Goal: Contribute content: Contribute content

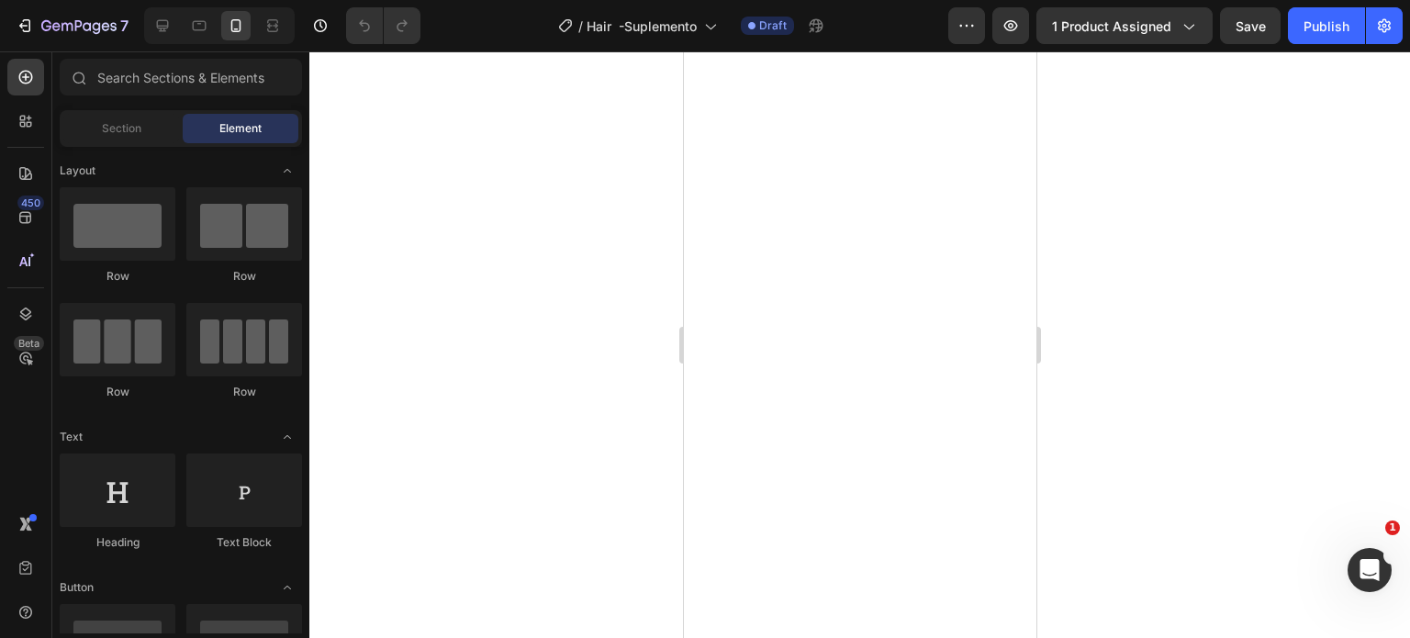
scroll to position [1652, 0]
click at [1237, 340] on div at bounding box center [859, 344] width 1100 height 586
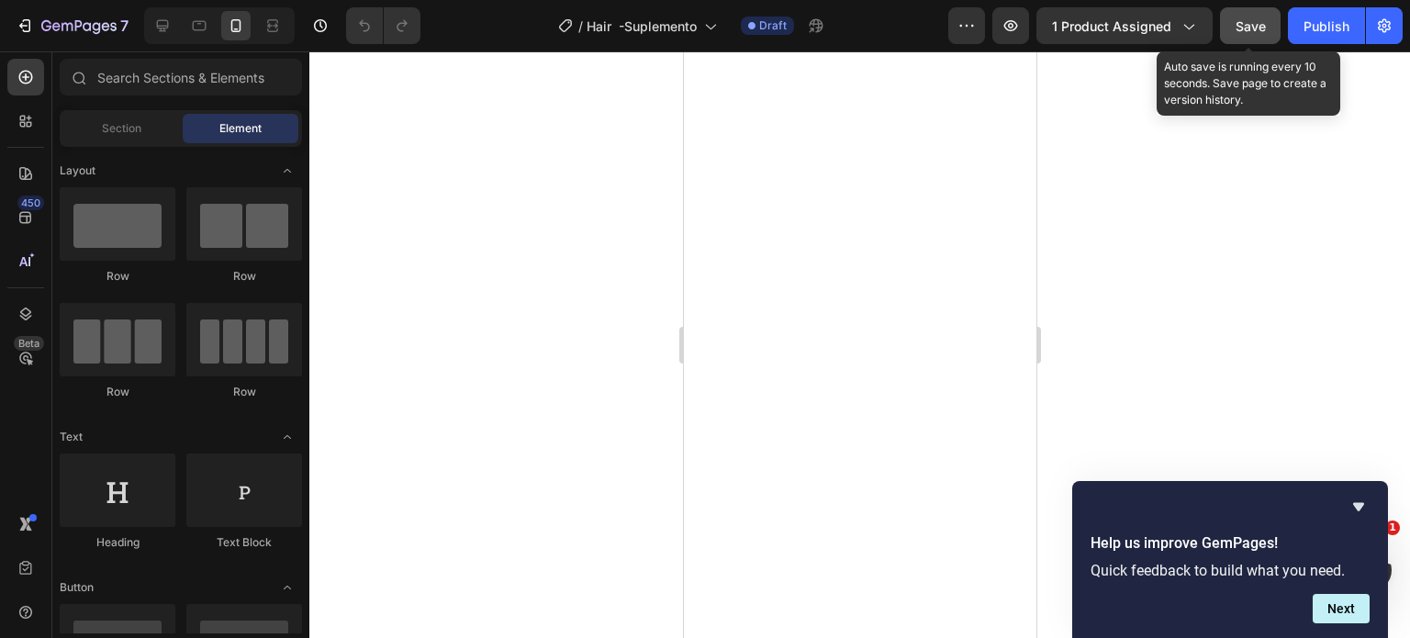
click at [1259, 19] on span "Save" at bounding box center [1250, 26] width 30 height 16
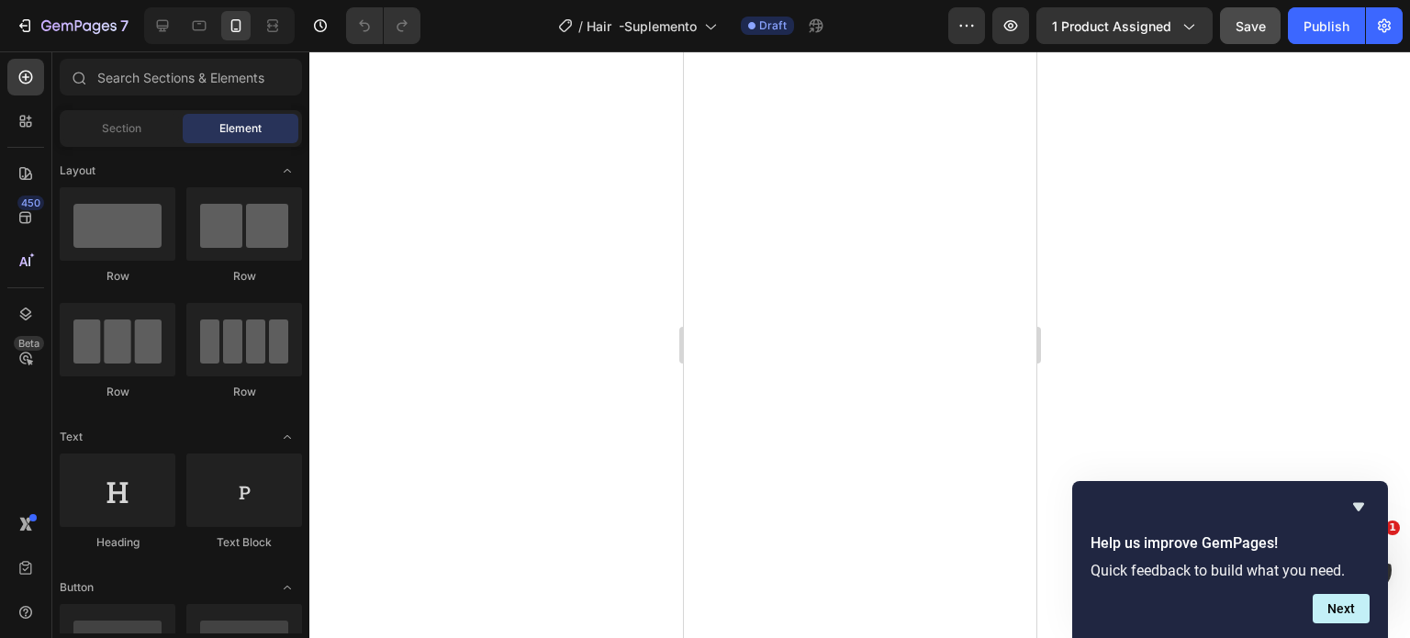
scroll to position [1744, 0]
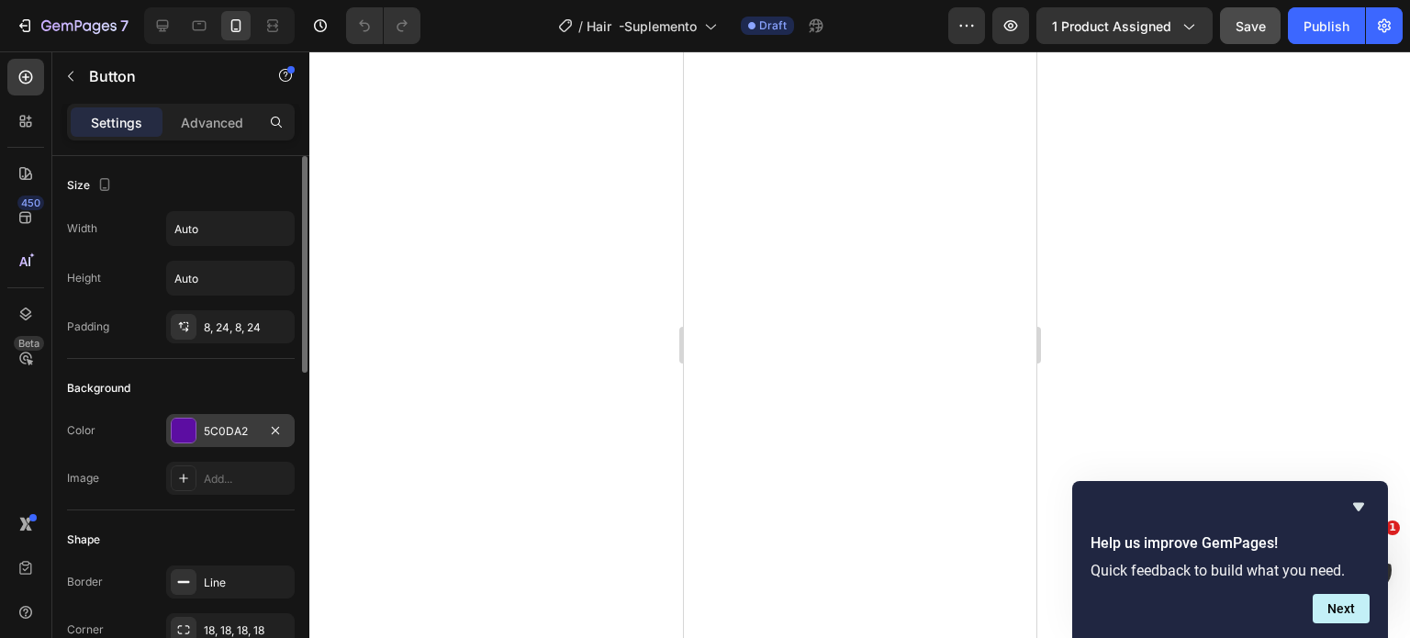
click at [230, 418] on div "5C0DA2" at bounding box center [230, 430] width 128 height 33
click at [233, 424] on div "5C0DA2" at bounding box center [230, 431] width 53 height 17
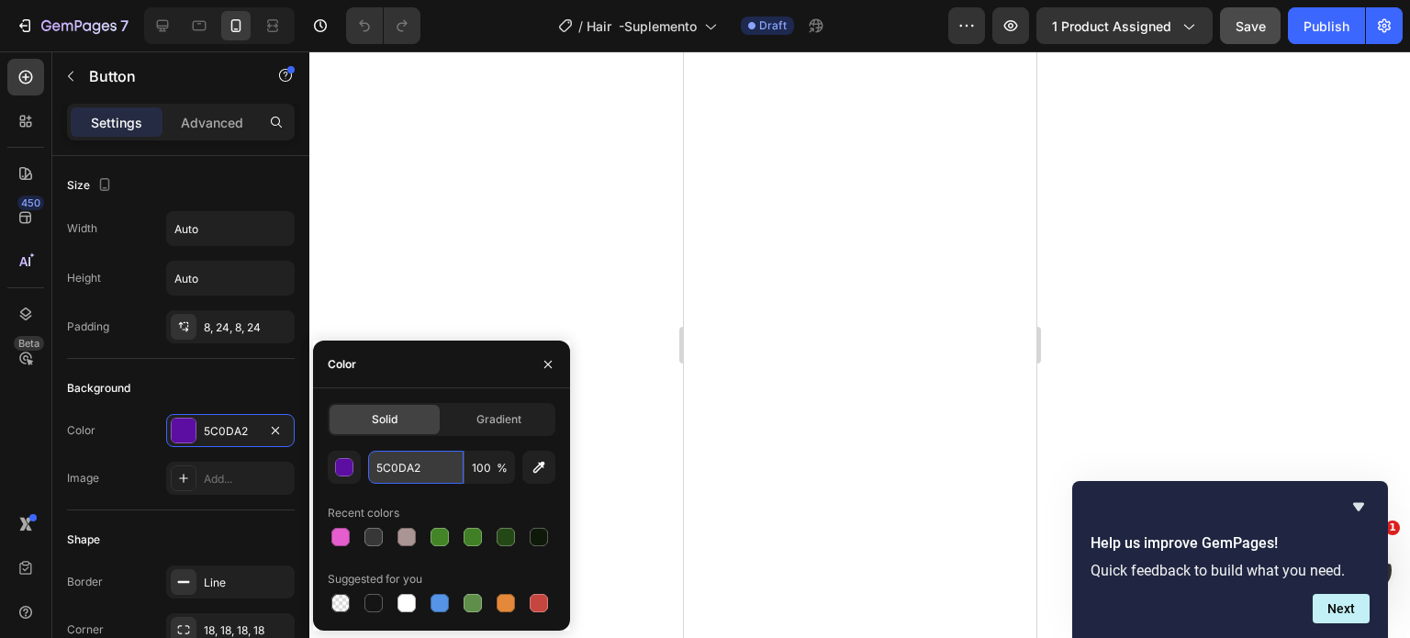
click at [404, 463] on input "5C0DA2" at bounding box center [415, 467] width 95 height 33
click at [1188, 271] on div at bounding box center [859, 344] width 1100 height 586
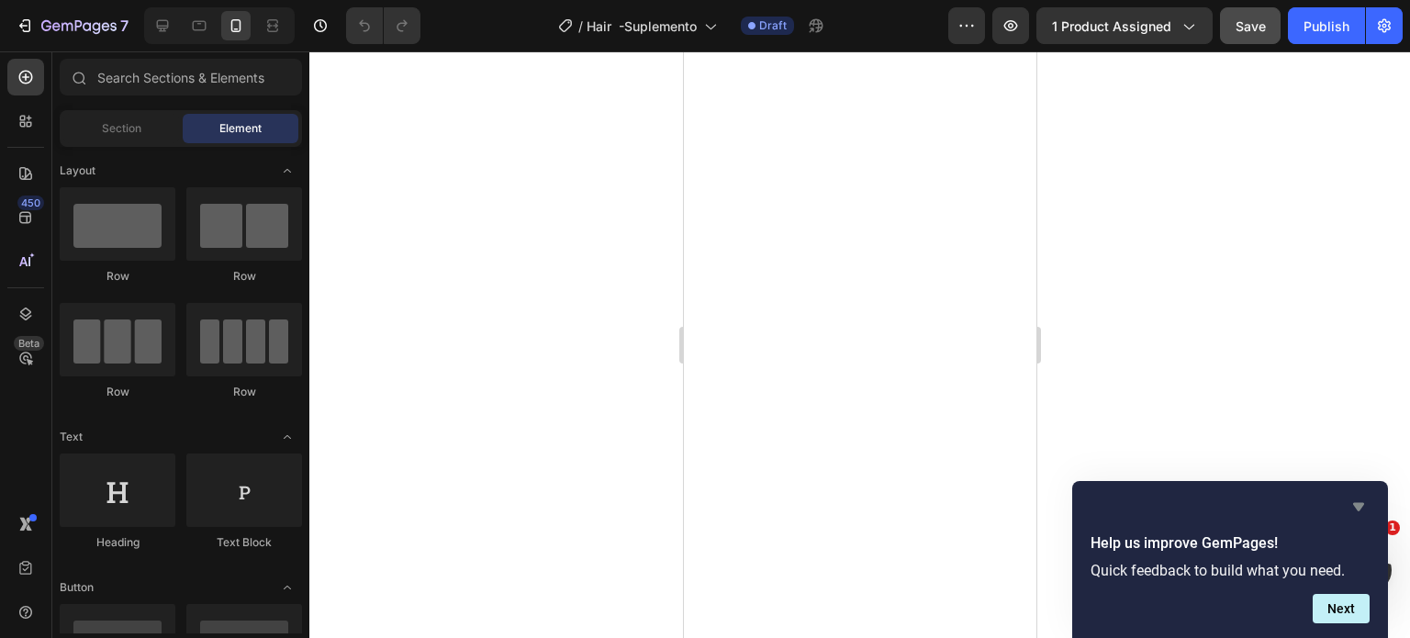
click at [1358, 510] on icon "Hide survey" at bounding box center [1358, 507] width 11 height 8
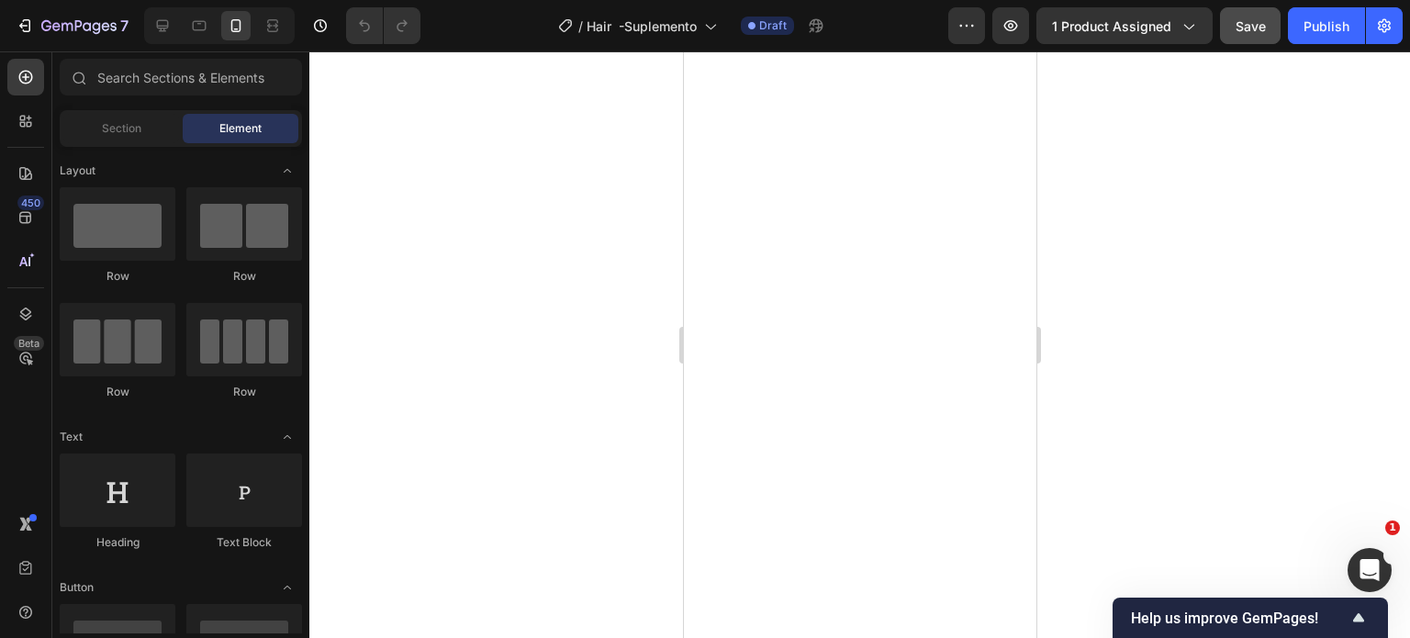
scroll to position [2202, 0]
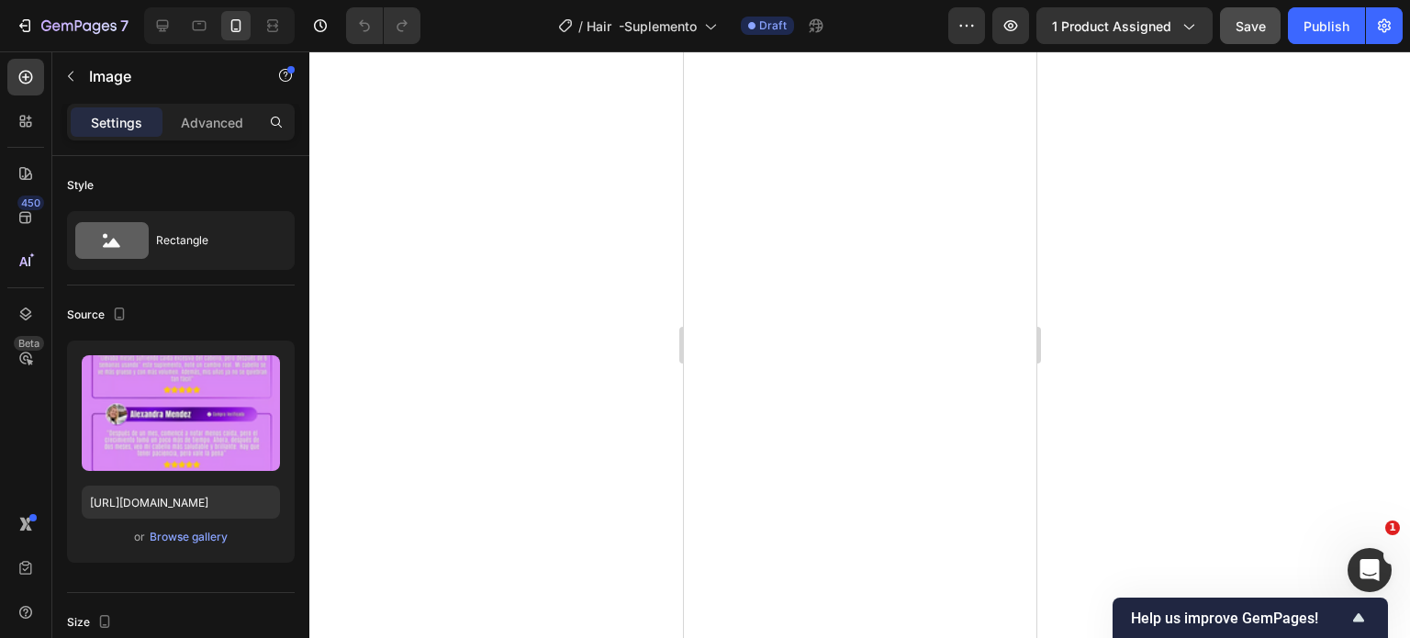
click at [178, 541] on div "Browse gallery" at bounding box center [189, 537] width 78 height 17
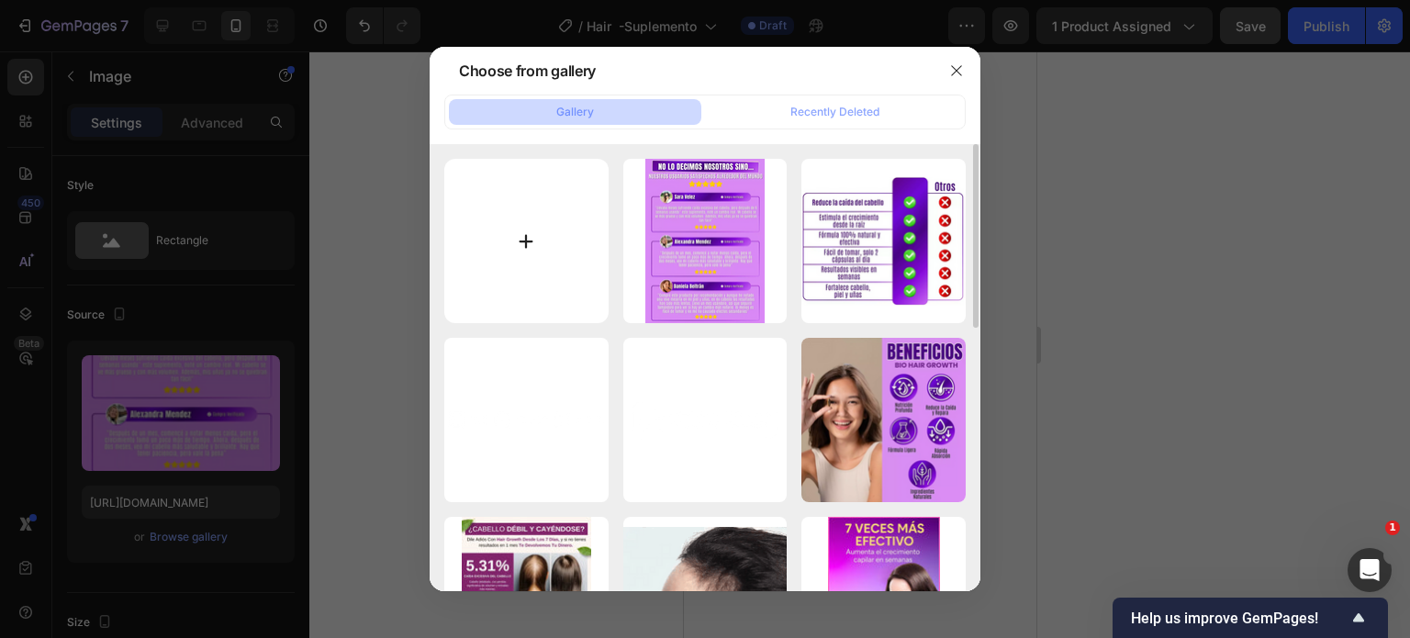
click at [536, 241] on input "file" at bounding box center [526, 241] width 164 height 164
type input "C:\fakepath\Envío 100% Gratis.png"
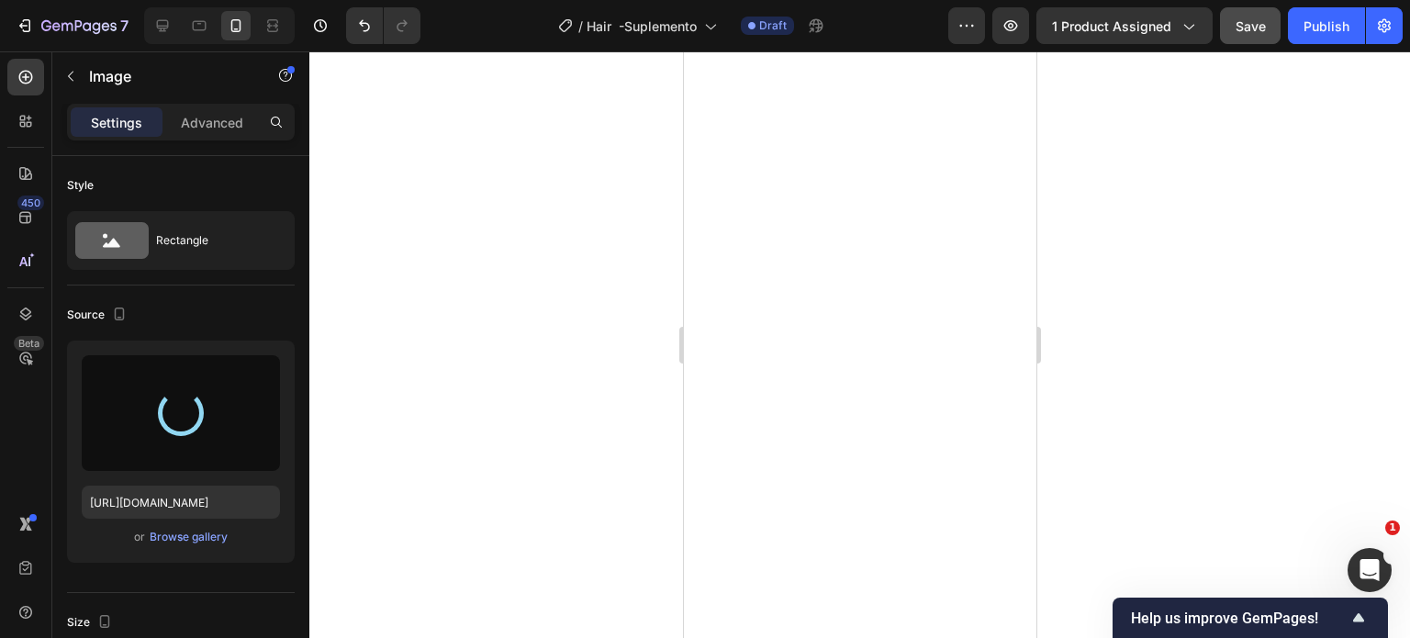
type input "https://cdn.shopify.com/s/files/1/0754/6113/2524/files/gempages_556609761571767…"
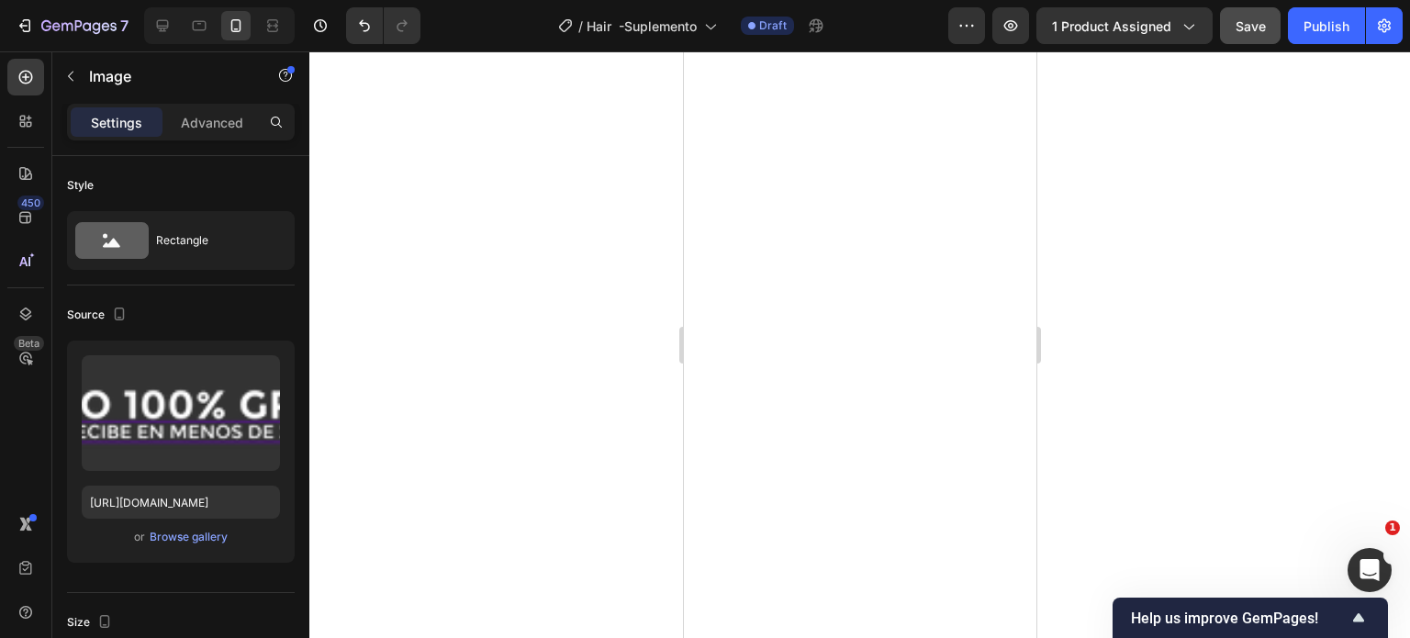
click at [1178, 338] on div at bounding box center [859, 344] width 1100 height 586
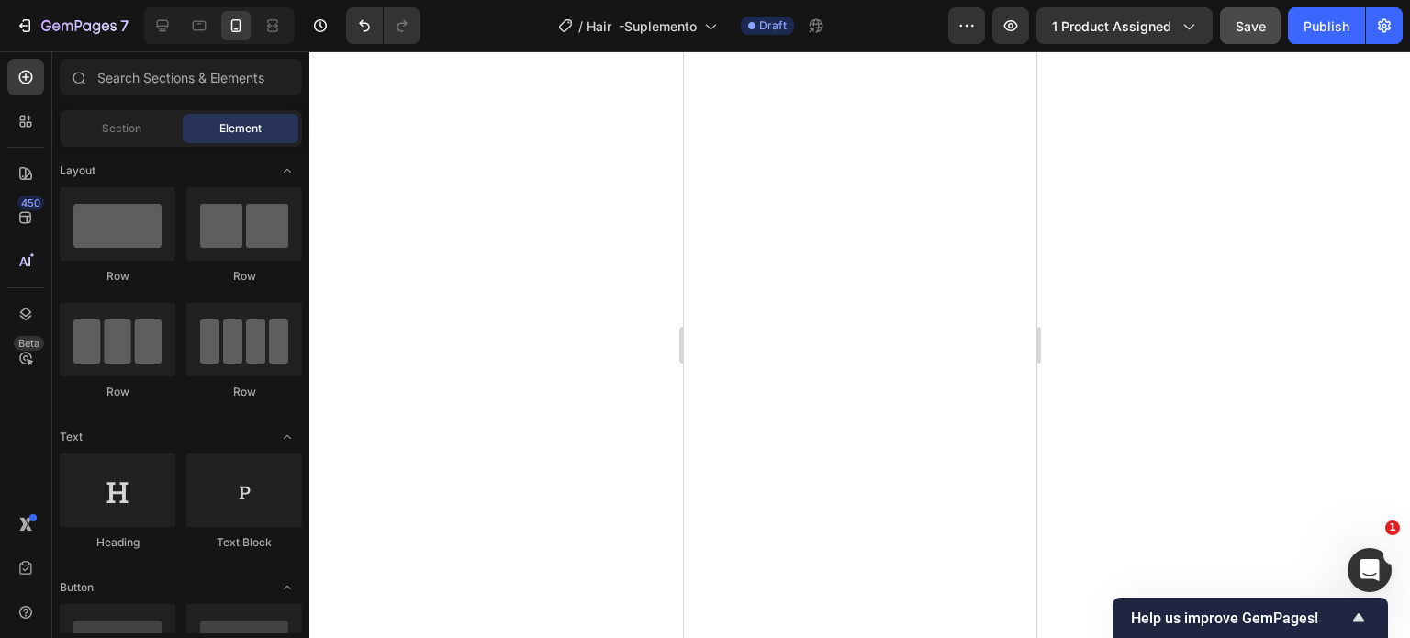
click at [1152, 336] on div at bounding box center [859, 344] width 1100 height 586
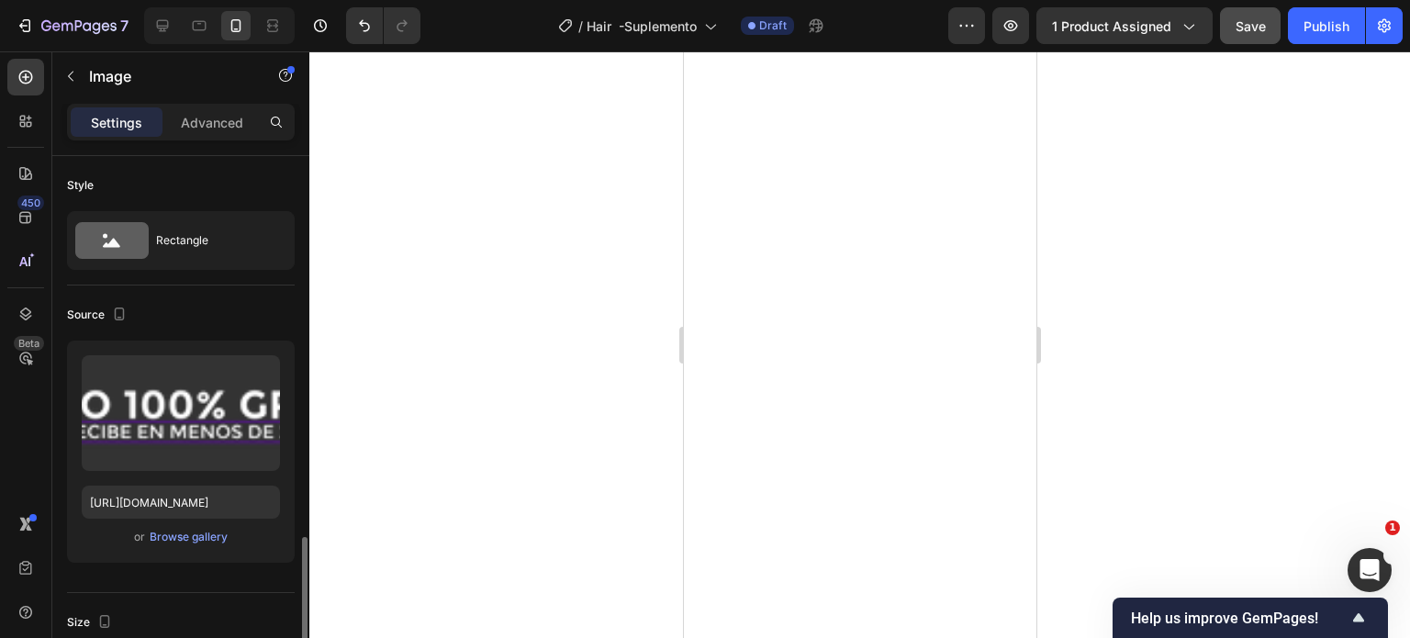
scroll to position [275, 0]
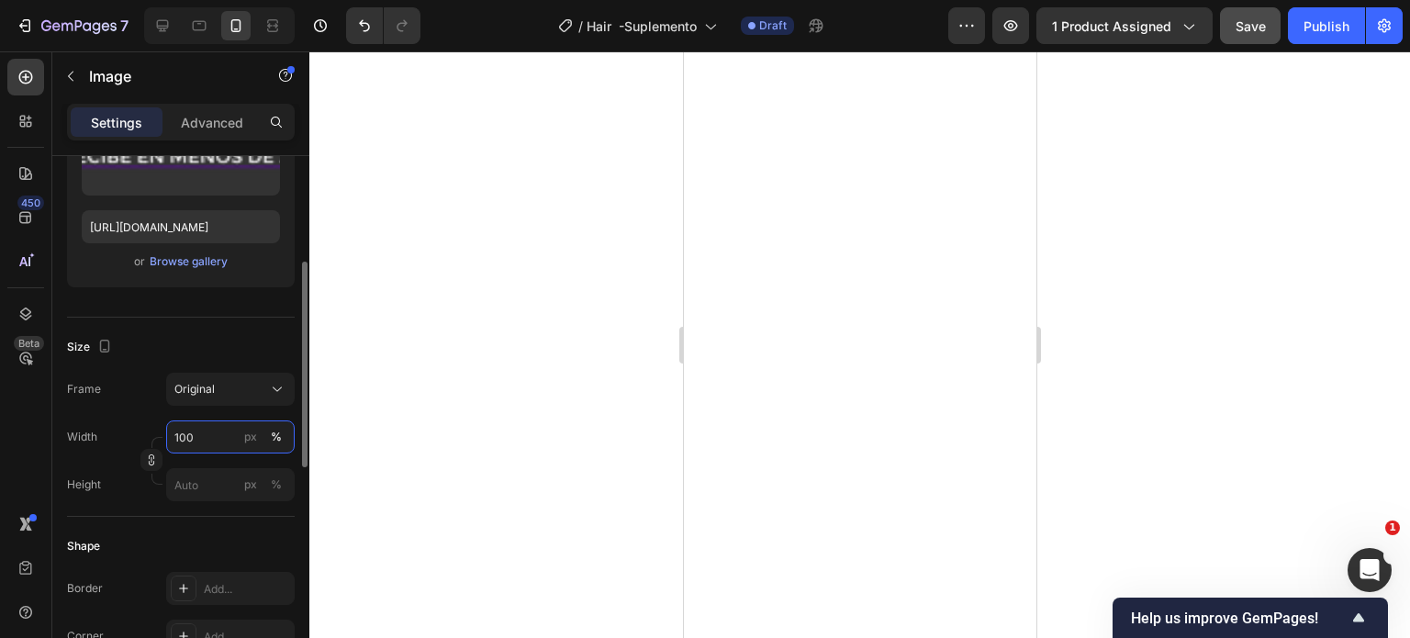
click at [215, 437] on input "100" at bounding box center [230, 436] width 128 height 33
type input "150"
drag, startPoint x: 206, startPoint y: 432, endPoint x: 110, endPoint y: 432, distance: 95.4
click at [110, 432] on div "Width 150 px %" at bounding box center [181, 436] width 228 height 33
click at [121, 410] on div "Frame Original Width px % Height px %" at bounding box center [181, 437] width 228 height 128
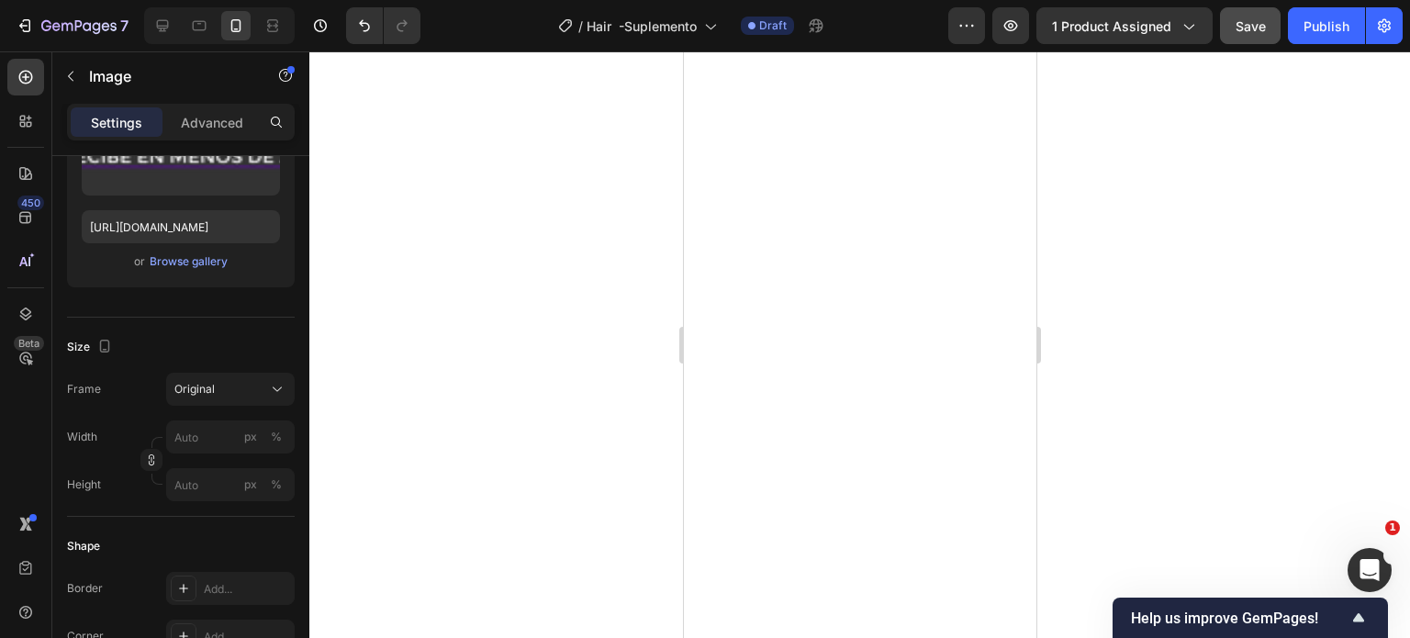
click at [1201, 284] on div at bounding box center [859, 344] width 1100 height 586
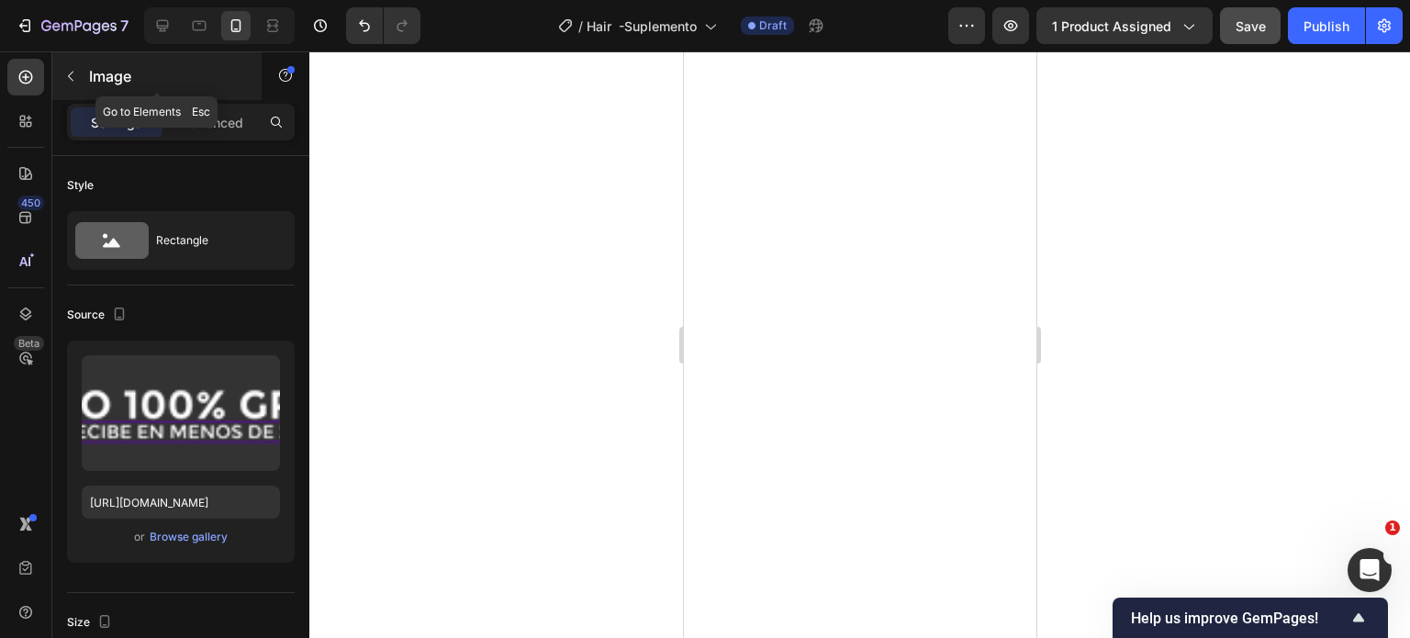
click at [70, 67] on button "button" at bounding box center [70, 75] width 29 height 29
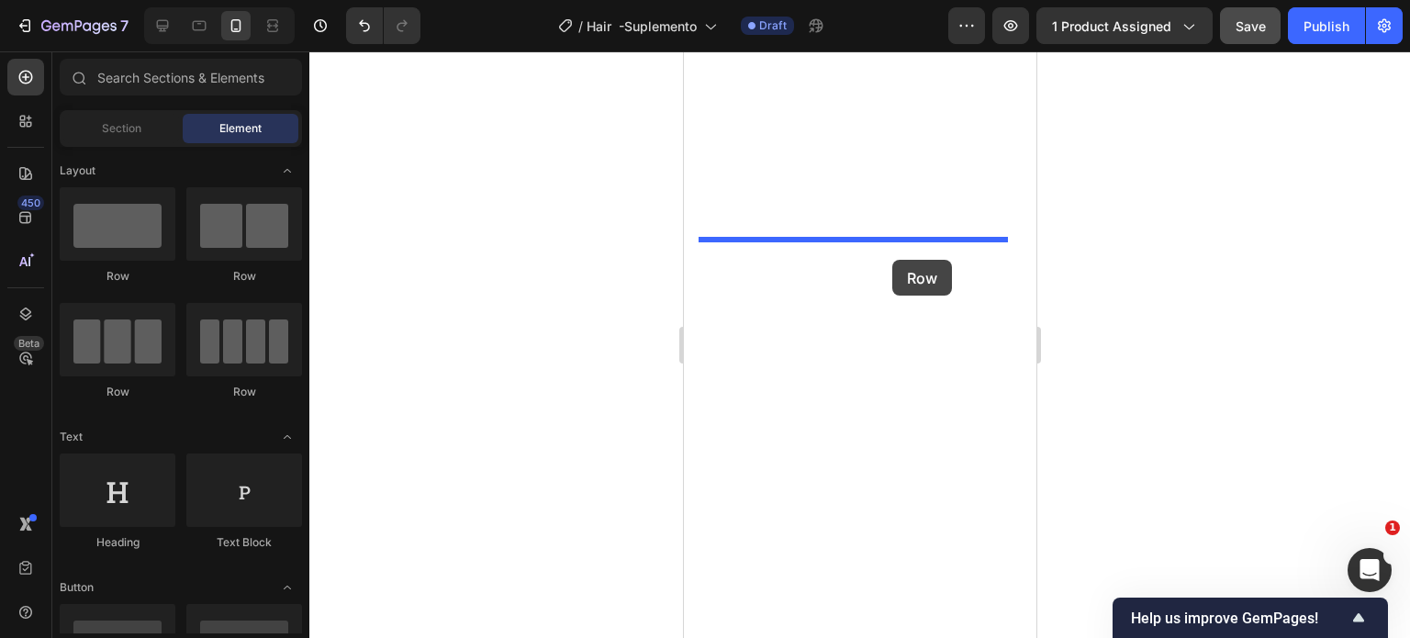
drag, startPoint x: 819, startPoint y: 284, endPoint x: 891, endPoint y: 260, distance: 76.6
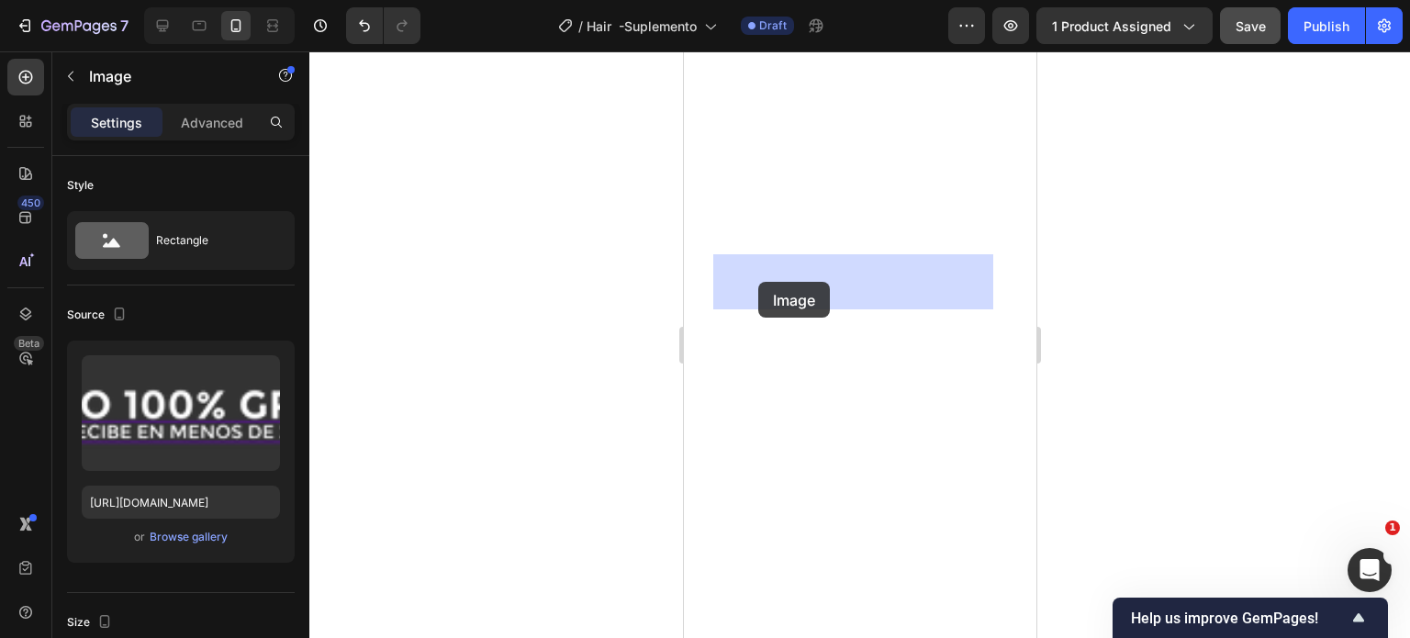
drag, startPoint x: 741, startPoint y: 363, endPoint x: 757, endPoint y: 282, distance: 83.3
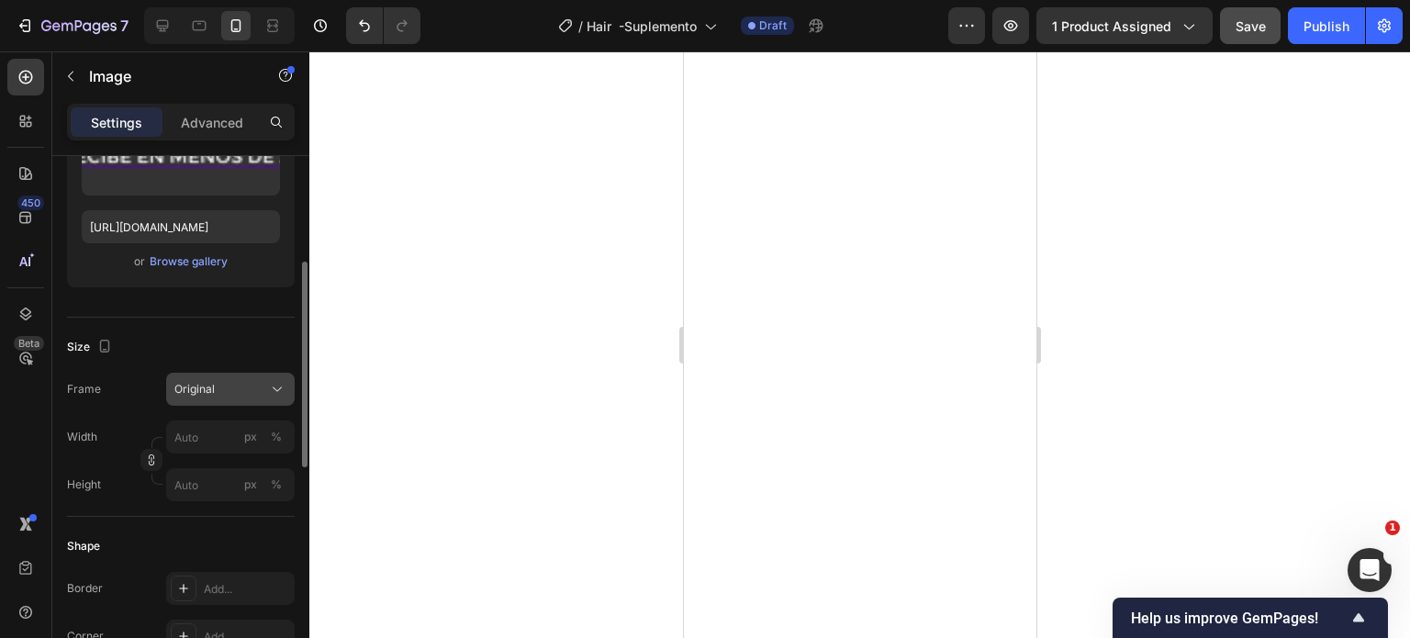
click at [231, 389] on div "Original" at bounding box center [219, 389] width 90 height 17
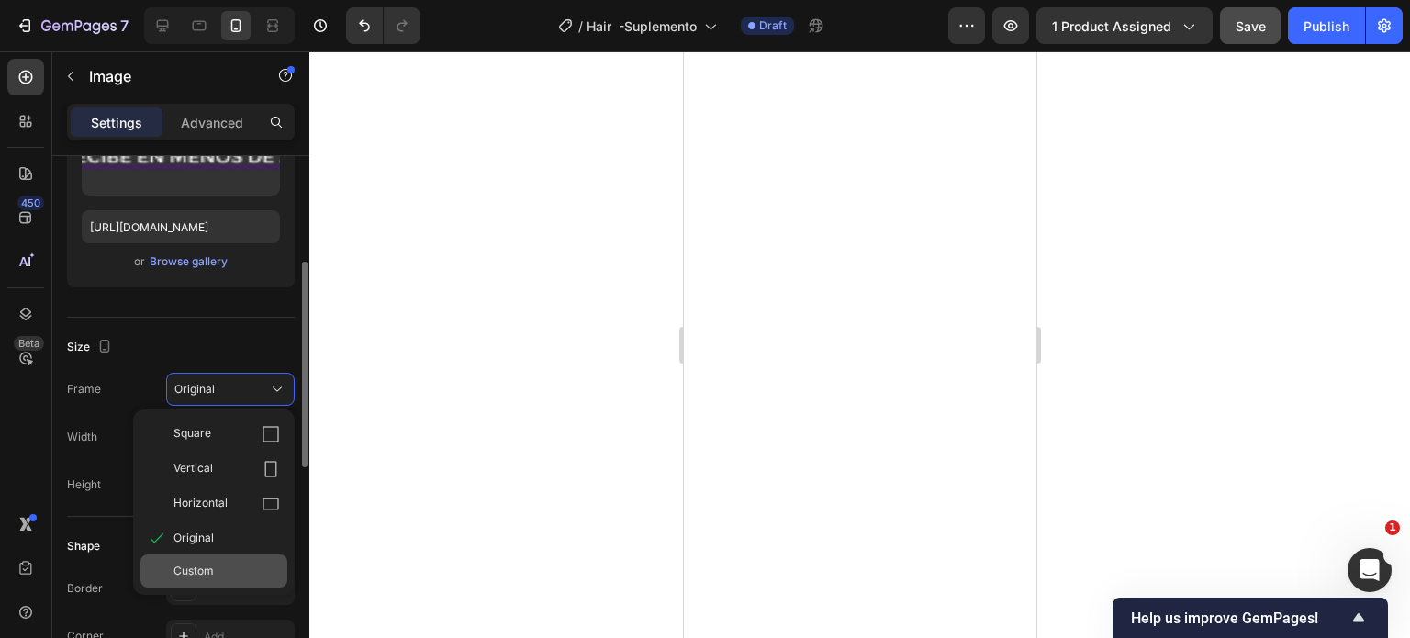
click at [202, 564] on span "Custom" at bounding box center [193, 571] width 40 height 17
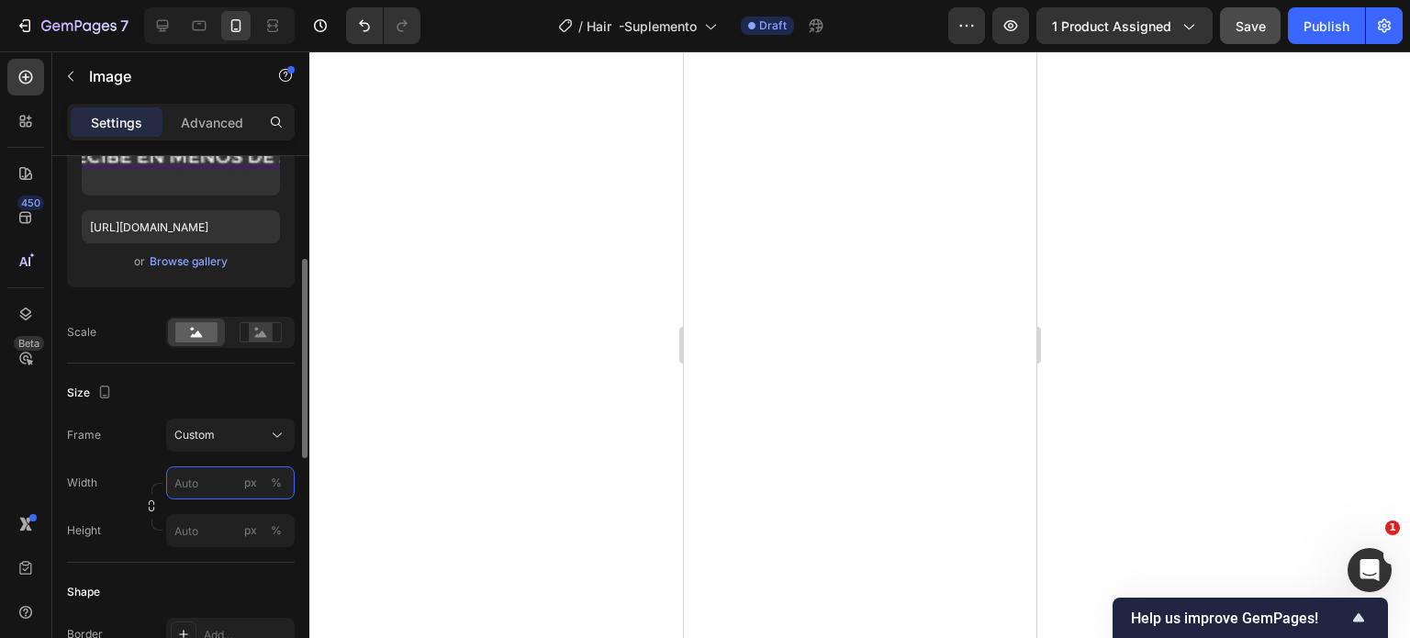
click at [204, 484] on input "px %" at bounding box center [230, 482] width 128 height 33
type input "5"
click at [239, 443] on button "Custom" at bounding box center [230, 434] width 128 height 33
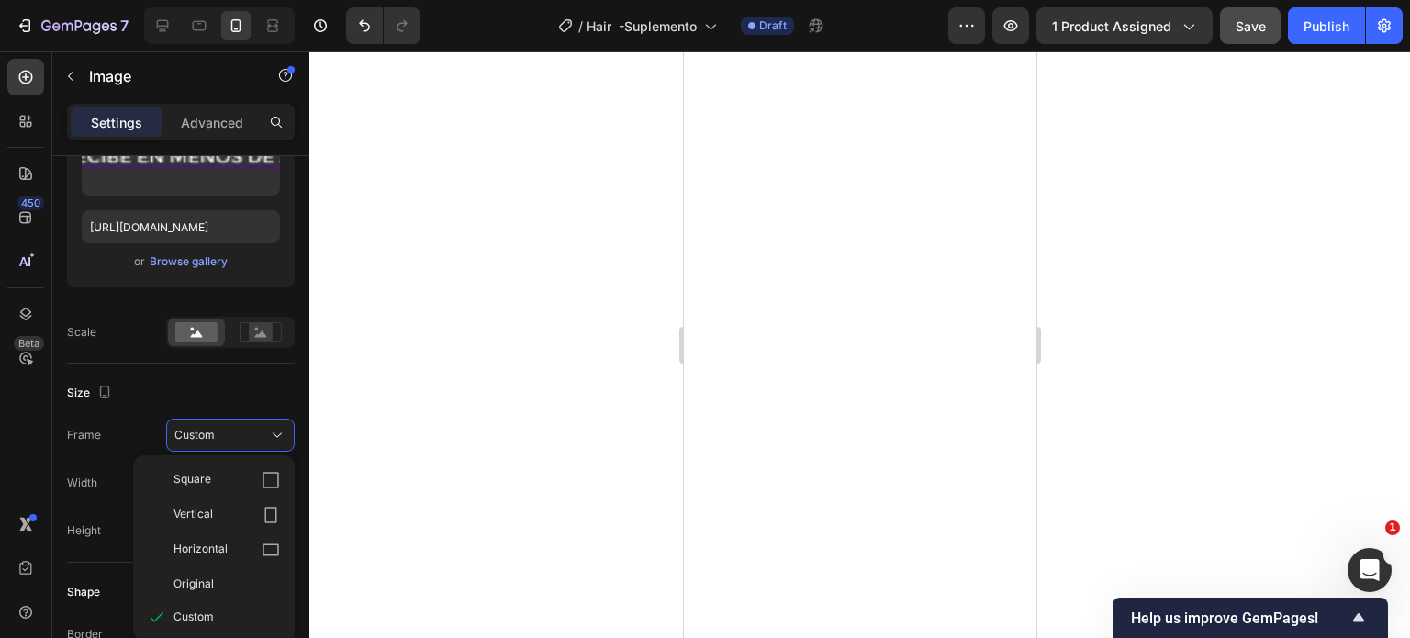
click at [128, 381] on div "Size" at bounding box center [181, 392] width 228 height 29
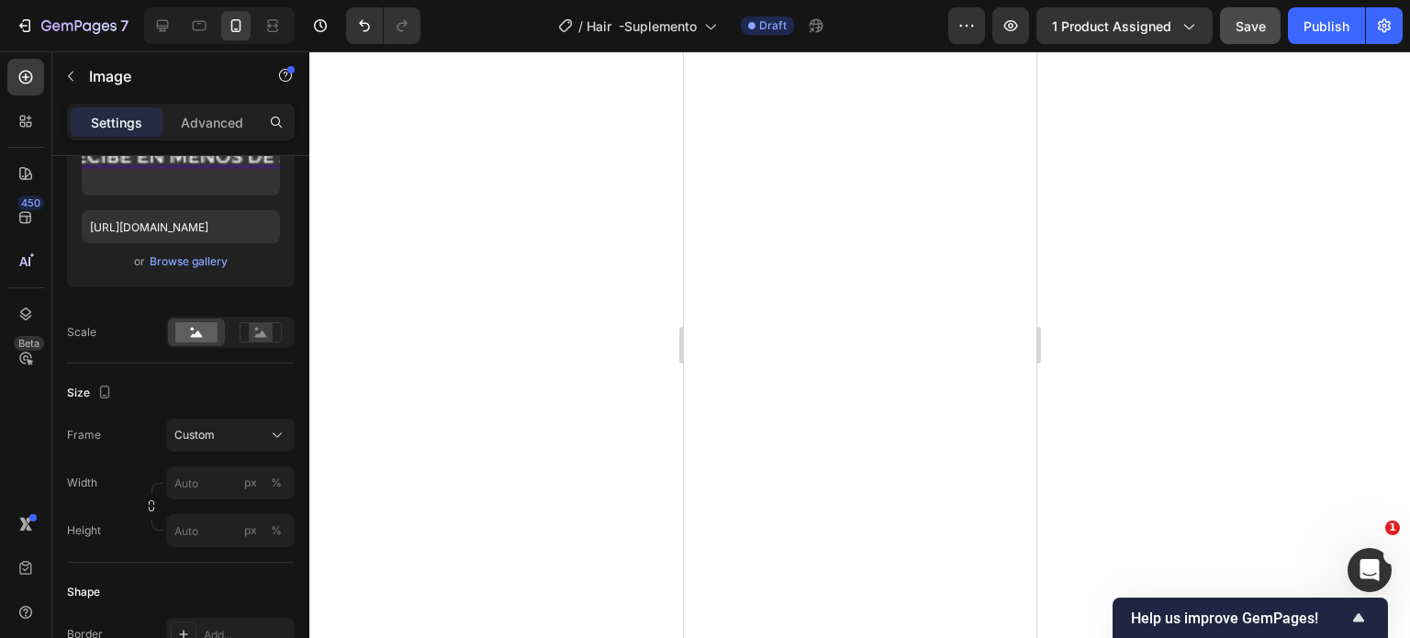
click at [1195, 277] on div at bounding box center [859, 344] width 1100 height 586
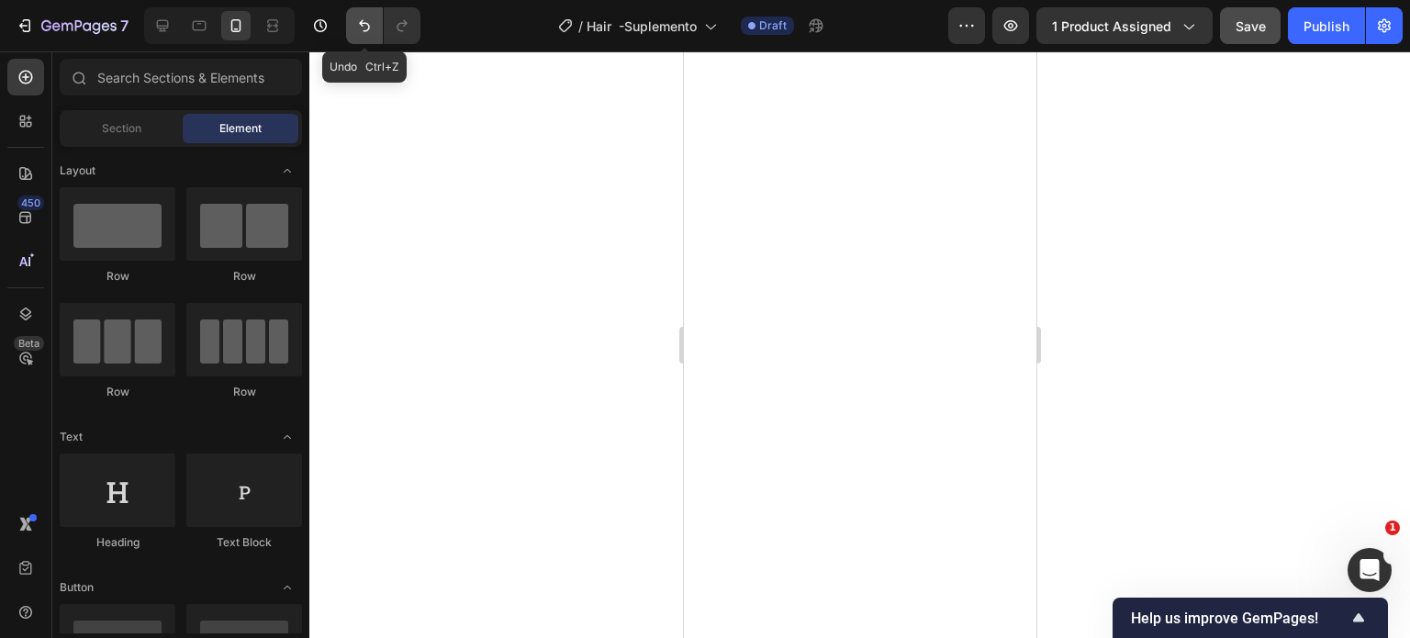
click at [372, 32] on icon "Undo/Redo" at bounding box center [364, 26] width 18 height 18
click at [1120, 247] on div at bounding box center [859, 344] width 1100 height 586
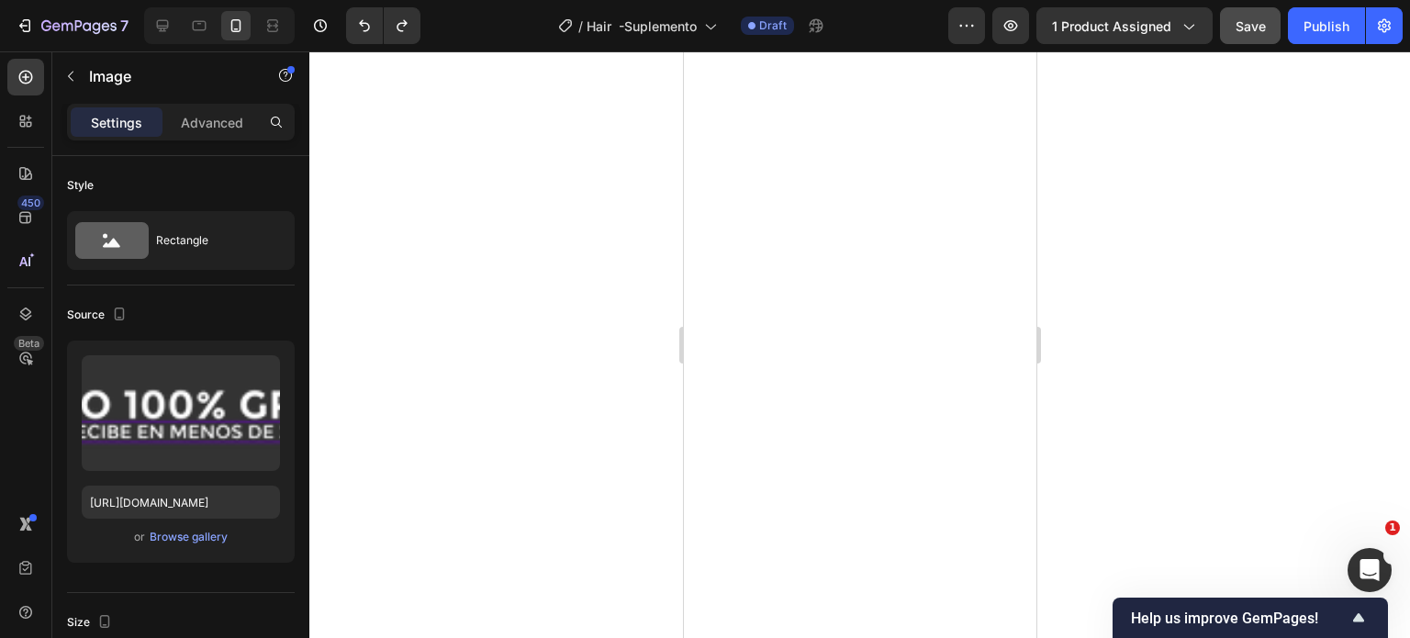
click at [1220, 326] on div at bounding box center [859, 344] width 1100 height 586
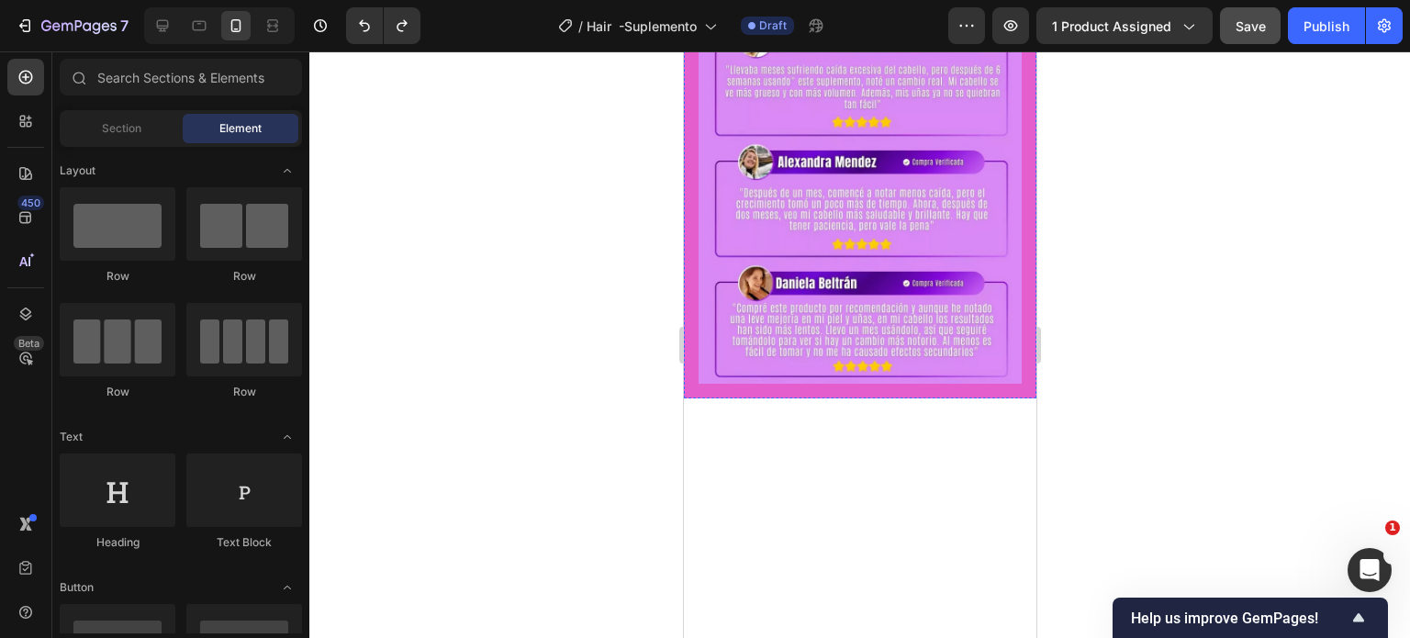
scroll to position [1468, 0]
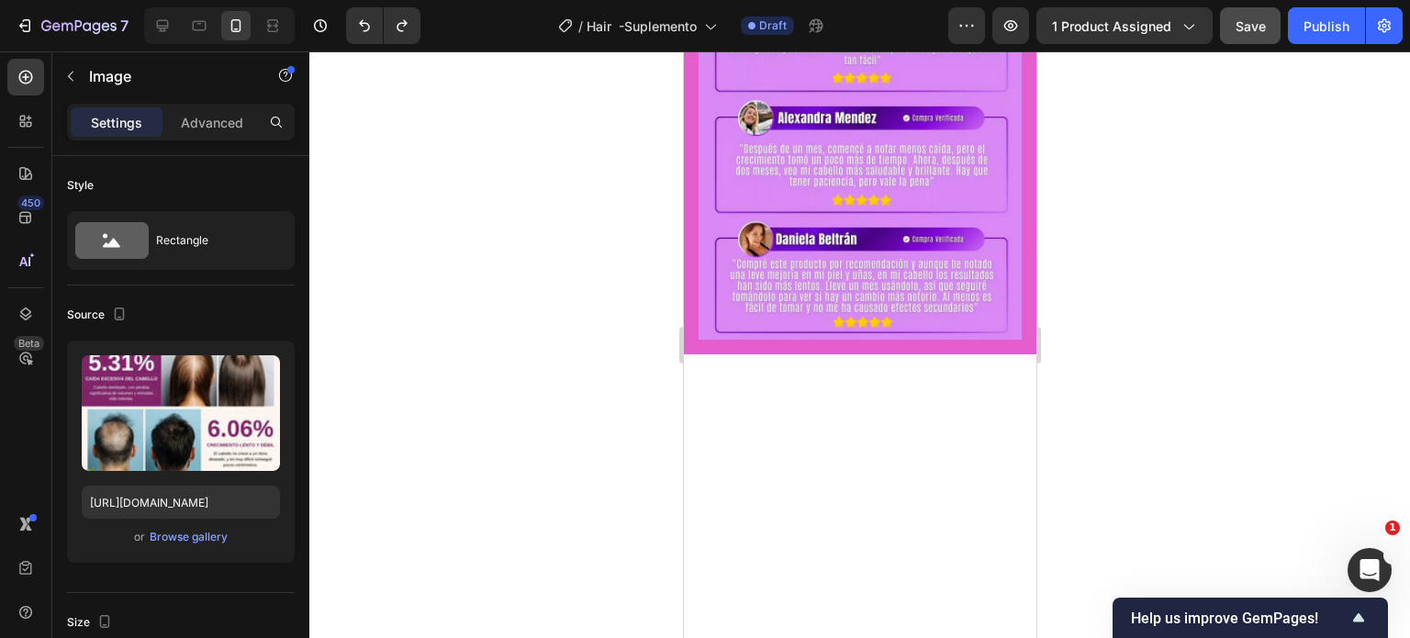
click at [196, 534] on div "Browse gallery" at bounding box center [189, 537] width 78 height 17
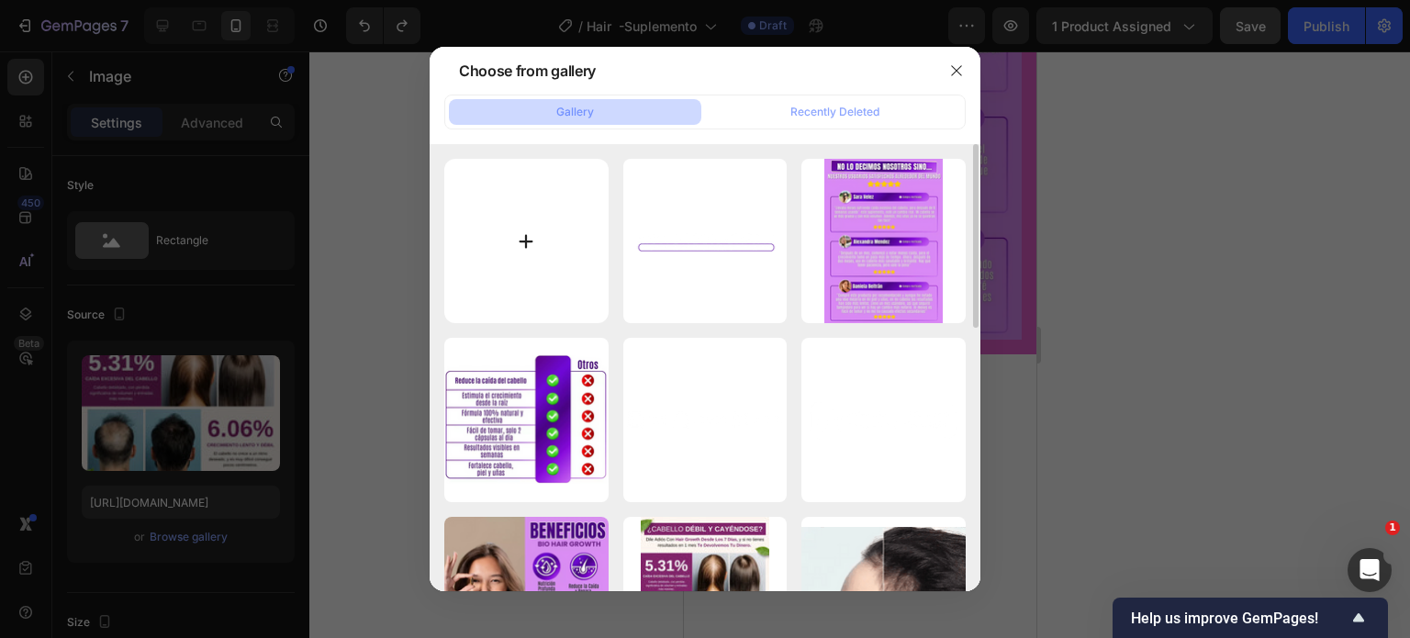
click at [547, 259] on input "file" at bounding box center [526, 241] width 164 height 164
type input "C:\fakepath\El texto del párrafo.jpg"
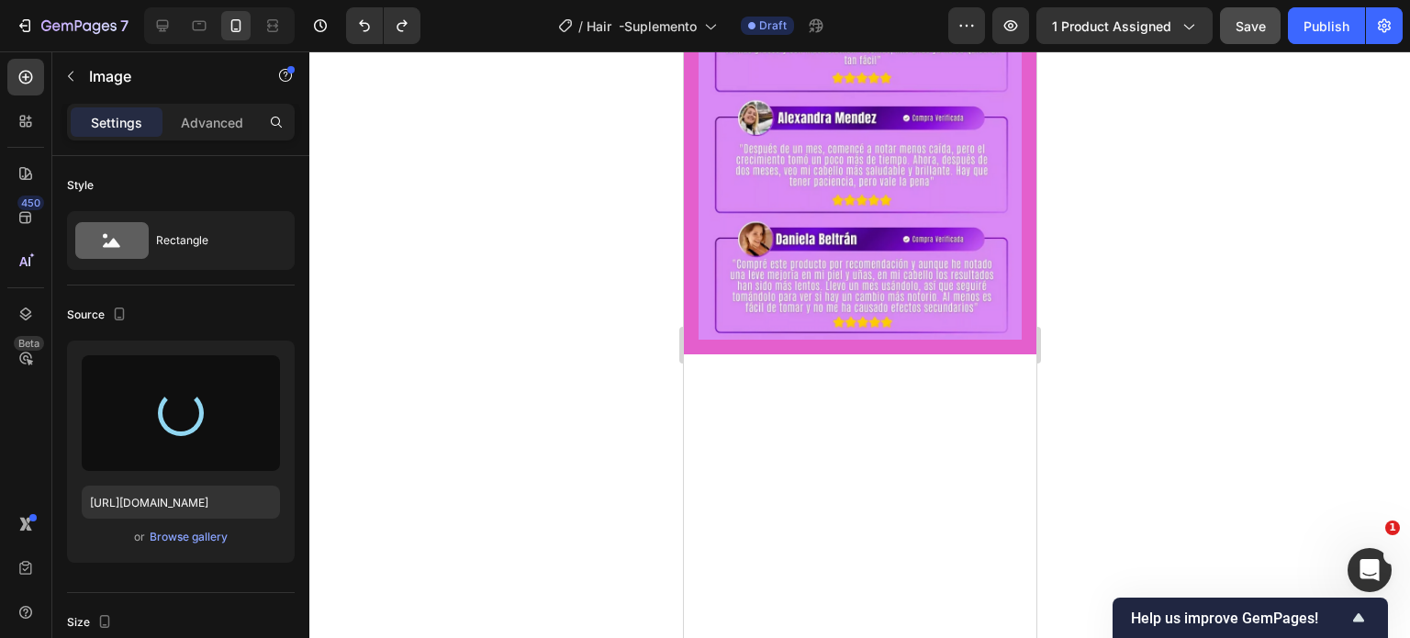
type input "https://cdn.shopify.com/s/files/1/0754/6113/2524/files/gempages_556609761571767…"
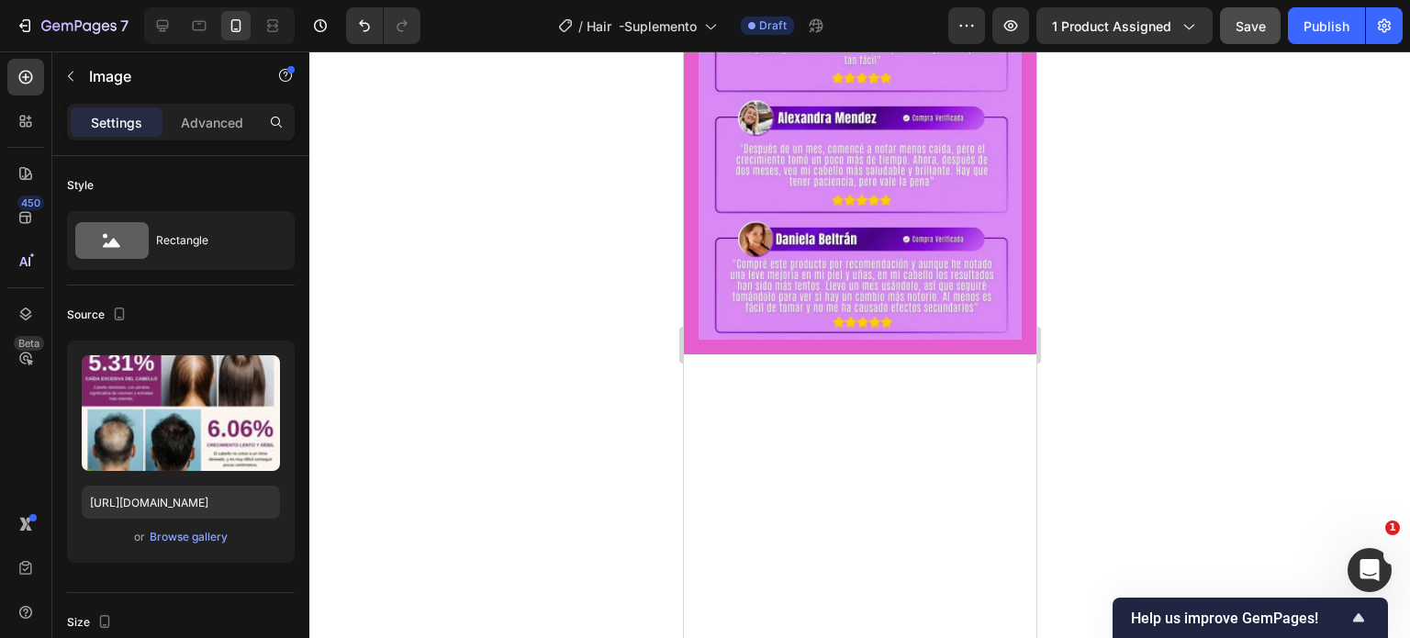
click at [1181, 262] on div at bounding box center [859, 344] width 1100 height 586
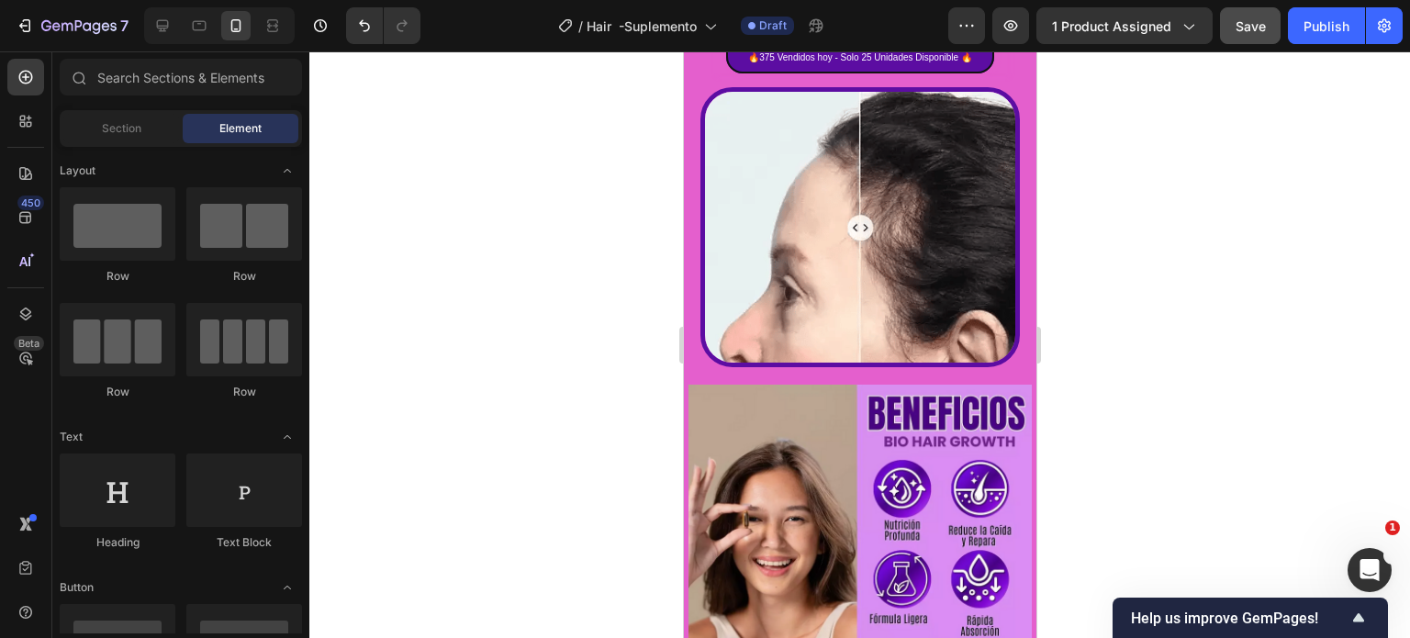
scroll to position [826, 0]
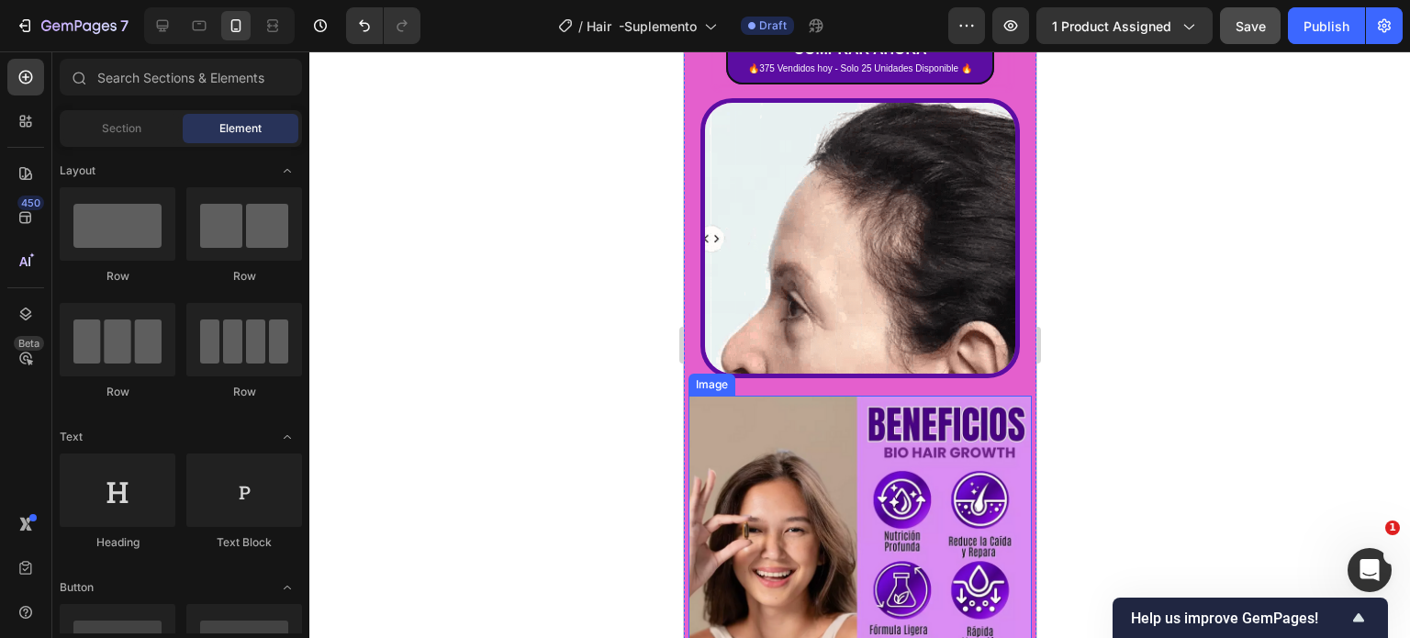
click at [931, 474] on img at bounding box center [858, 567] width 343 height 343
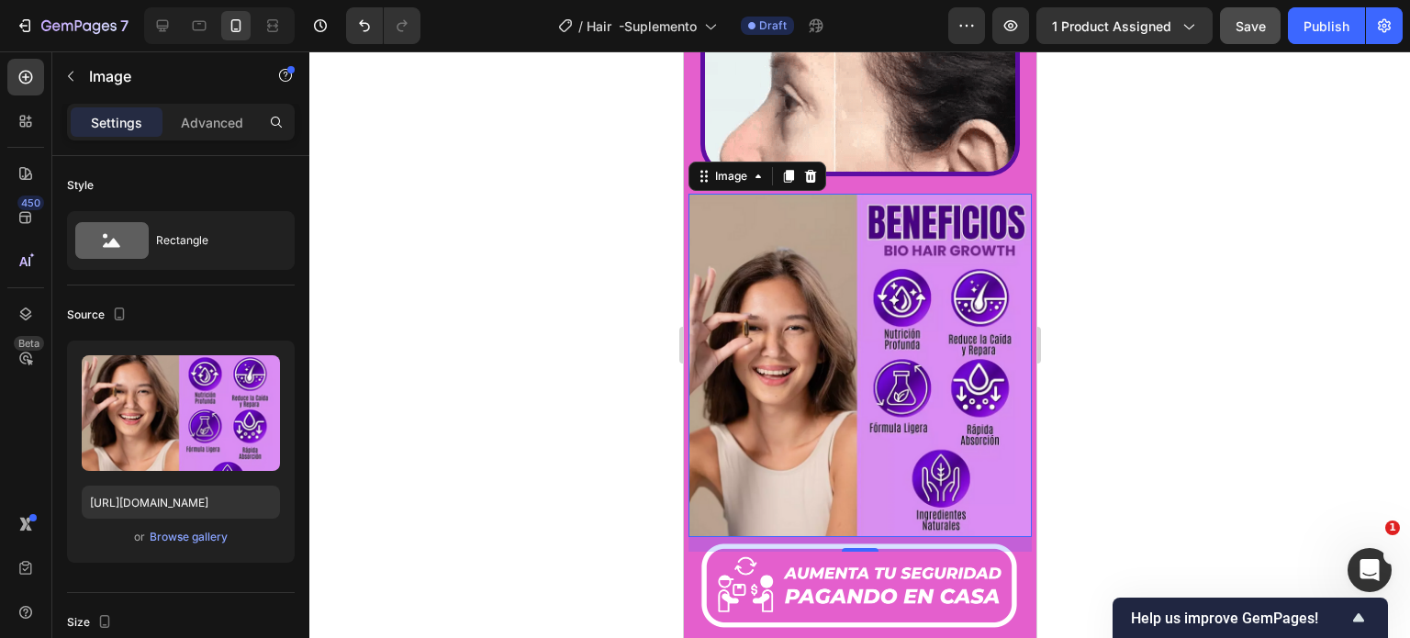
scroll to position [1009, 0]
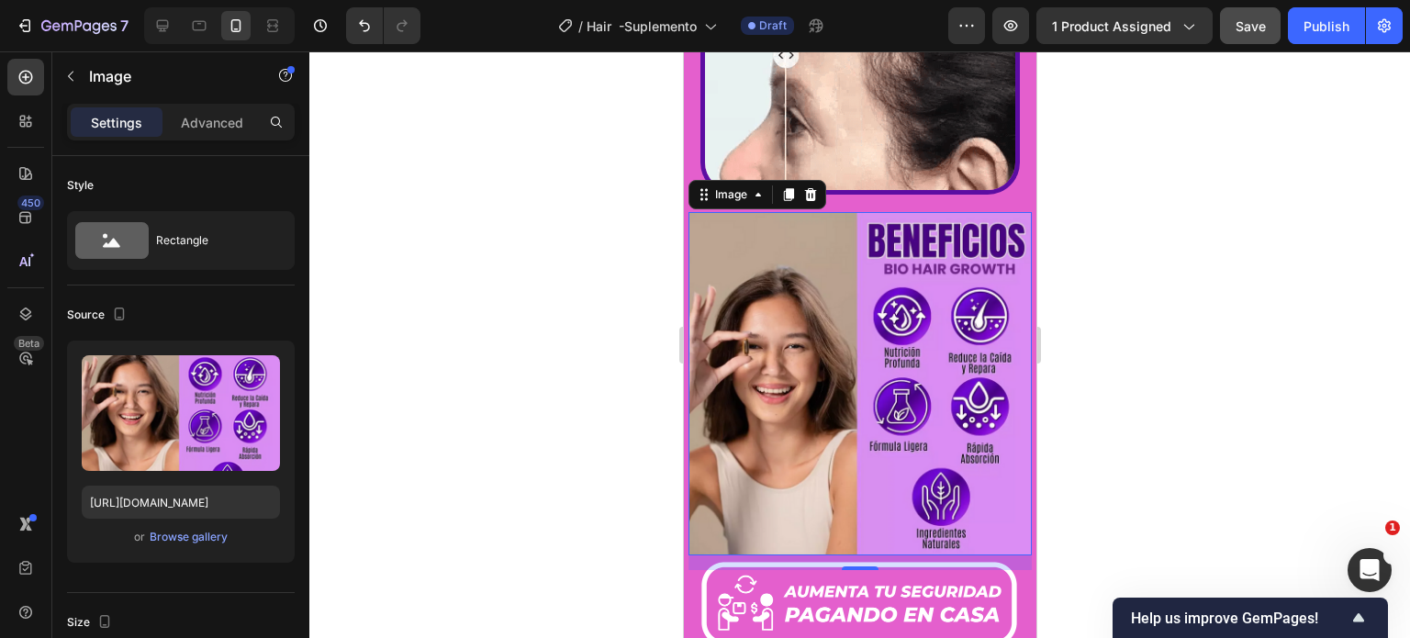
click at [833, 373] on img at bounding box center [858, 383] width 343 height 343
click at [193, 534] on div "Browse gallery" at bounding box center [189, 537] width 78 height 17
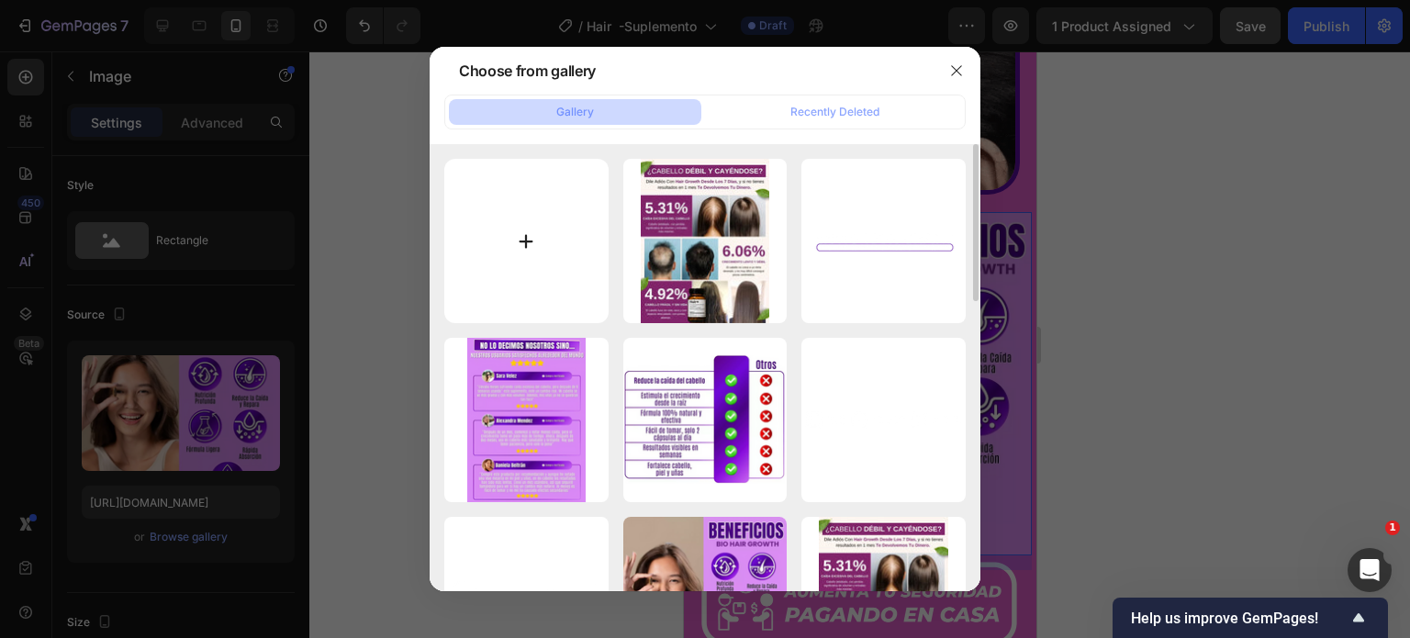
click at [489, 256] on input "file" at bounding box center [526, 241] width 164 height 164
type input "C:\fakepath\El texto del párrafo (1).jpg"
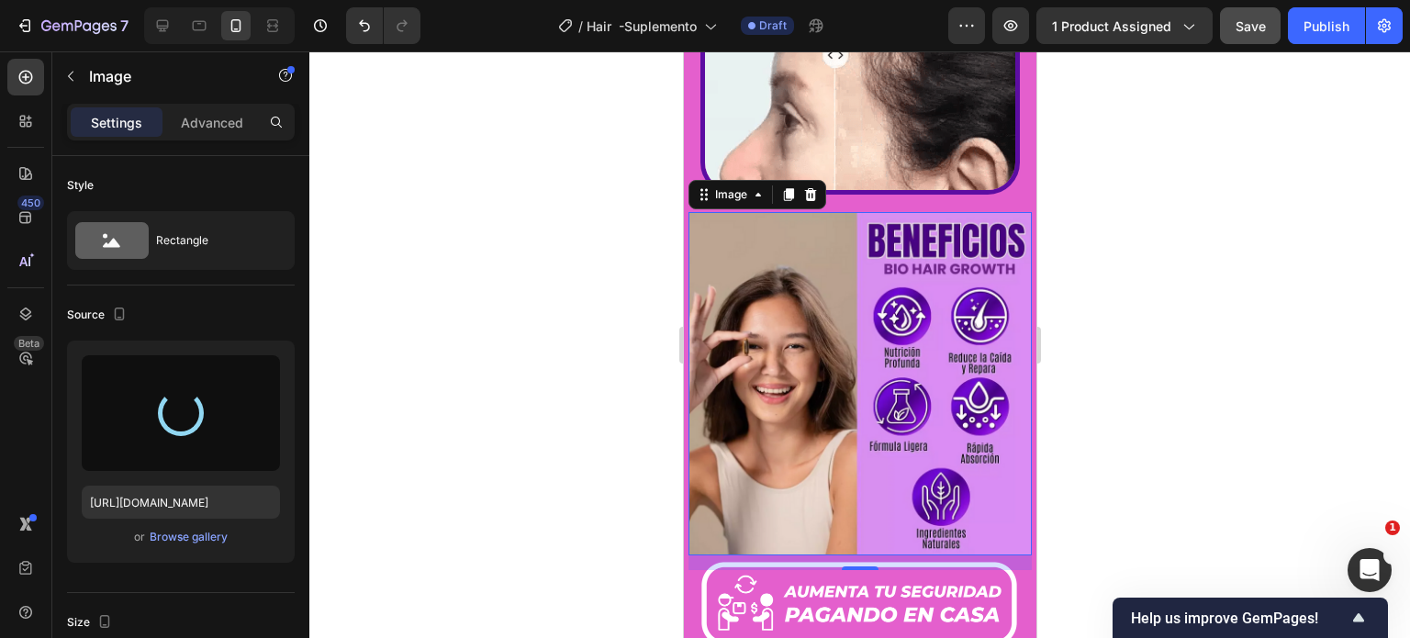
type input "https://cdn.shopify.com/s/files/1/0754/6113/2524/files/gempages_556609761571767…"
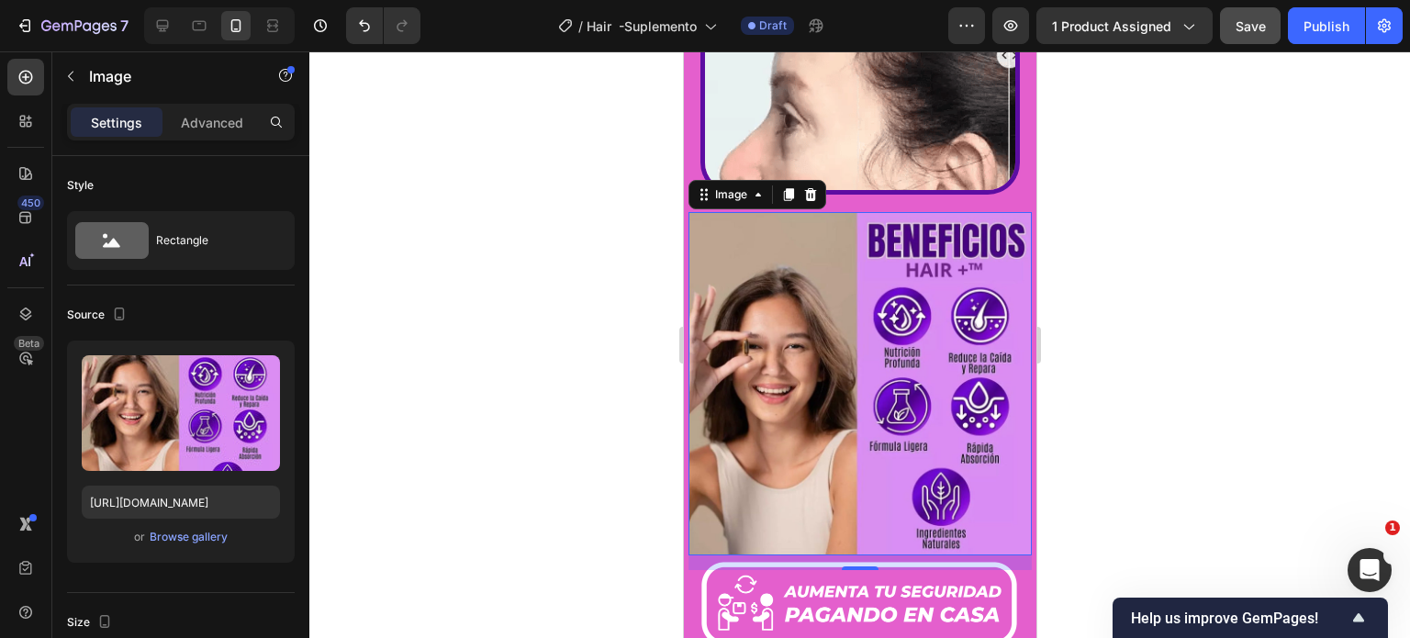
click at [1136, 320] on div at bounding box center [859, 344] width 1100 height 586
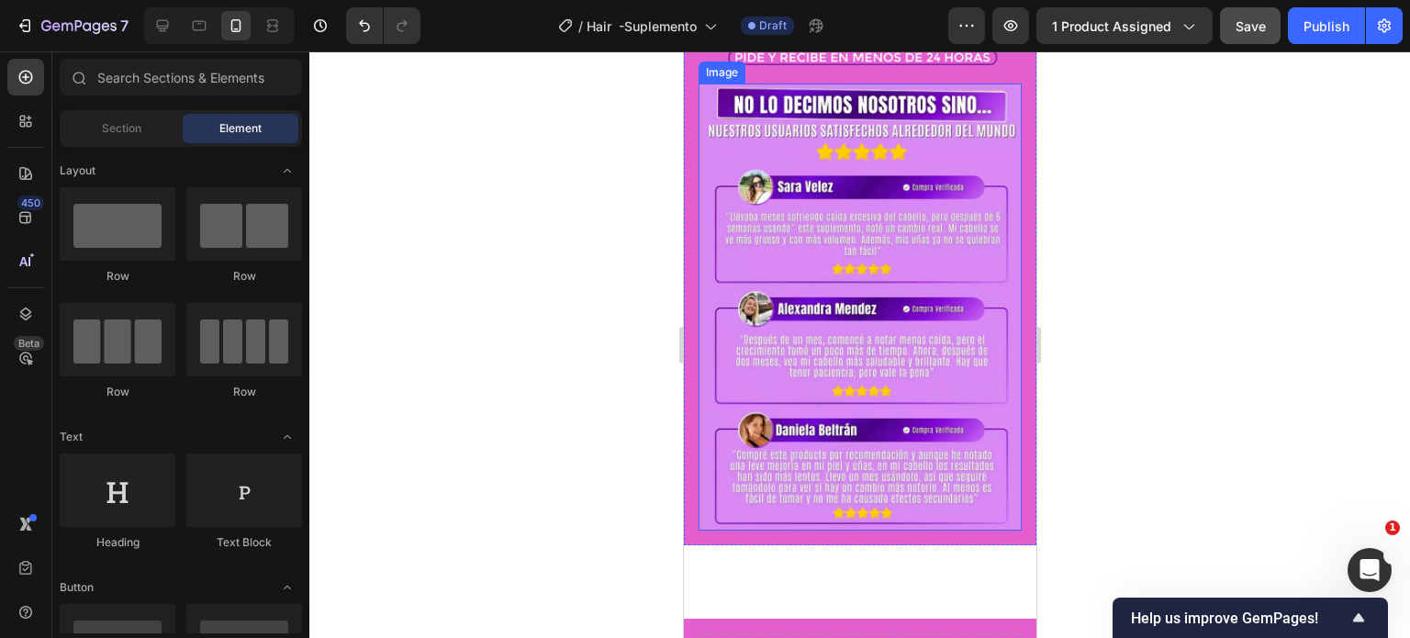
scroll to position [2661, 0]
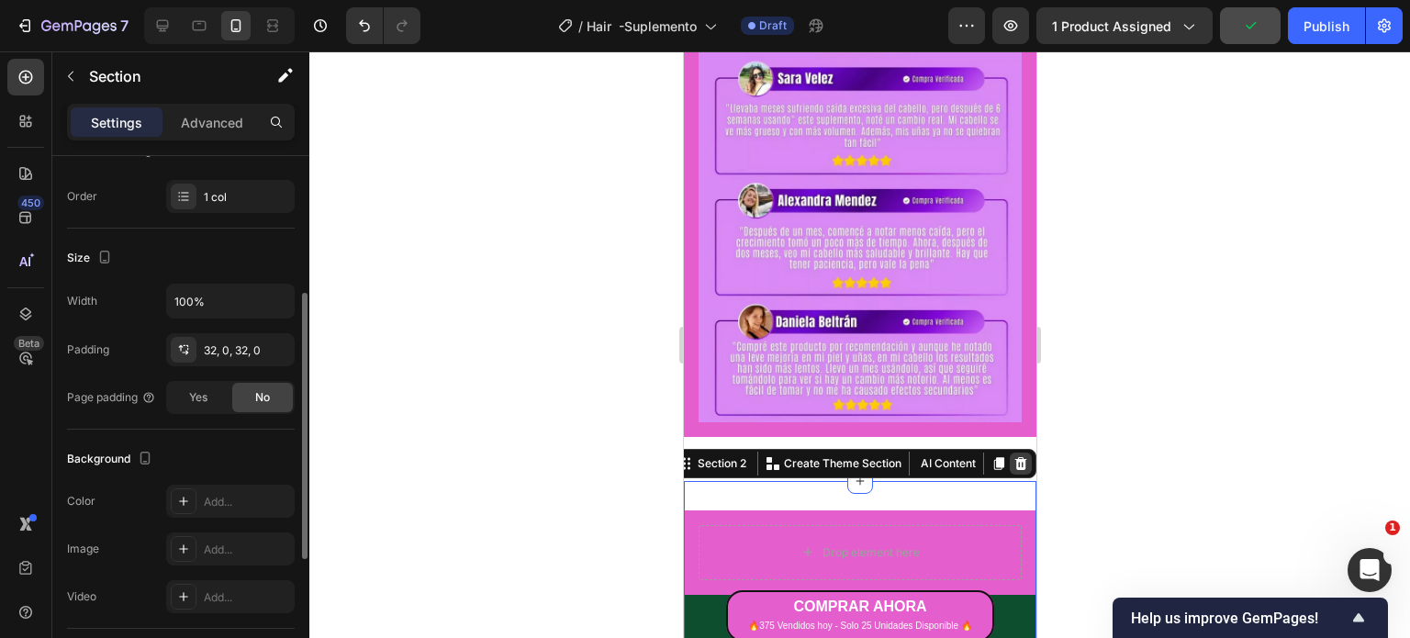
click at [1014, 457] on icon at bounding box center [1020, 463] width 12 height 13
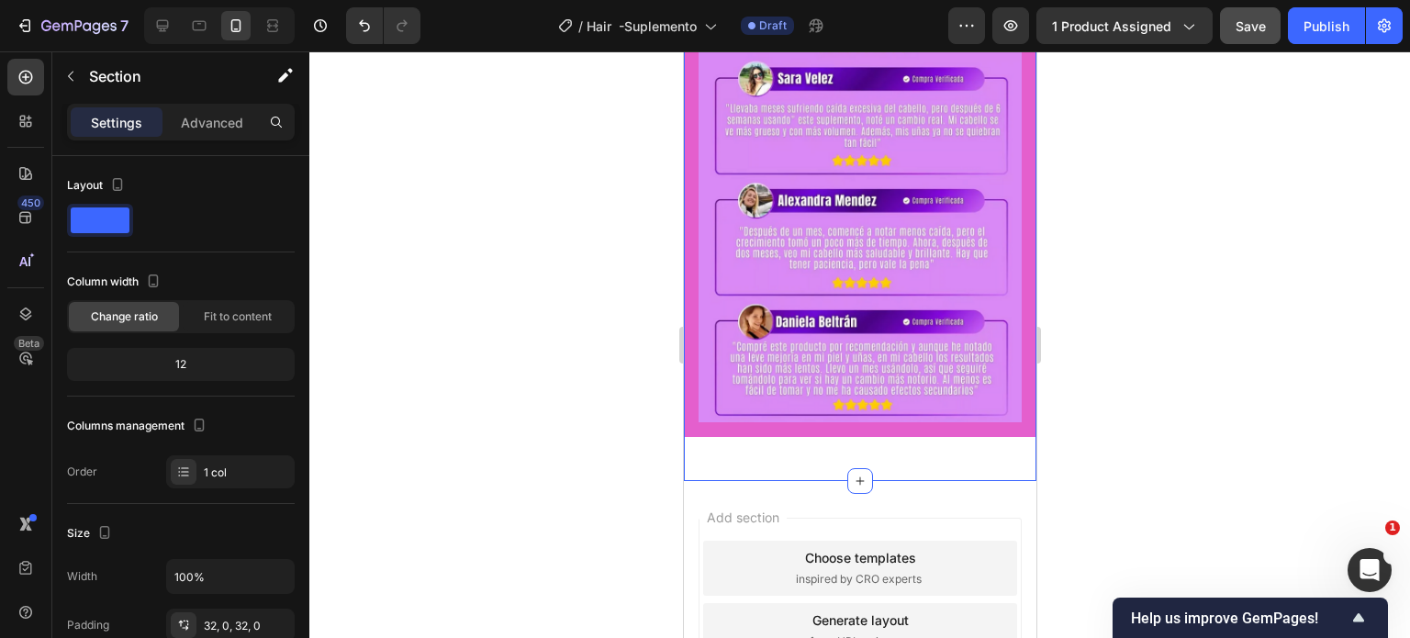
scroll to position [2738, 0]
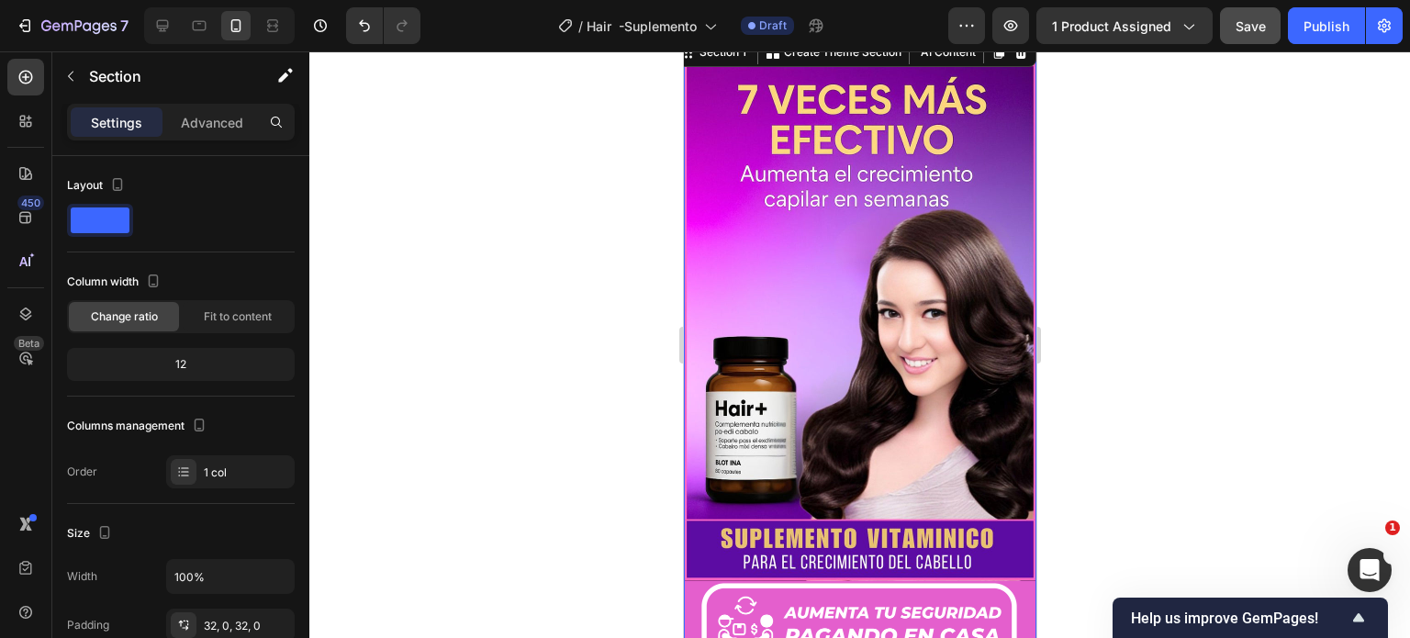
scroll to position [0, 0]
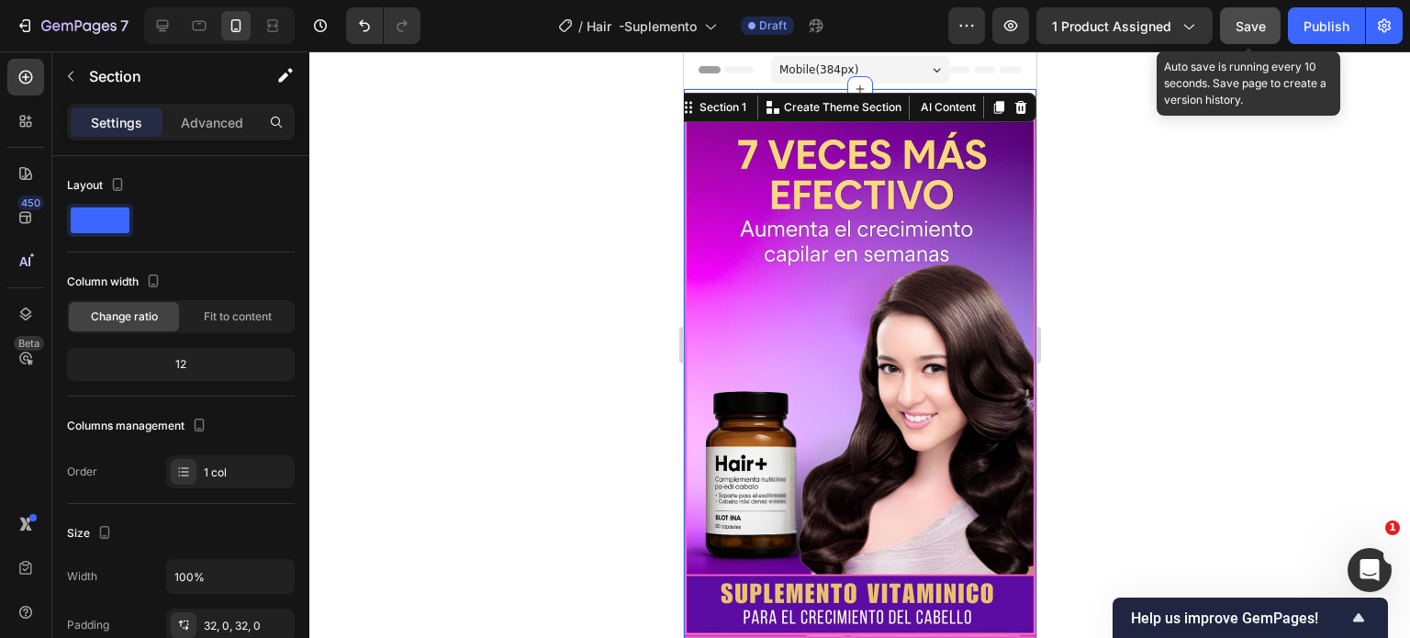
click at [1250, 23] on span "Save" at bounding box center [1250, 26] width 30 height 16
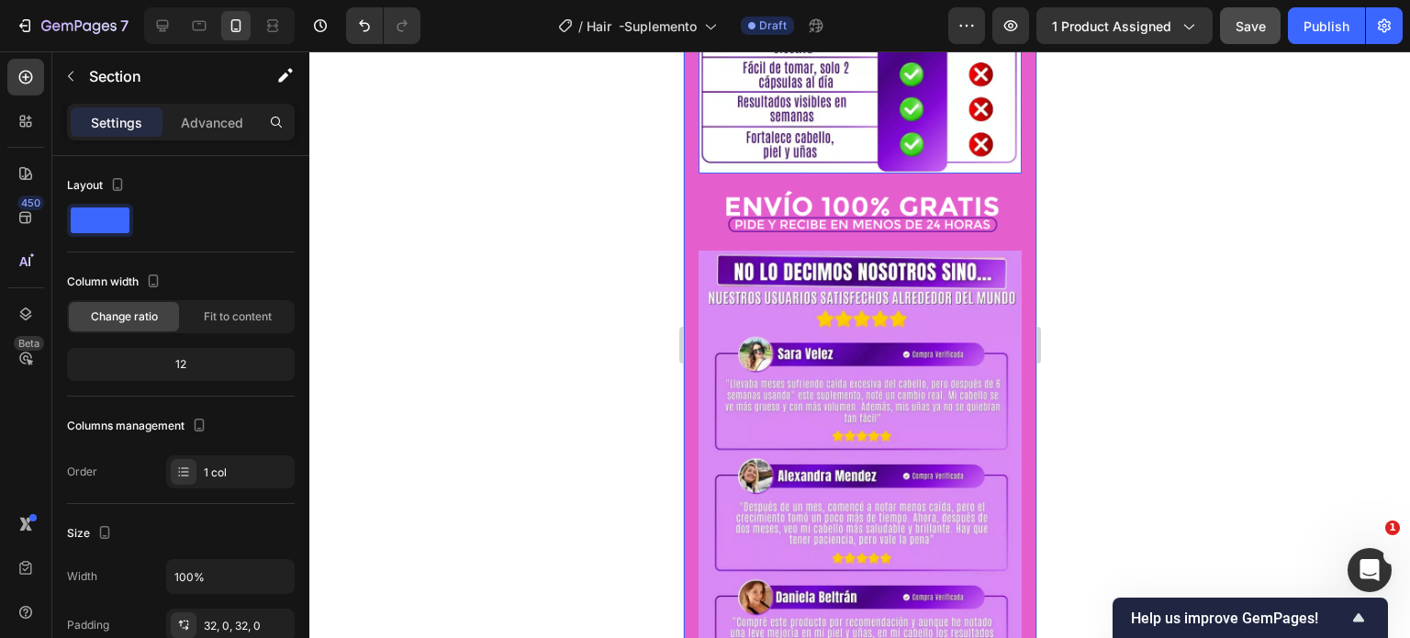
scroll to position [2202, 0]
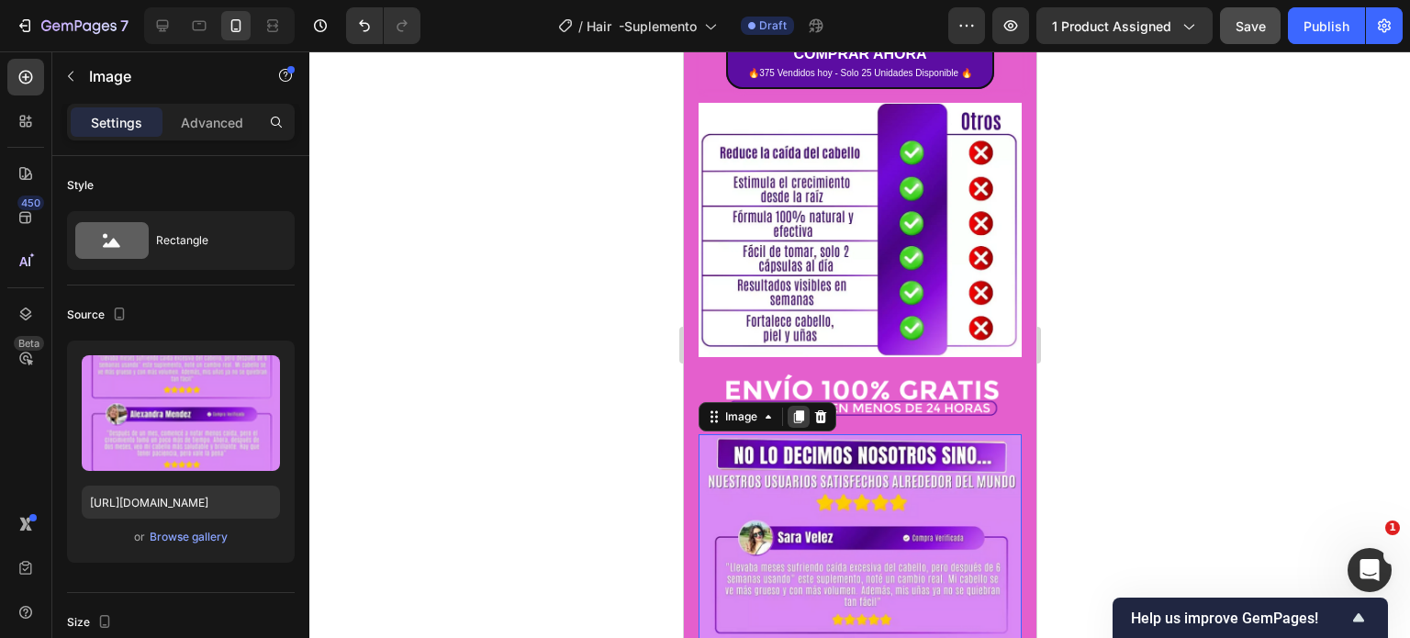
click at [801, 410] on icon at bounding box center [798, 416] width 10 height 13
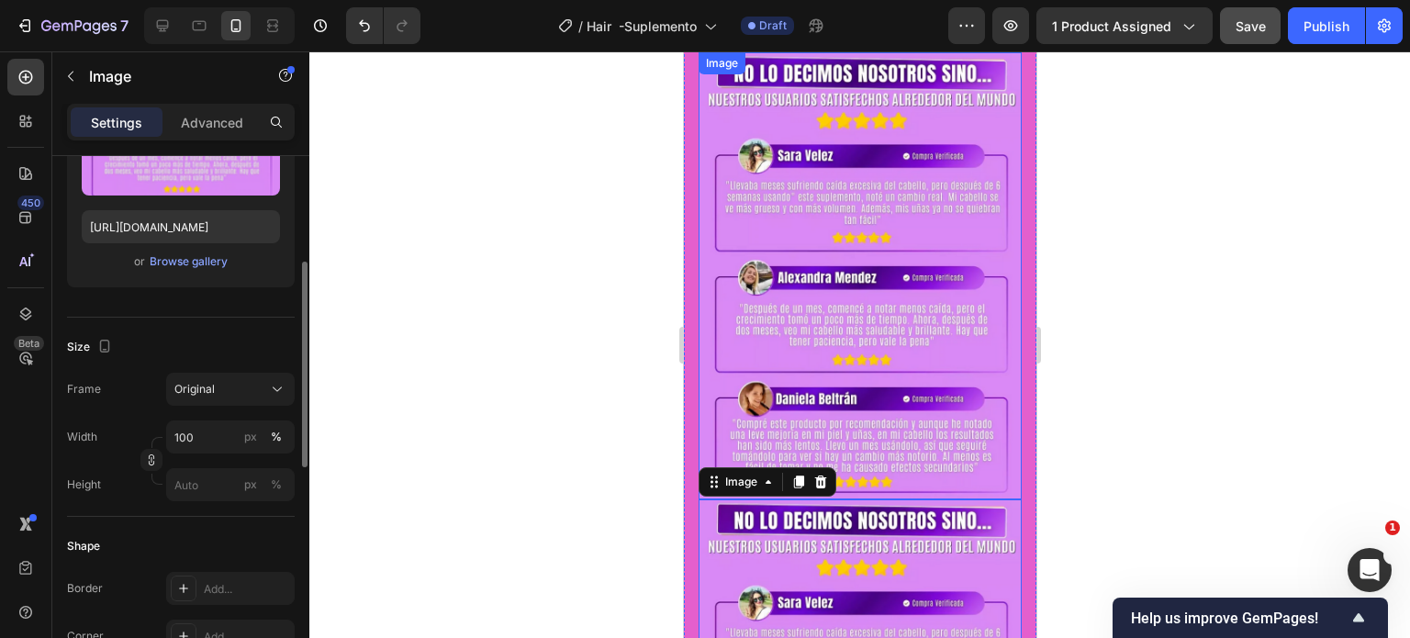
scroll to position [2581, 0]
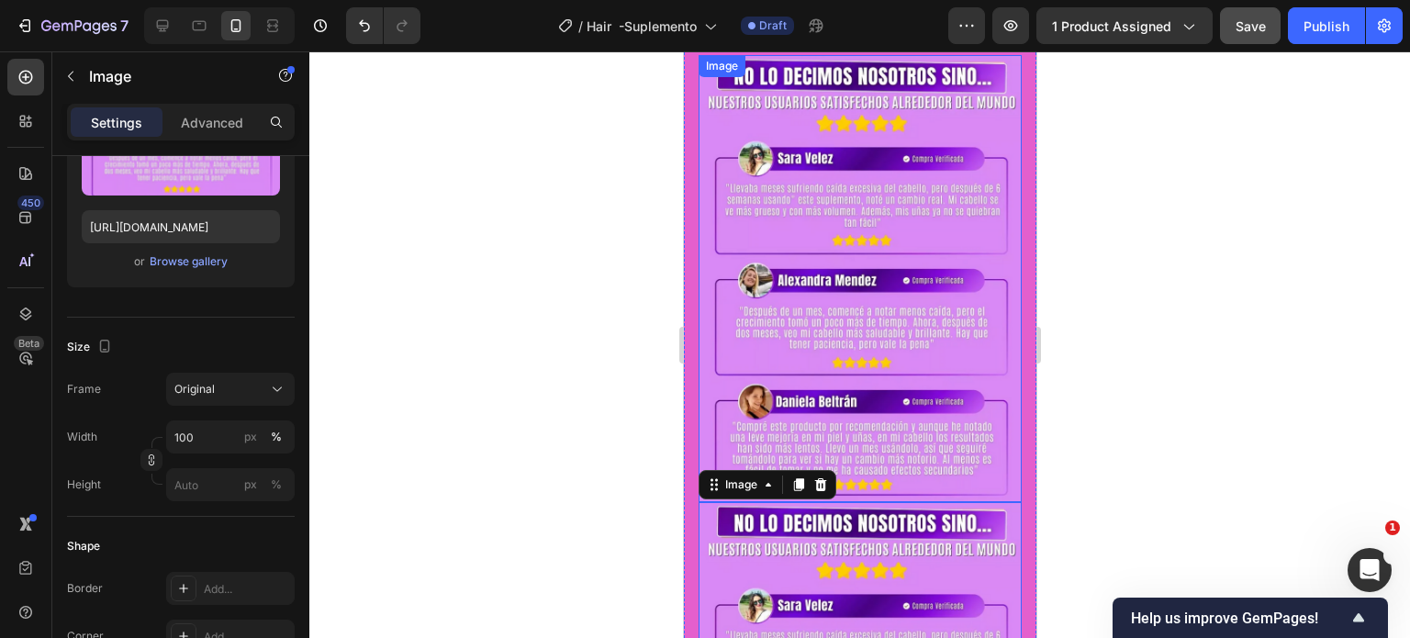
click at [889, 219] on img at bounding box center [858, 278] width 323 height 447
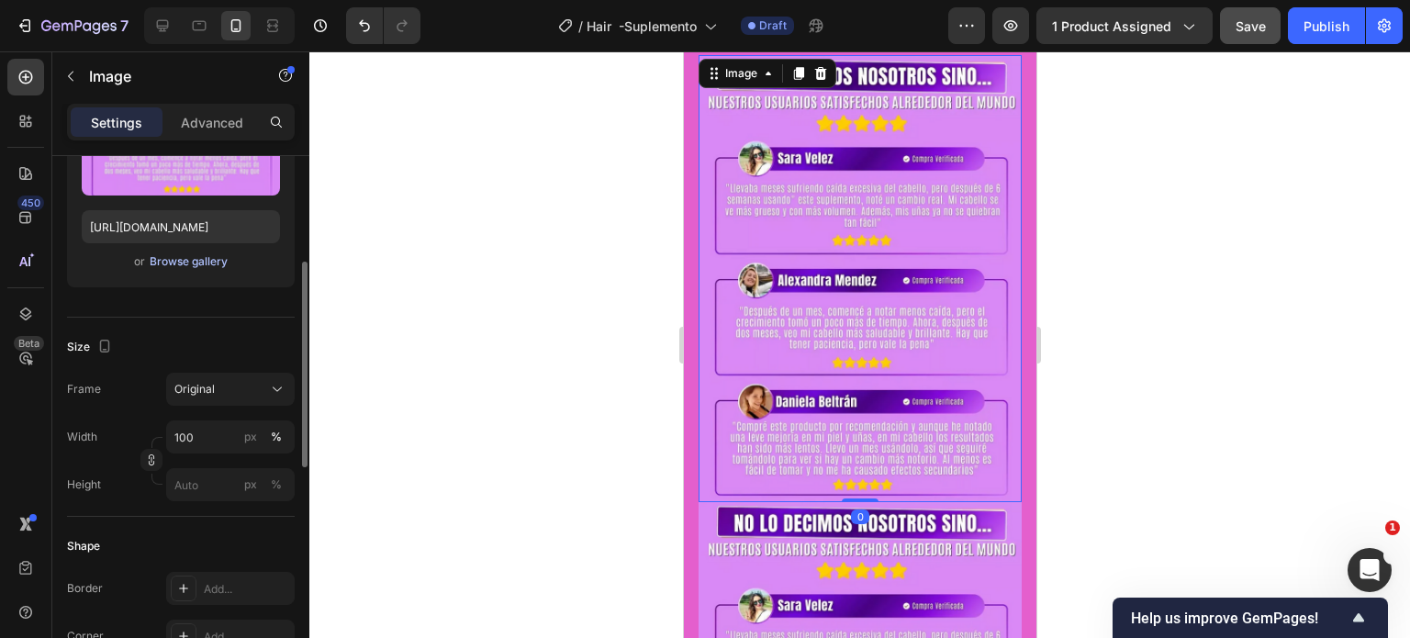
click at [188, 265] on div "Browse gallery" at bounding box center [189, 261] width 78 height 17
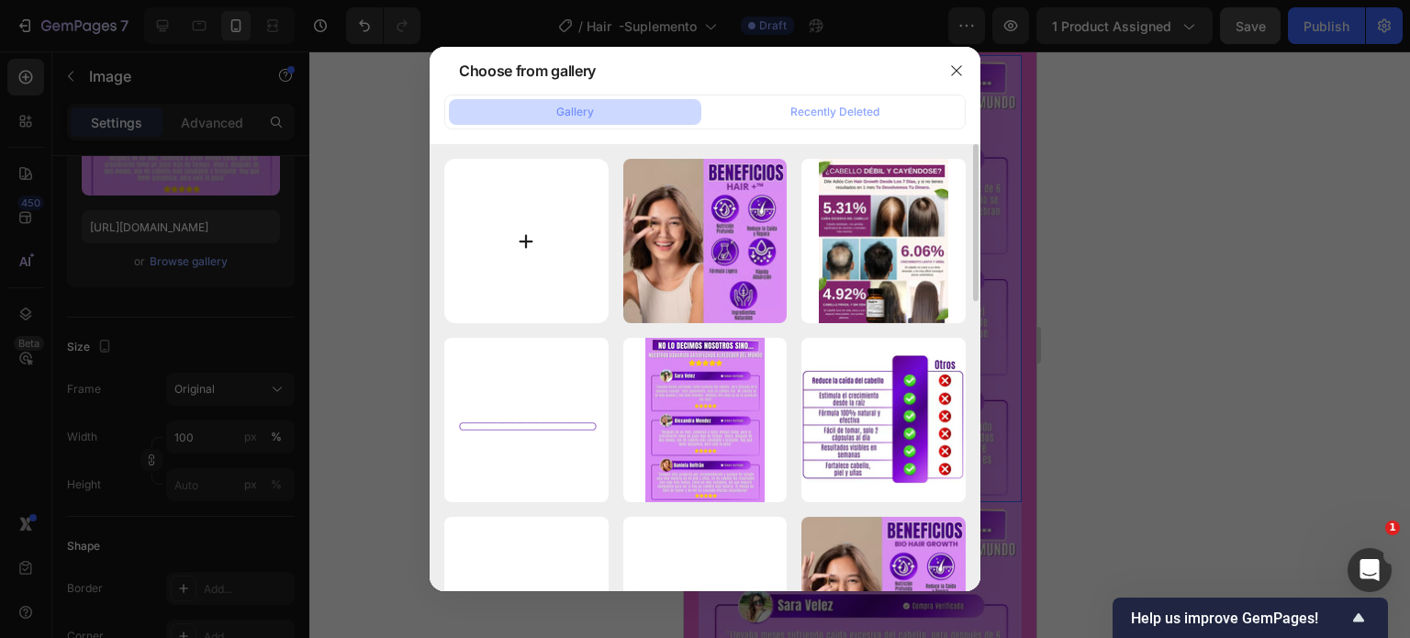
click at [528, 243] on input "file" at bounding box center [526, 241] width 164 height 164
type input "C:\fakepath\imgi_307_Bio_HairGrowth_Copy_5.png"
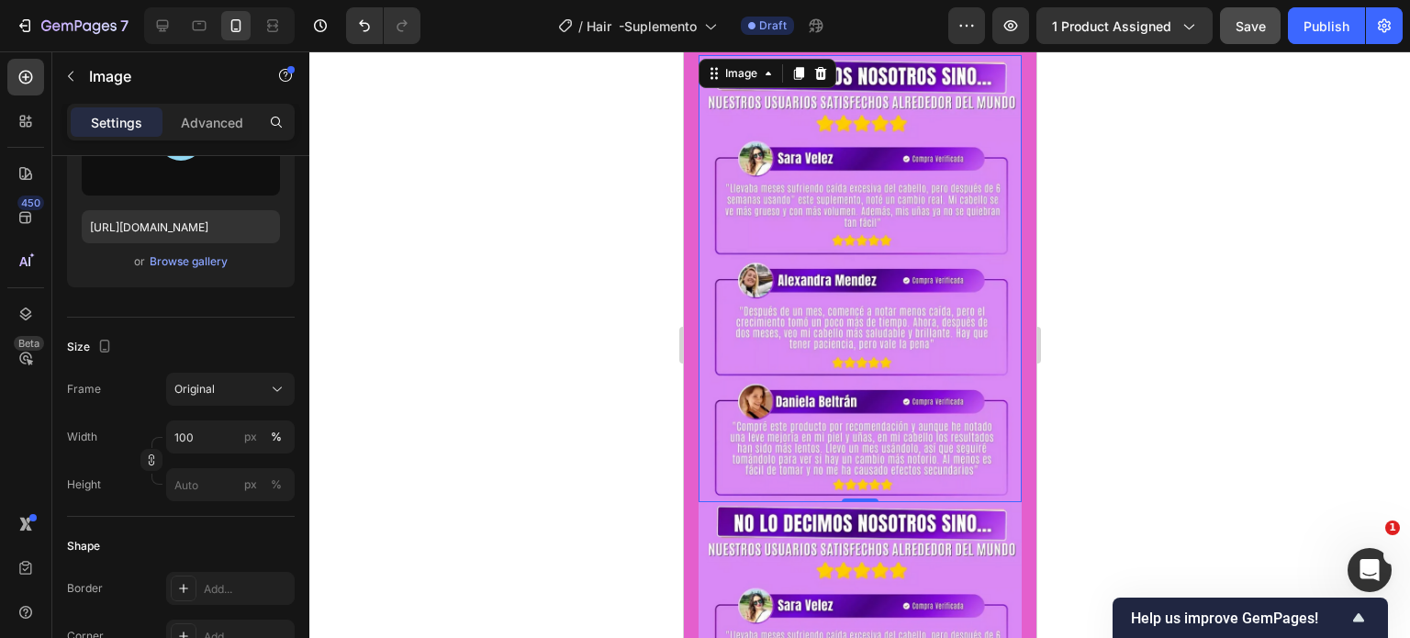
type input "https://cdn.shopify.com/s/files/1/0754/6113/2524/files/gempages_556609761571767…"
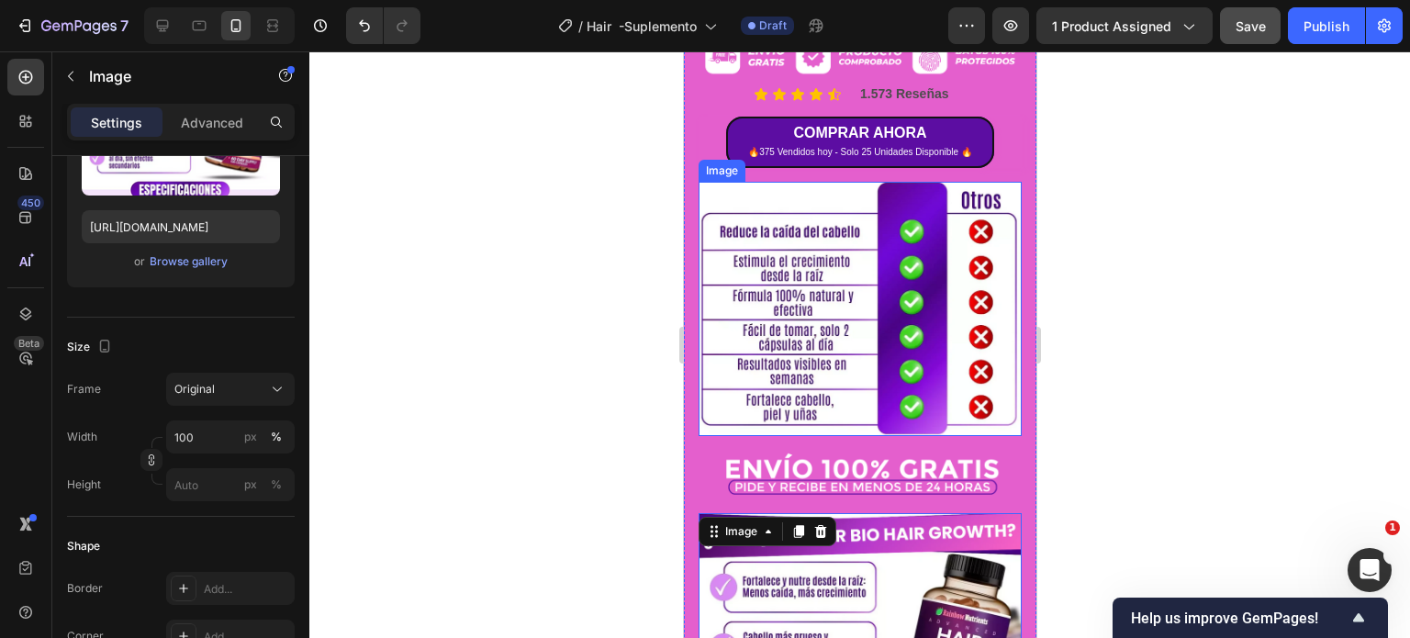
scroll to position [2306, 0]
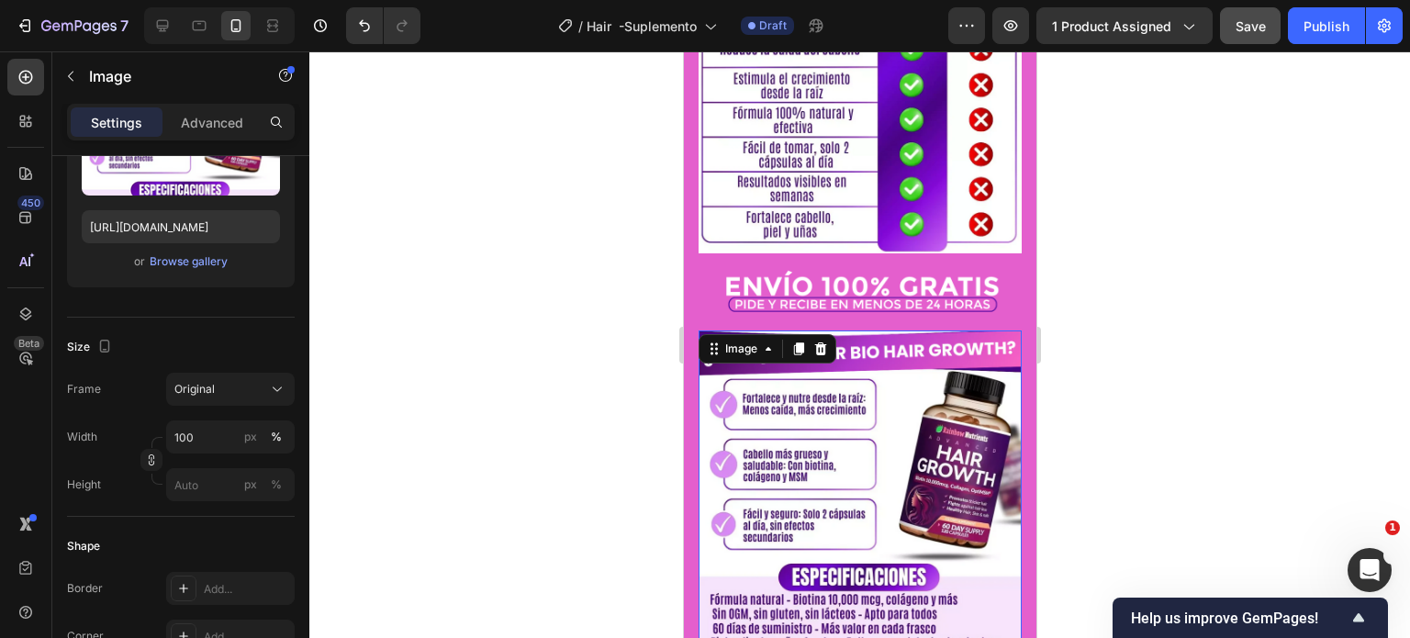
click at [1203, 284] on div at bounding box center [859, 344] width 1100 height 586
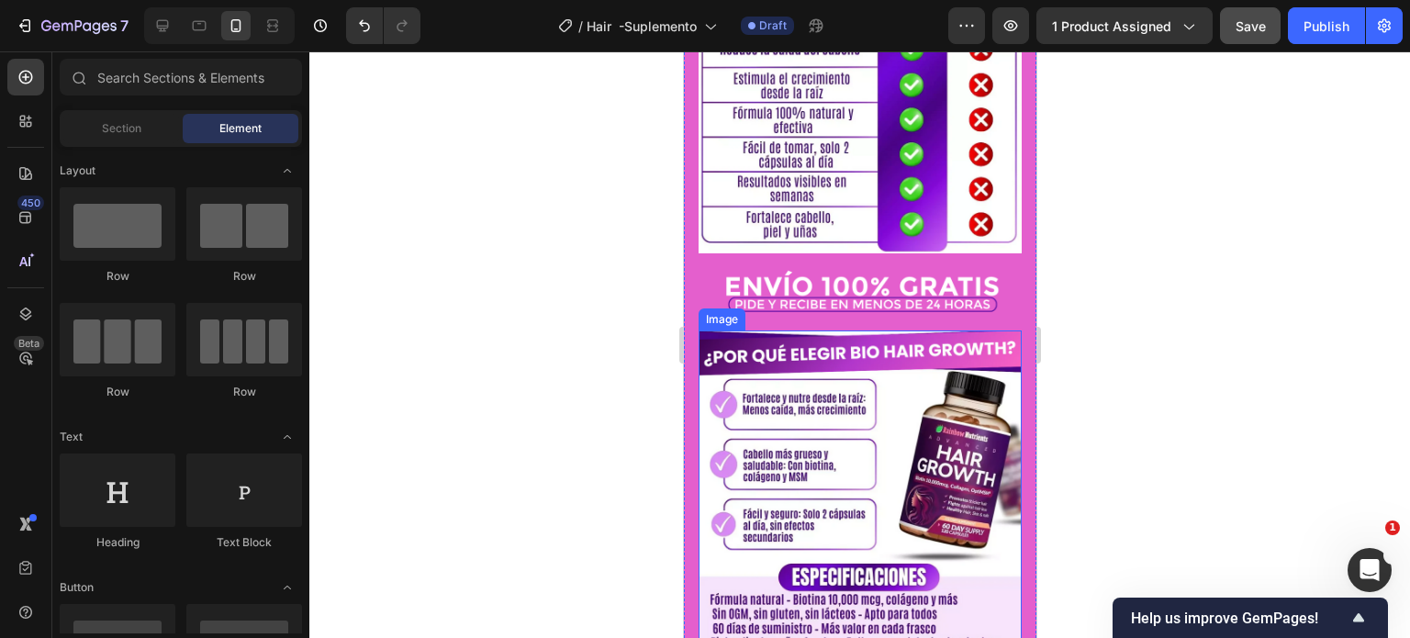
click at [868, 379] on img at bounding box center [858, 491] width 323 height 323
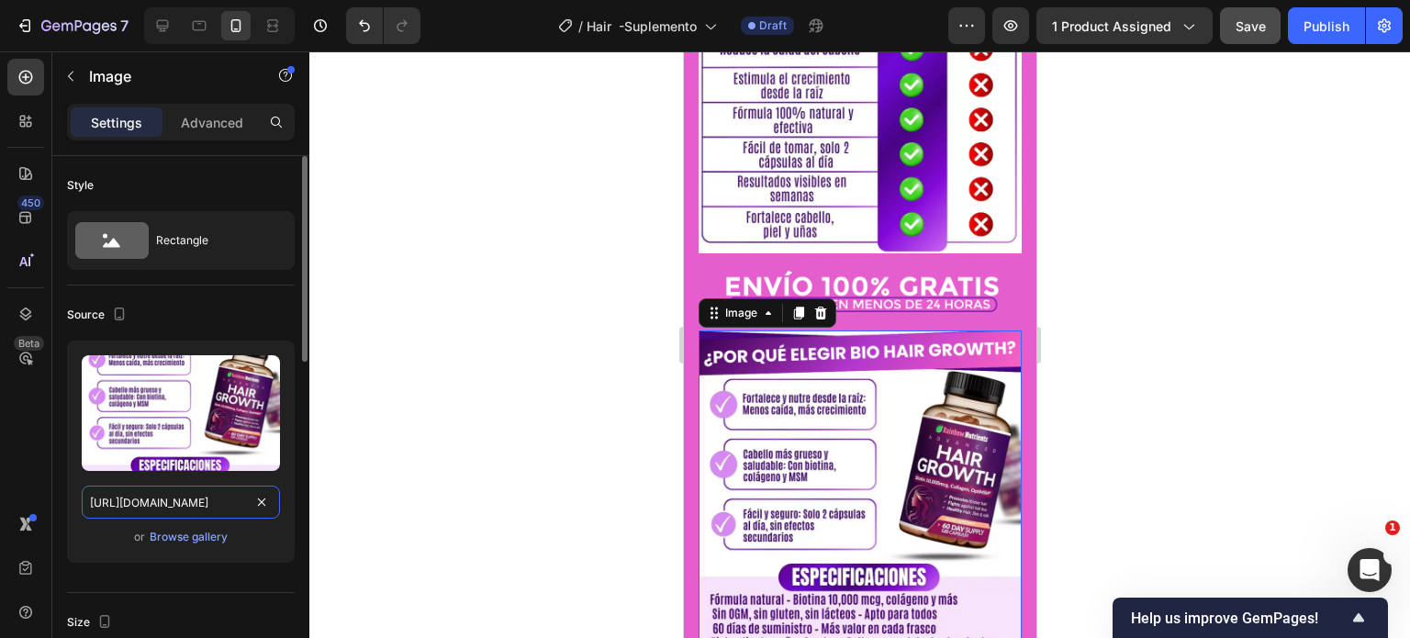
click at [206, 496] on input "https://cdn.shopify.com/s/files/1/0754/6113/2524/files/gempages_556609761571767…" at bounding box center [181, 501] width 198 height 33
click at [165, 521] on div "Upload Image https://cdn.shopify.com/s/files/1/0754/6113/2524/files/gempages_55…" at bounding box center [181, 451] width 228 height 222
click at [169, 531] on div "Browse gallery" at bounding box center [189, 537] width 78 height 17
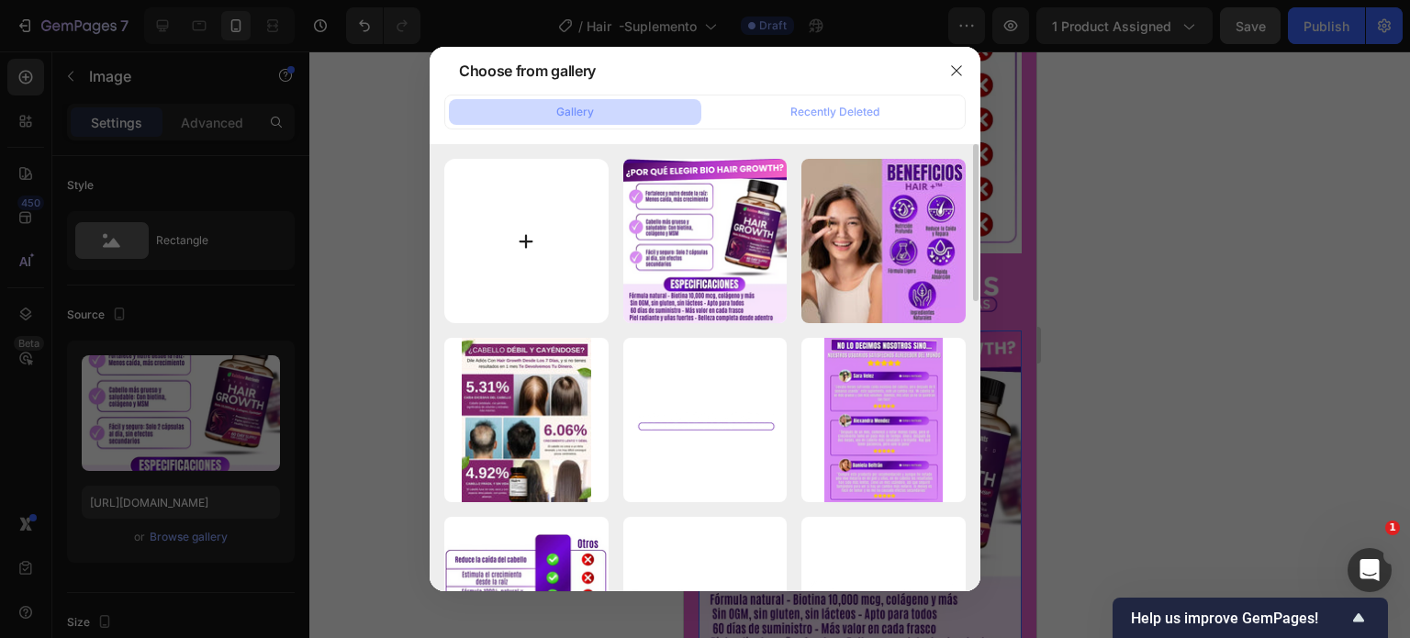
click at [558, 238] on input "file" at bounding box center [526, 241] width 164 height 164
type input "C:\fakepath\El texto del párrafo 2.jpg"
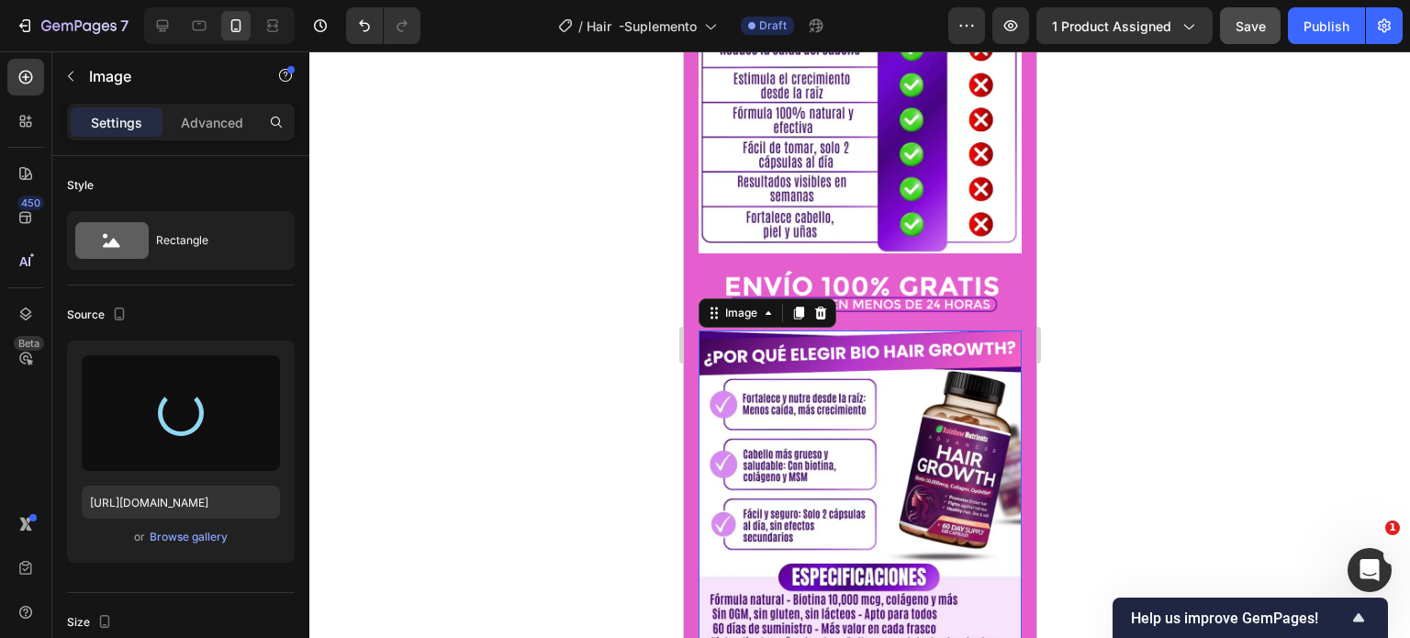
type input "https://cdn.shopify.com/s/files/1/0754/6113/2524/files/gempages_556609761571767…"
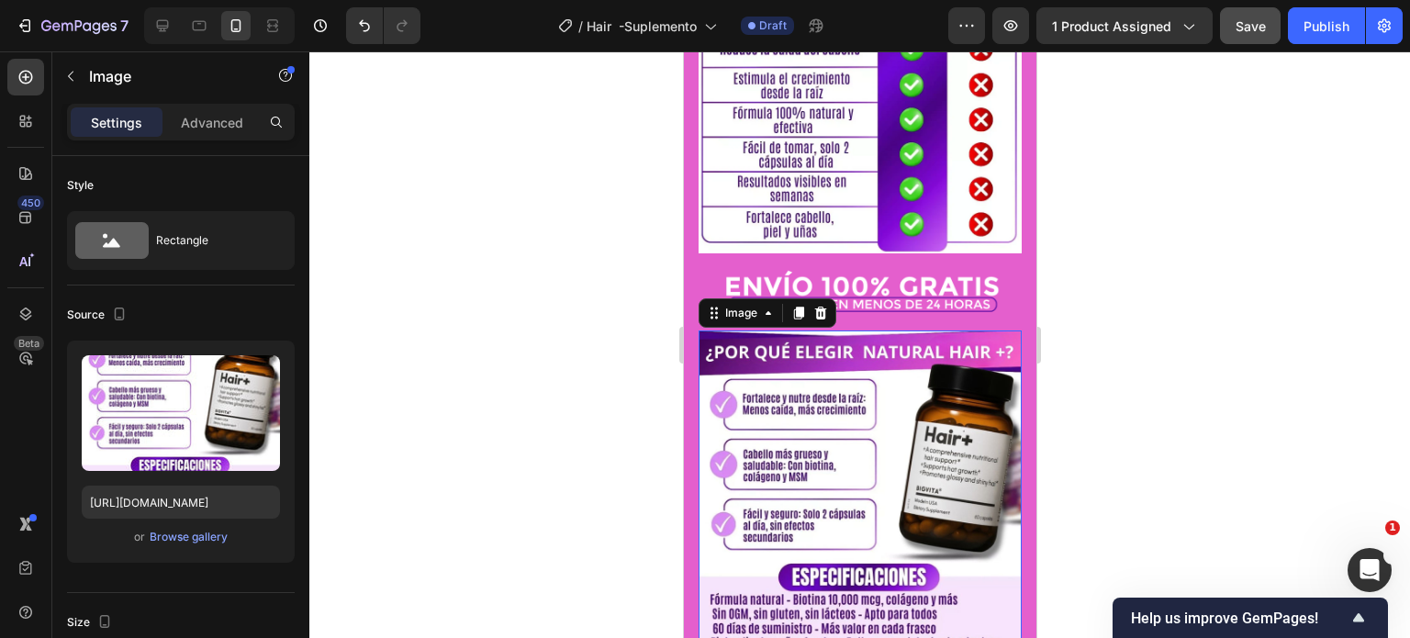
click at [1215, 318] on div at bounding box center [859, 344] width 1100 height 586
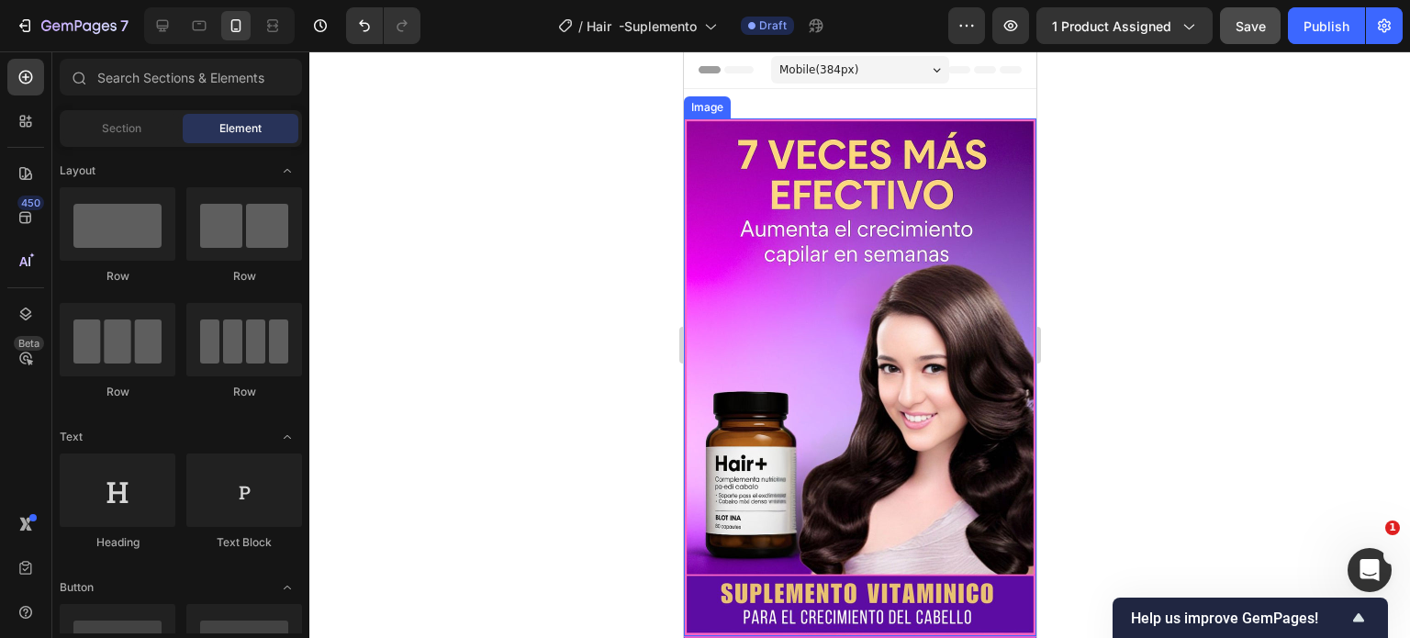
scroll to position [275, 0]
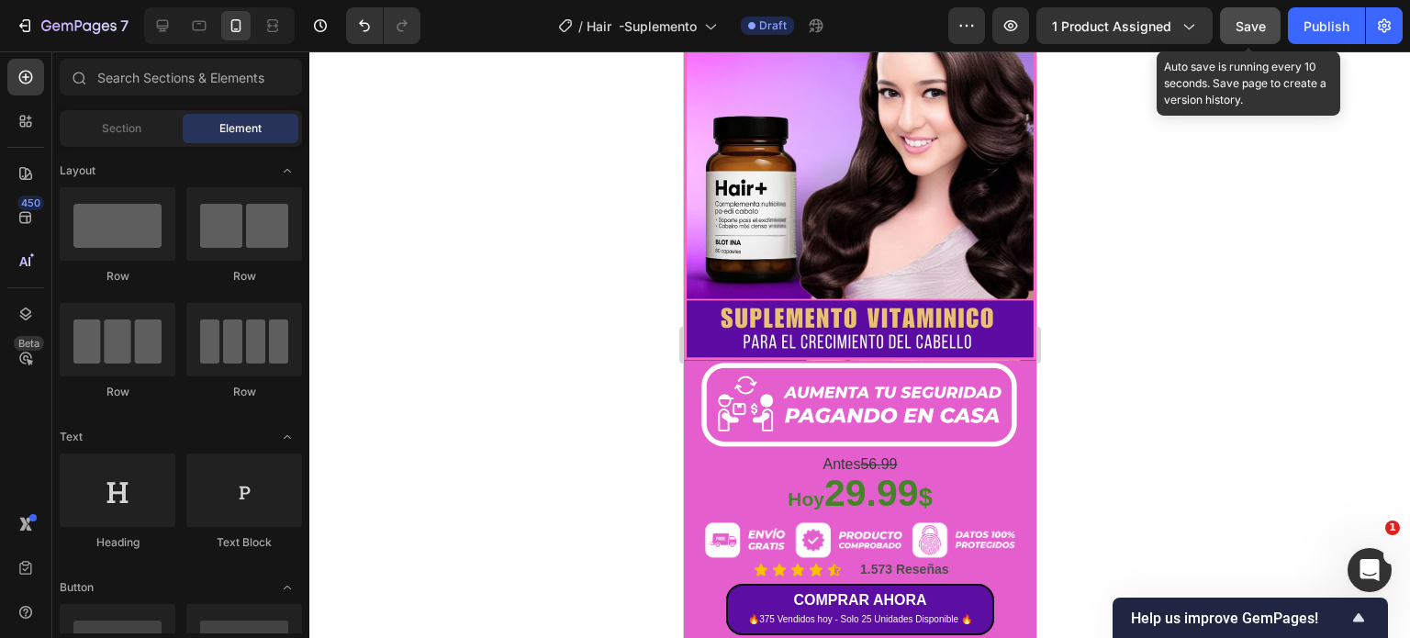
click at [1234, 22] on button "Save" at bounding box center [1250, 25] width 61 height 37
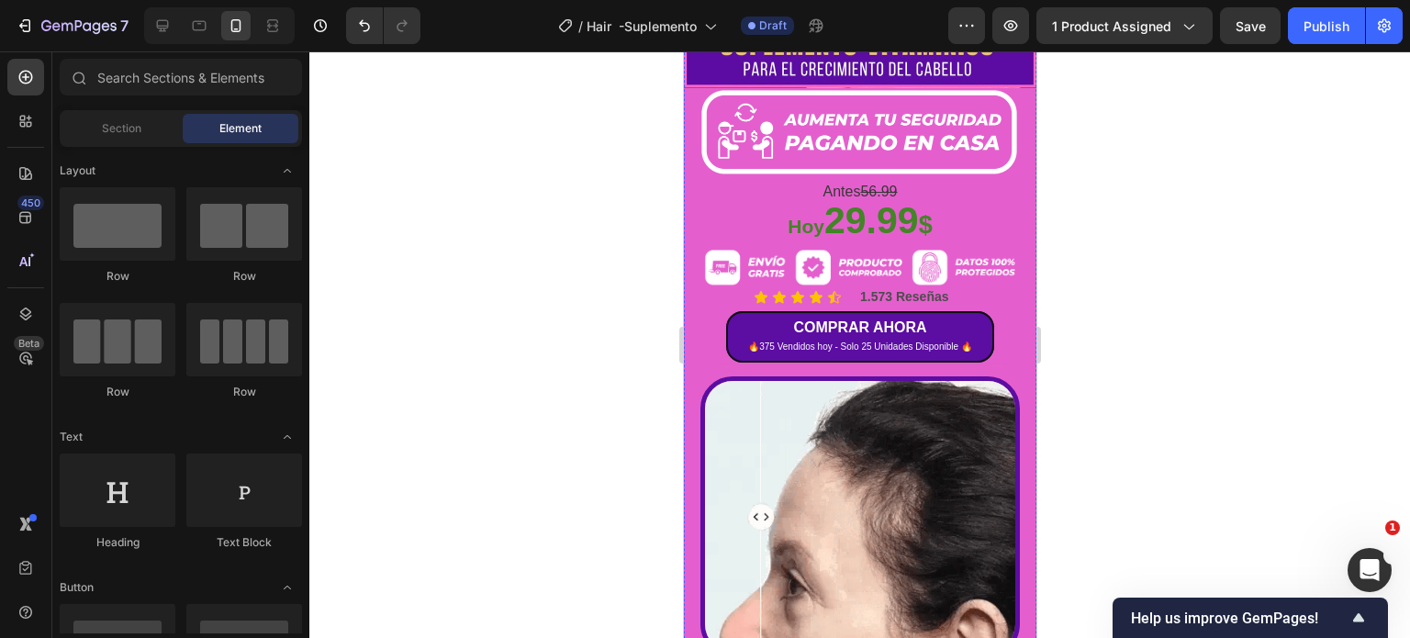
scroll to position [367, 0]
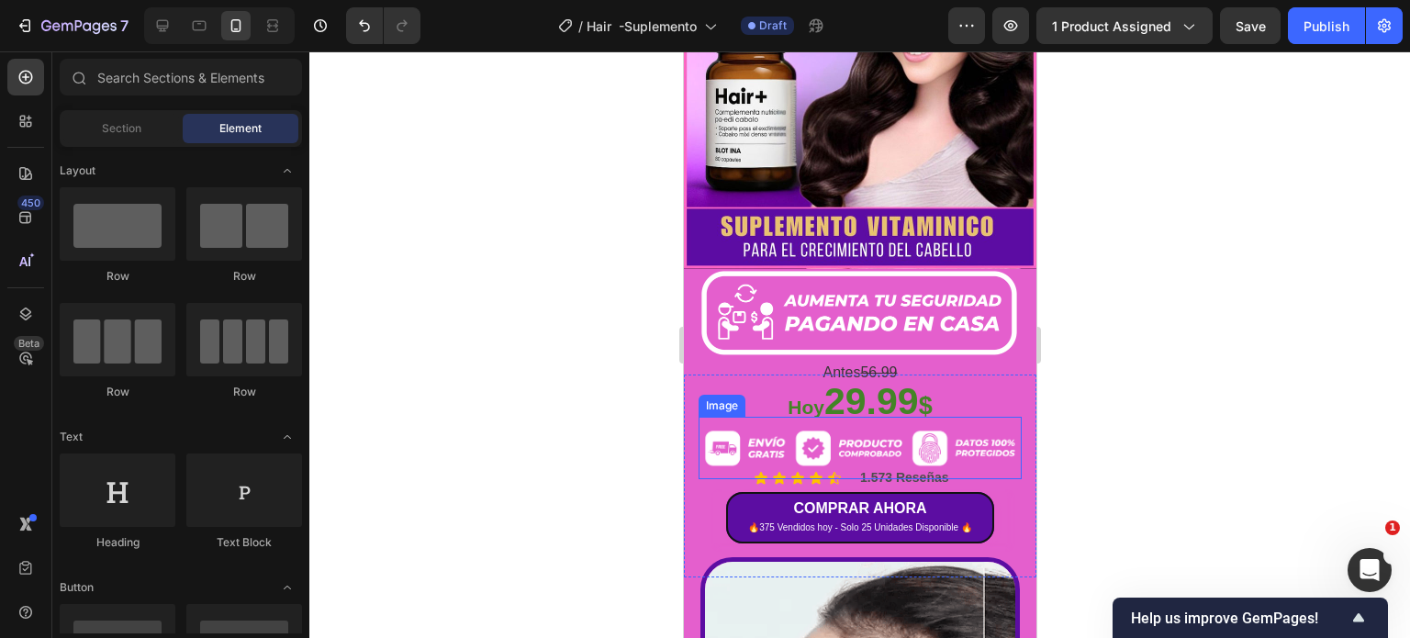
click at [881, 422] on img at bounding box center [858, 448] width 323 height 62
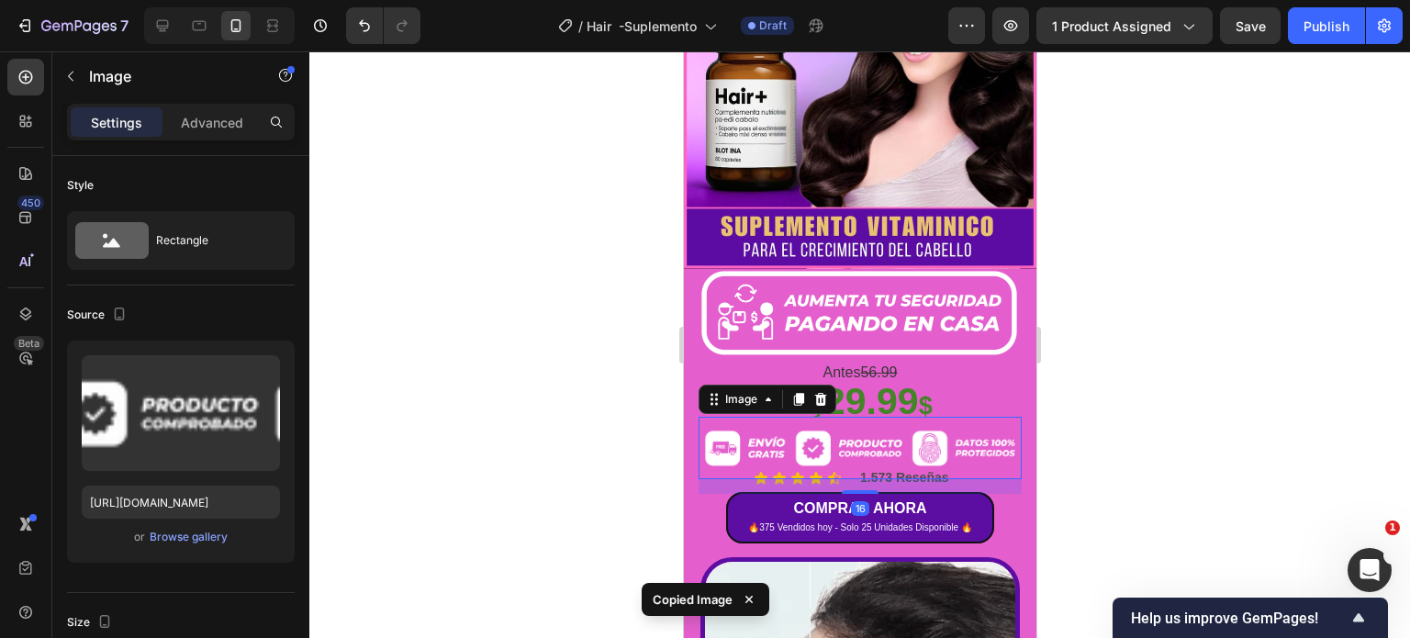
scroll to position [642, 0]
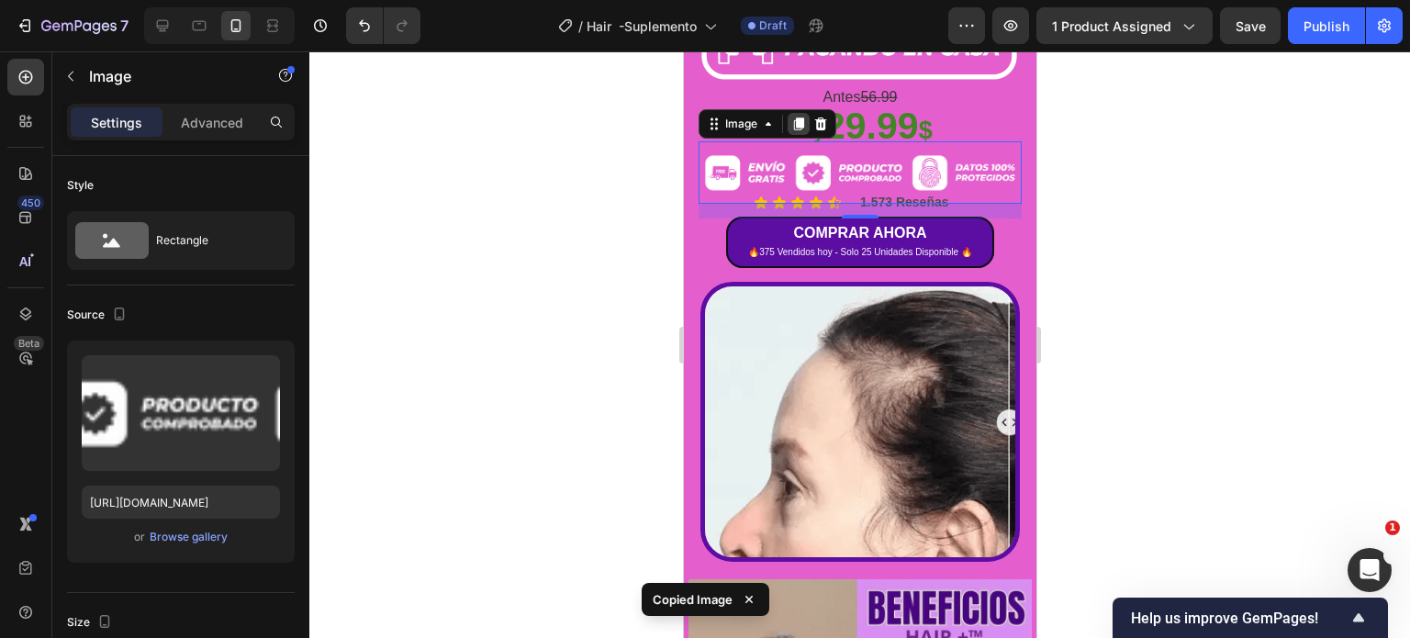
click at [802, 117] on icon at bounding box center [798, 123] width 10 height 13
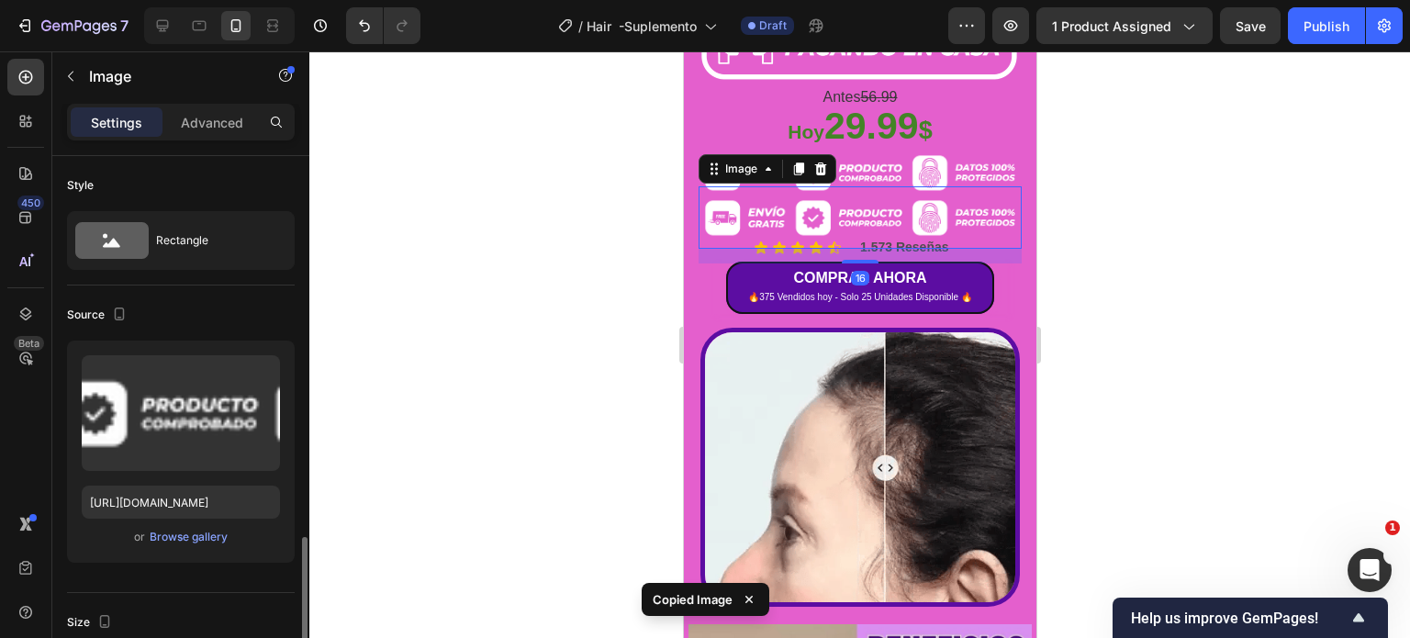
scroll to position [275, 0]
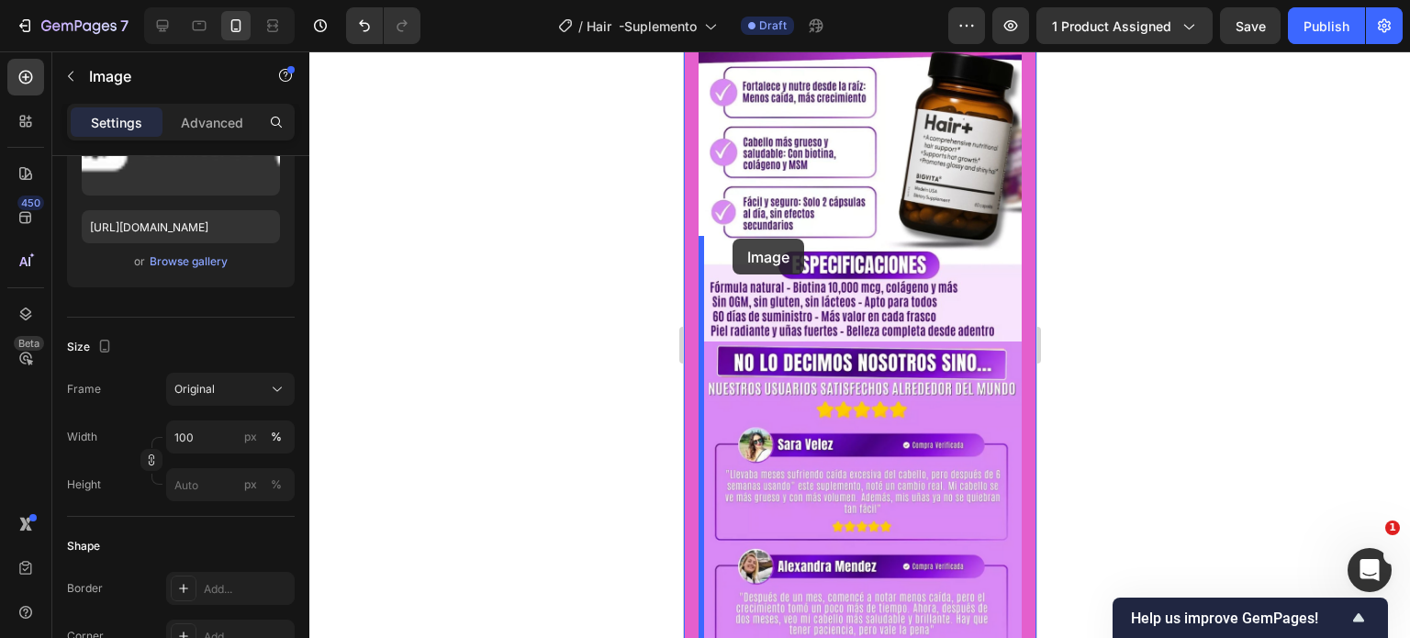
drag, startPoint x: 715, startPoint y: 142, endPoint x: 731, endPoint y: 238, distance: 96.9
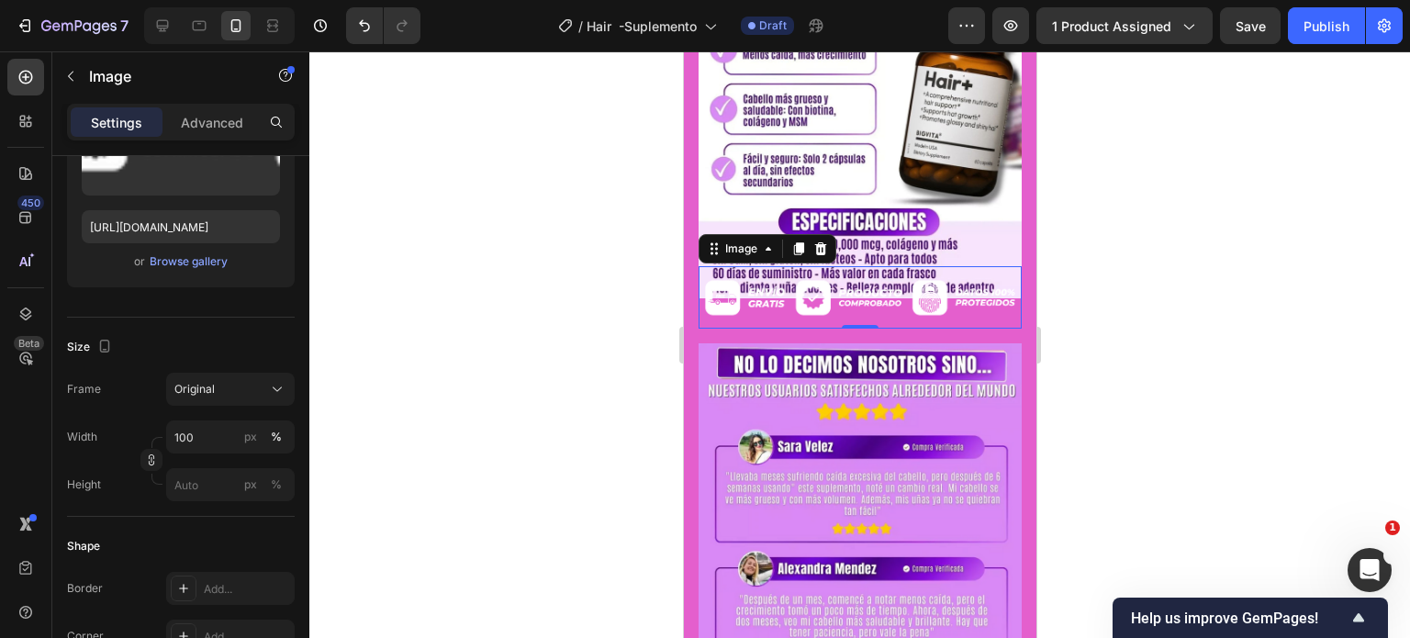
scroll to position [2618, 0]
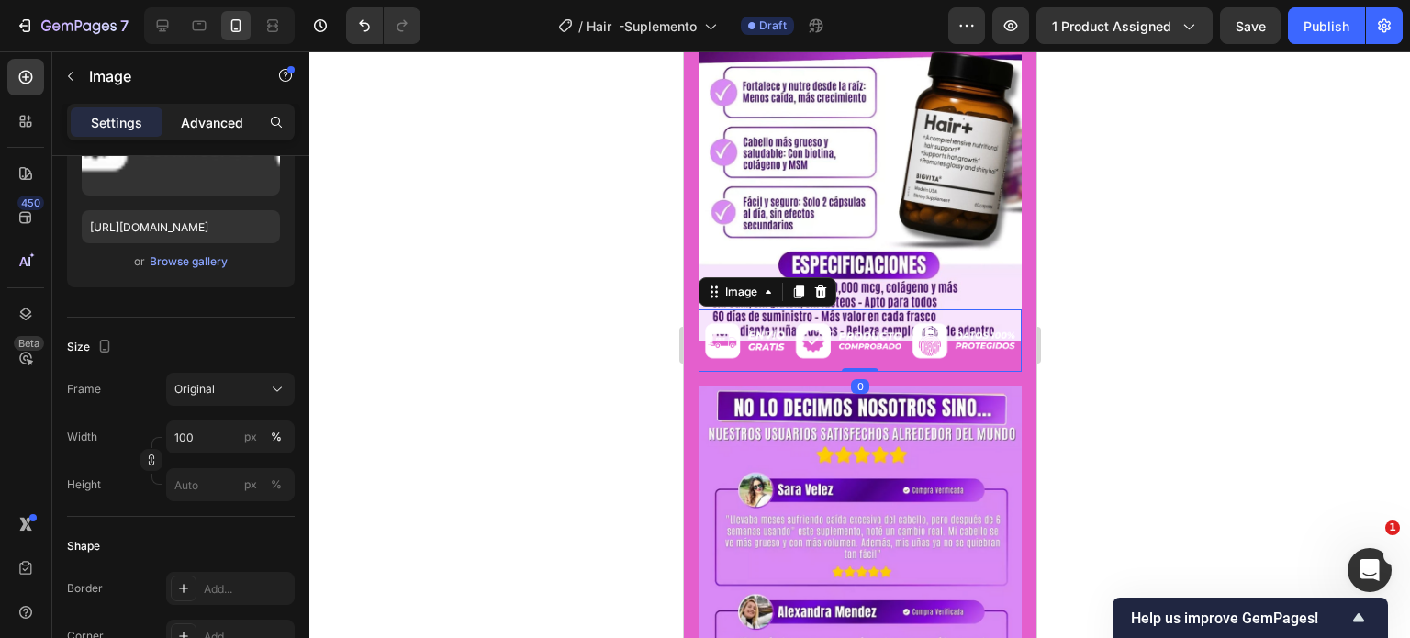
click at [233, 113] on p "Advanced" at bounding box center [212, 122] width 62 height 19
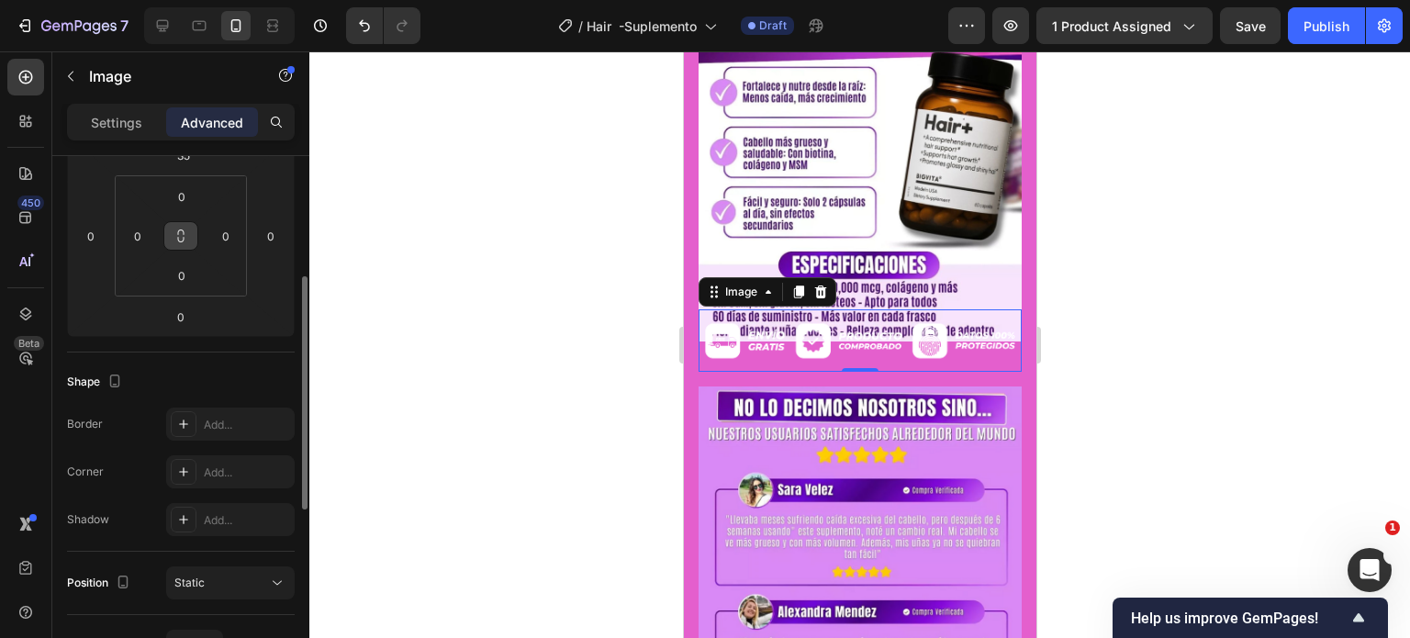
scroll to position [92, 0]
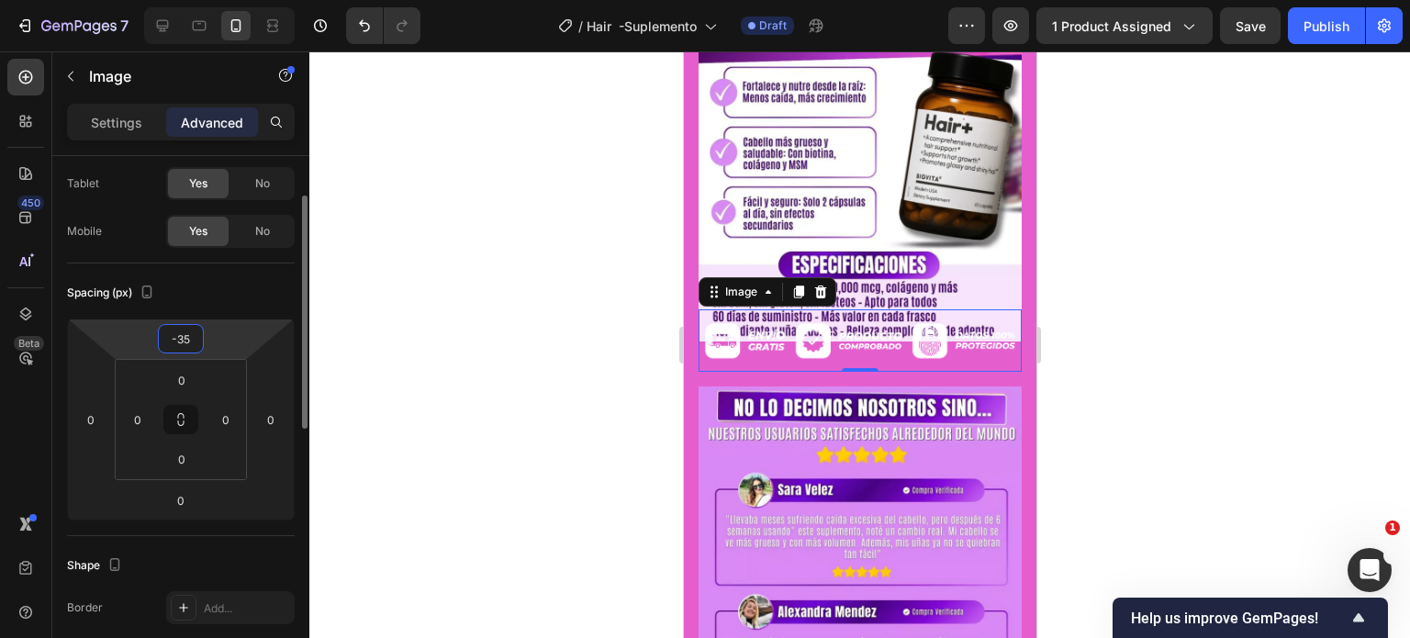
click at [190, 336] on input "-35" at bounding box center [180, 339] width 37 height 28
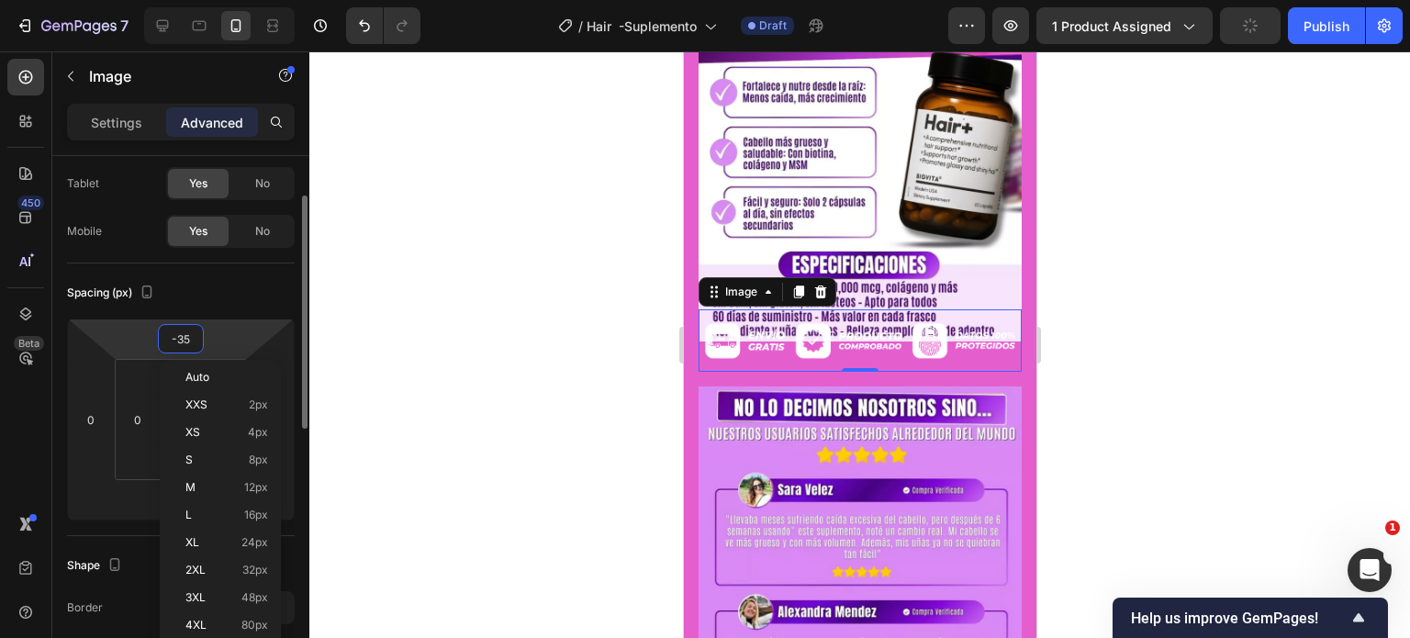
type input "0"
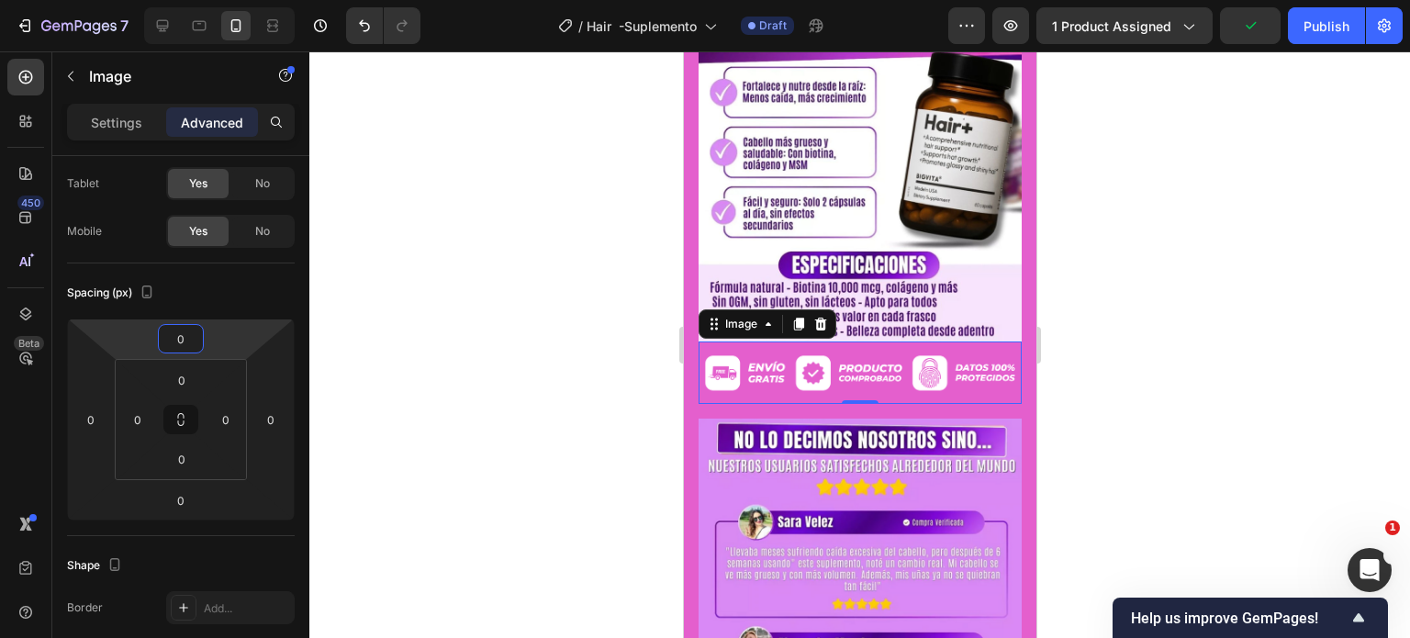
click at [1288, 367] on div at bounding box center [859, 344] width 1100 height 586
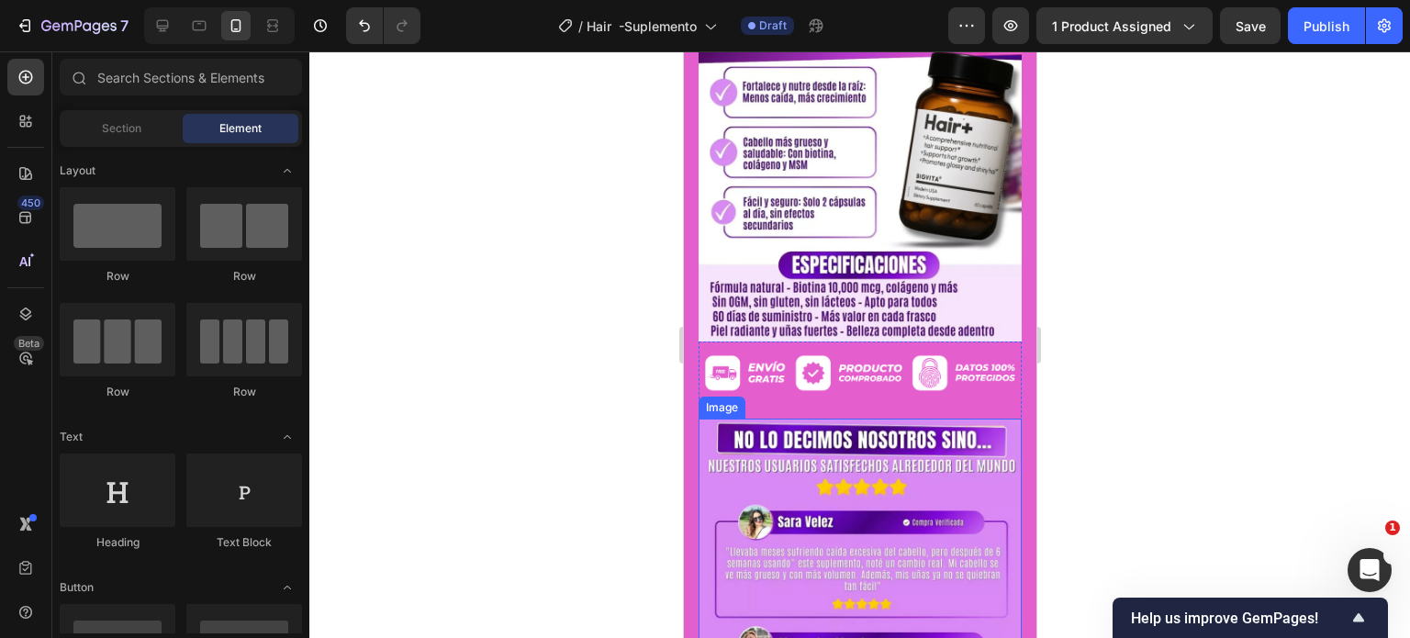
click at [867, 418] on img at bounding box center [858, 641] width 323 height 447
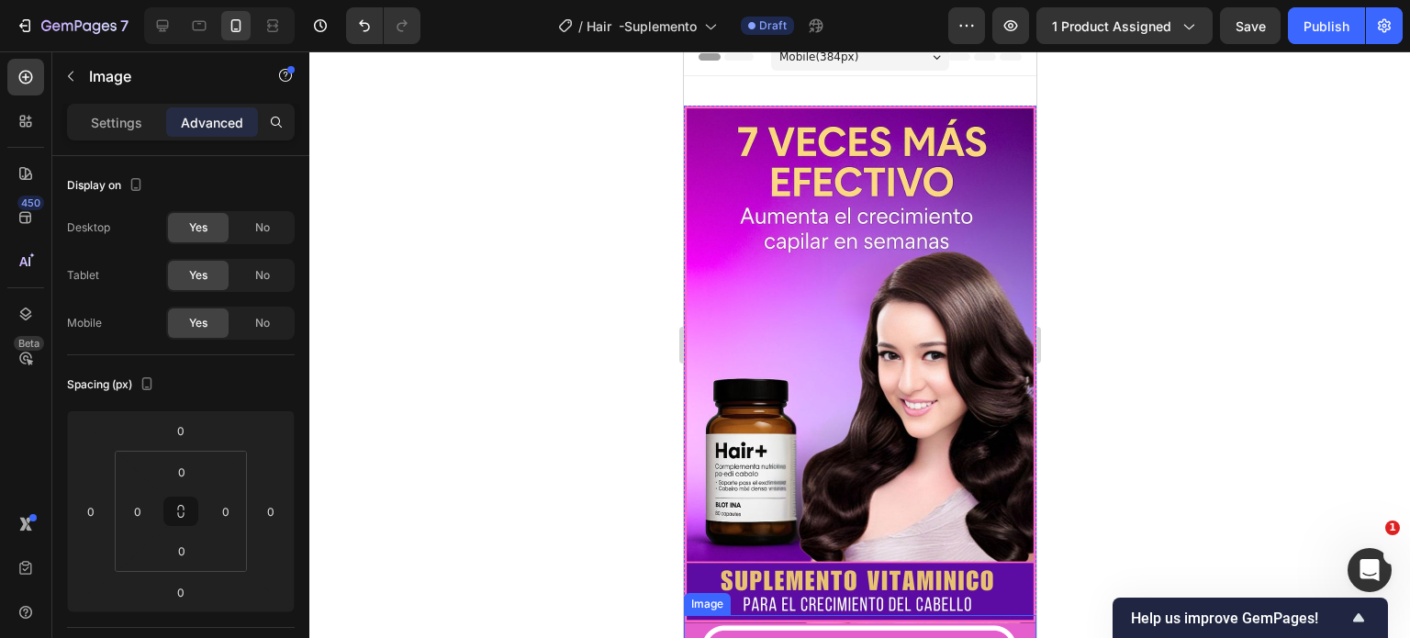
scroll to position [0, 0]
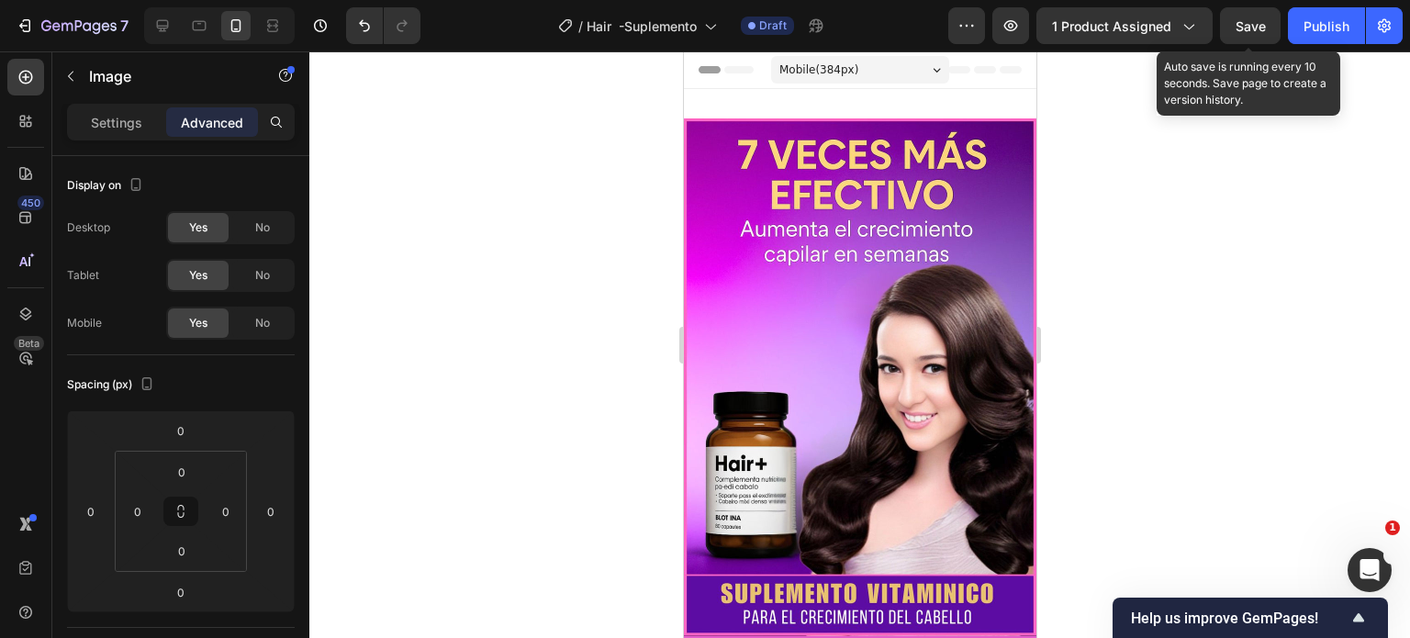
click at [1259, 24] on span "Save" at bounding box center [1250, 26] width 30 height 16
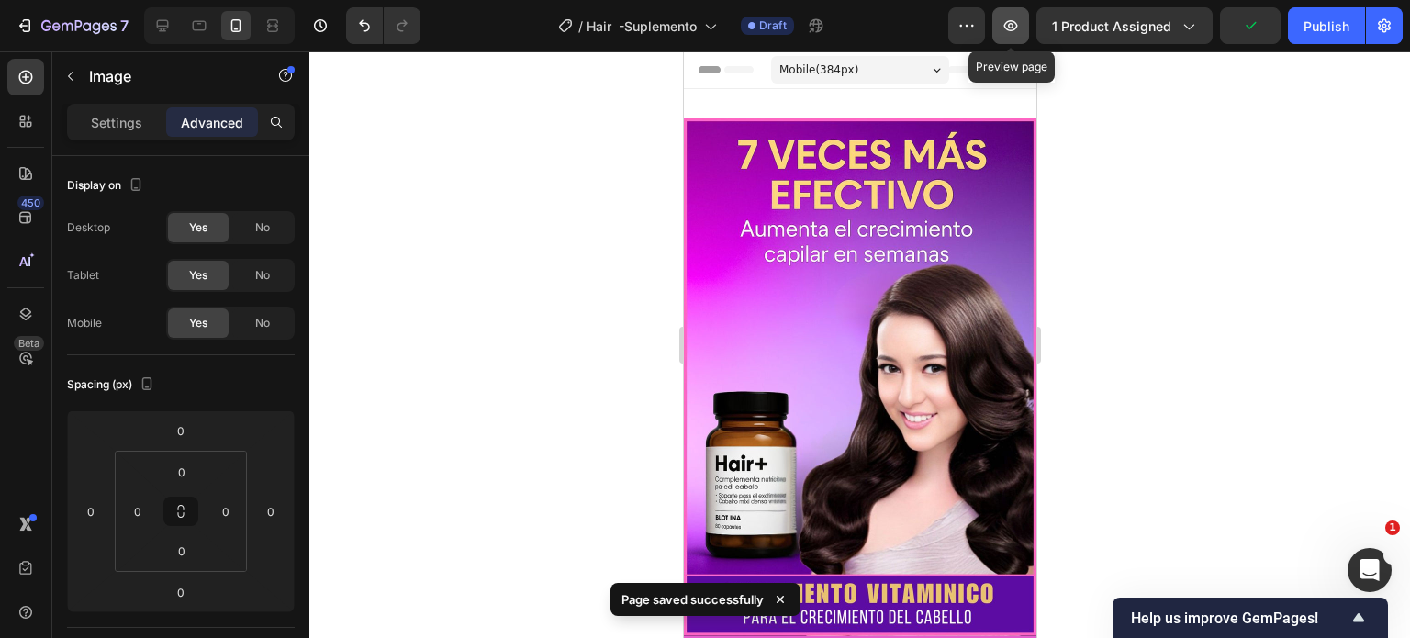
click at [1020, 20] on icon "button" at bounding box center [1010, 26] width 18 height 18
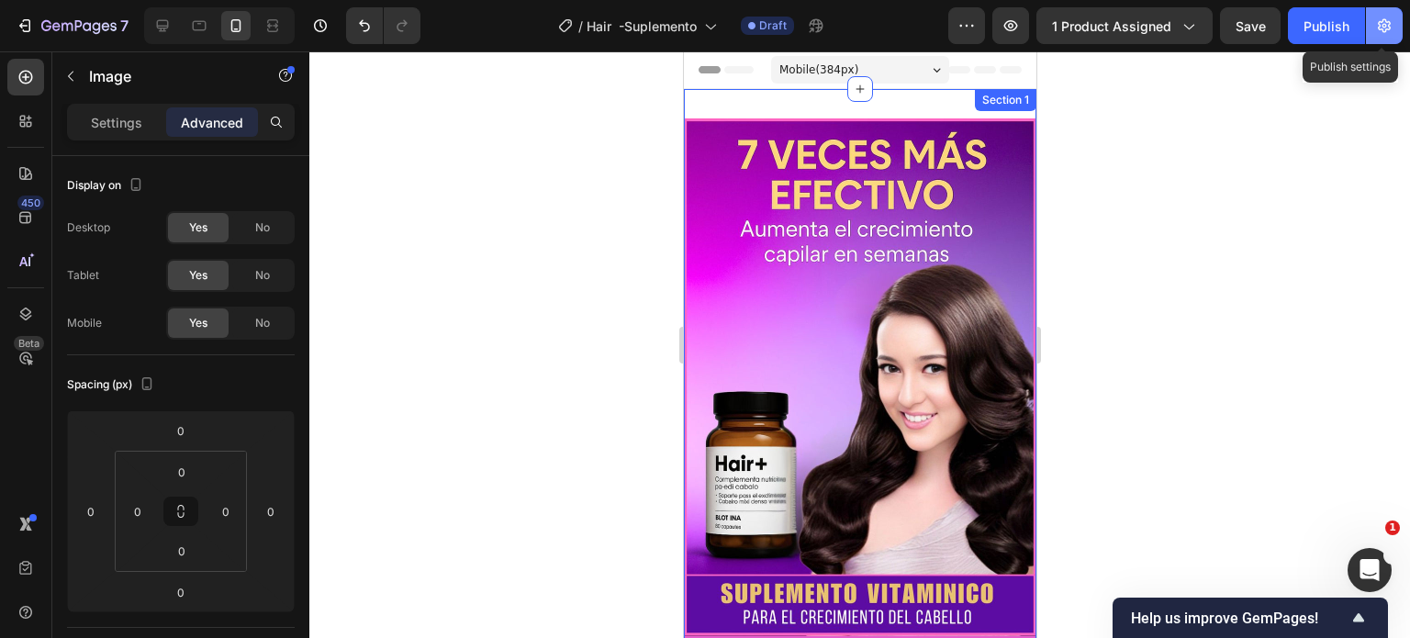
click at [1379, 28] on icon "button" at bounding box center [1384, 26] width 18 height 18
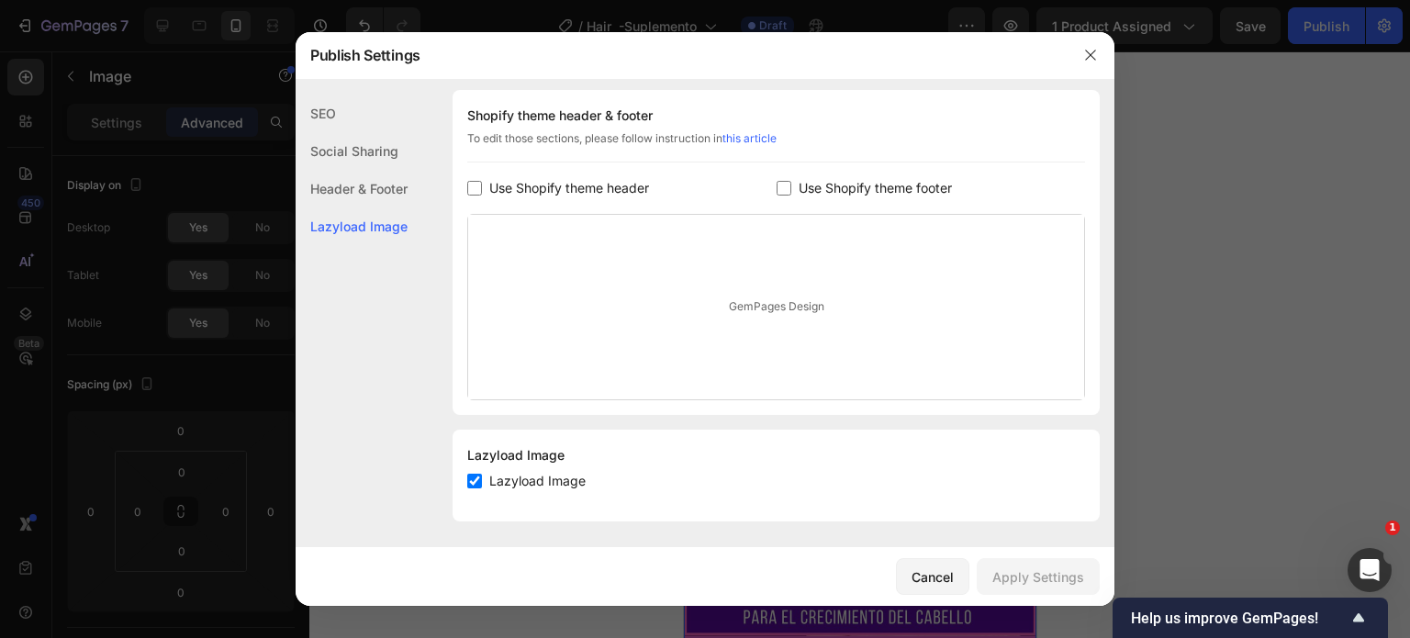
scroll to position [277, 0]
click at [535, 478] on span "Lazyload Image" at bounding box center [537, 479] width 96 height 22
checkbox input "false"
click at [917, 577] on div "Cancel" at bounding box center [932, 576] width 42 height 19
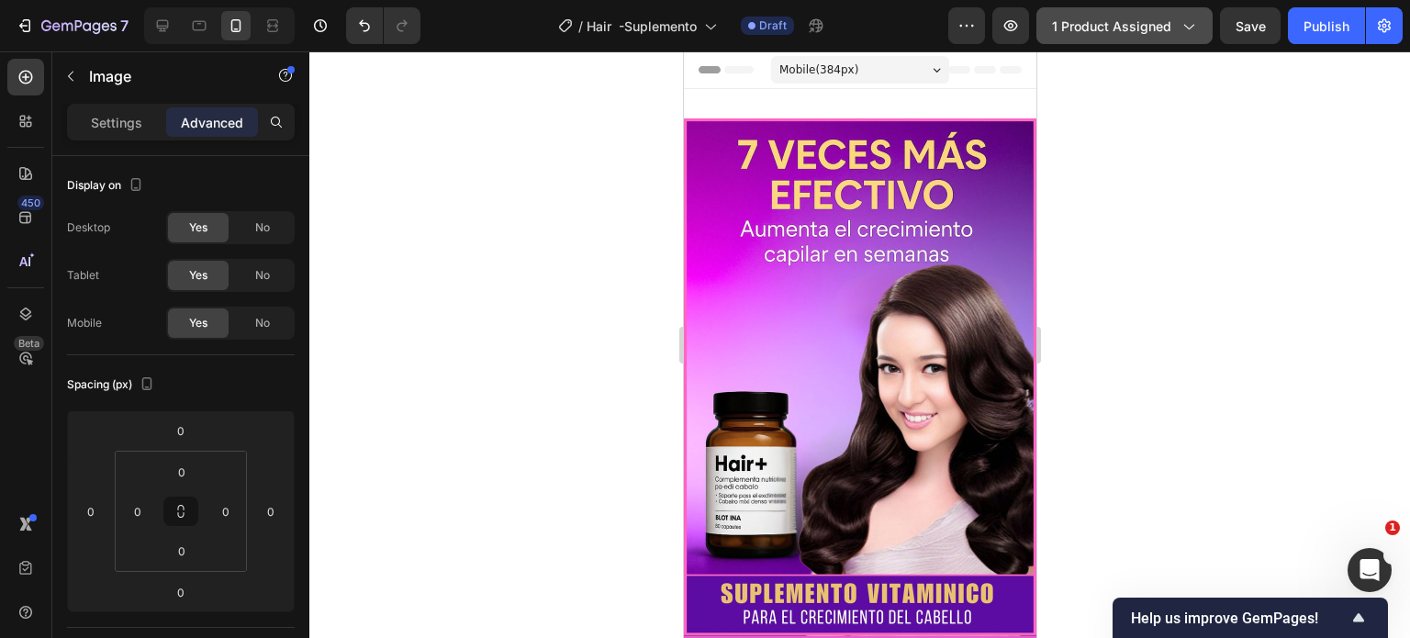
click at [1132, 28] on span "1 product assigned" at bounding box center [1111, 26] width 119 height 19
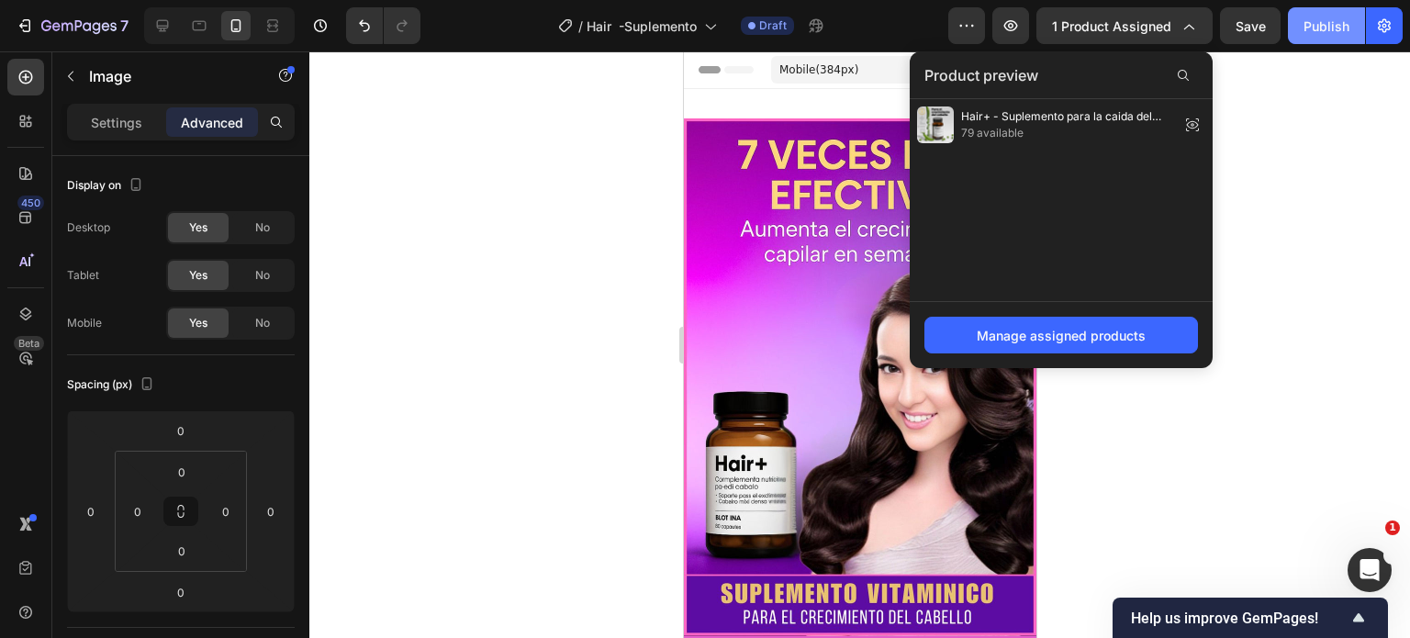
click at [1315, 28] on div "Publish" at bounding box center [1326, 26] width 46 height 19
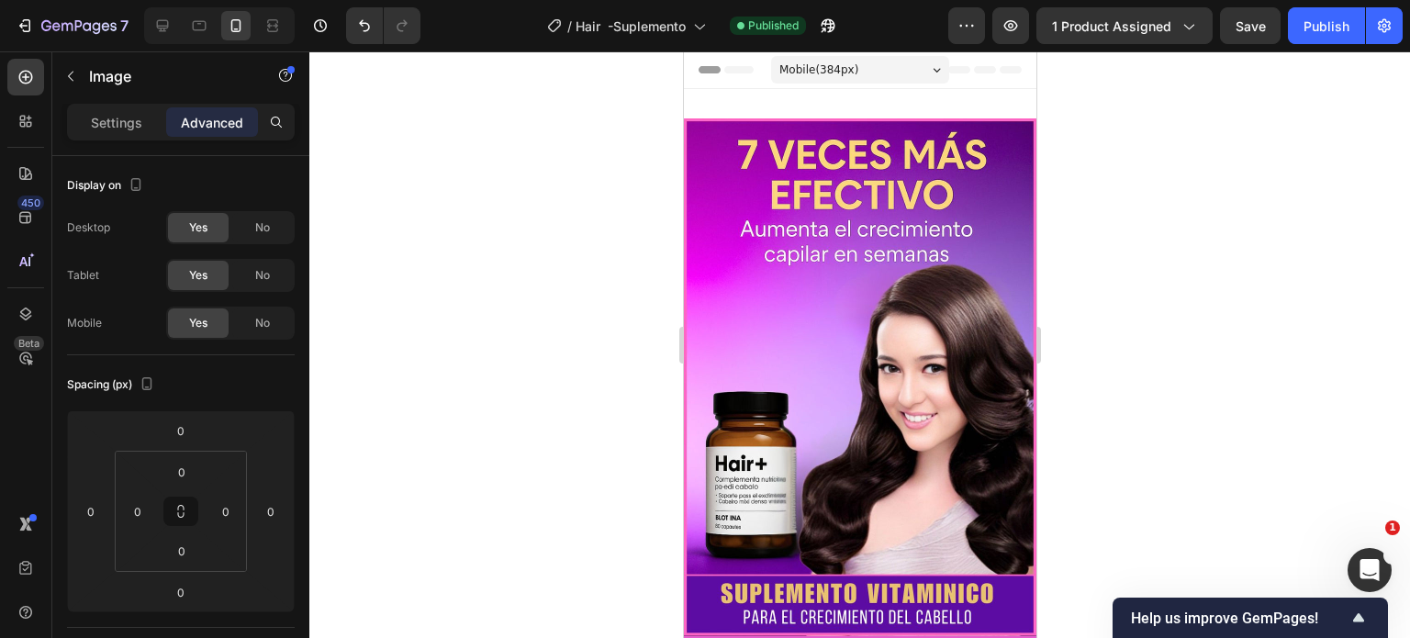
click at [451, 326] on div at bounding box center [859, 344] width 1100 height 586
